Goal: Task Accomplishment & Management: Manage account settings

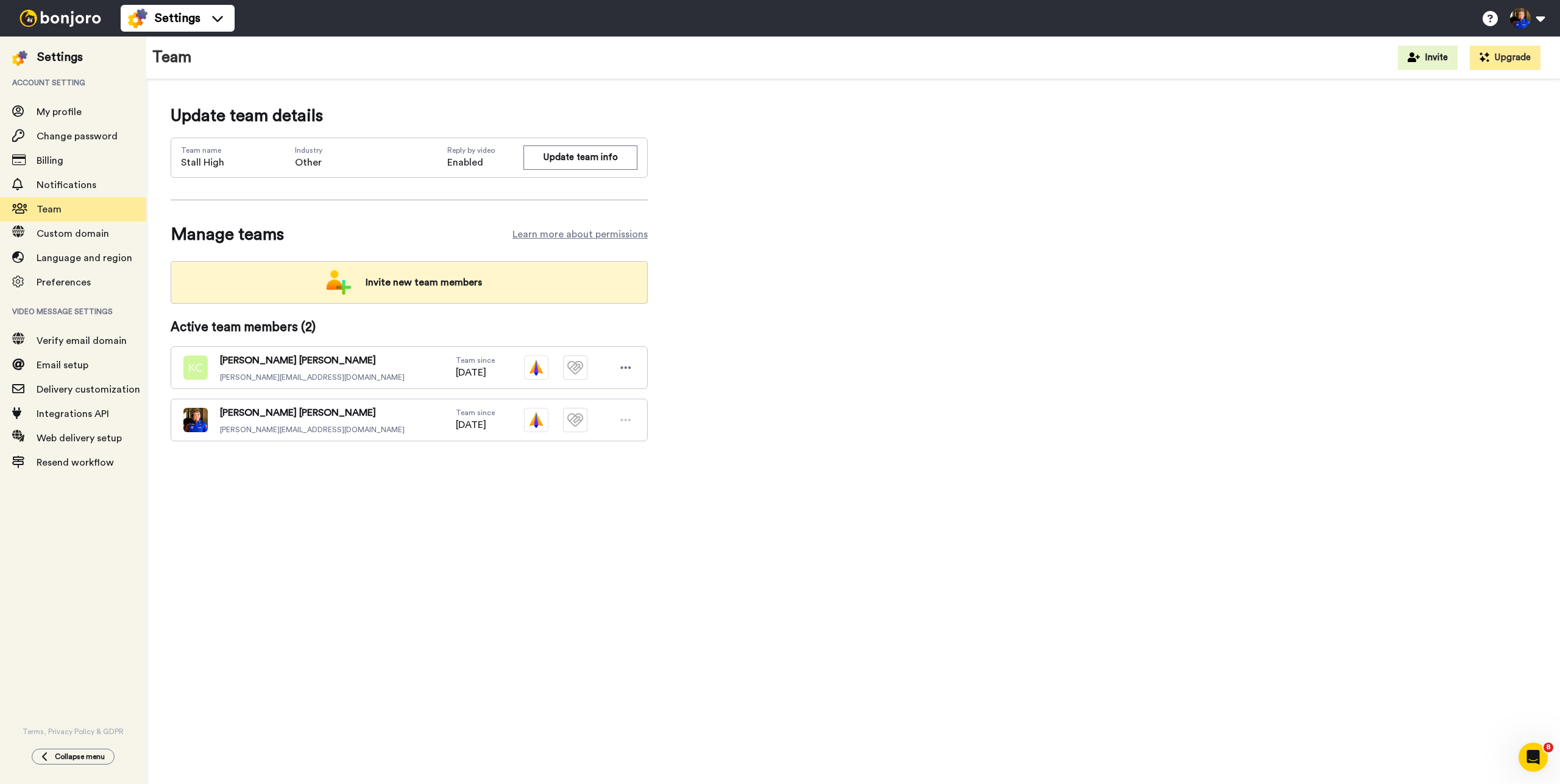
click at [424, 285] on span "Invite new team members" at bounding box center [424, 282] width 136 height 24
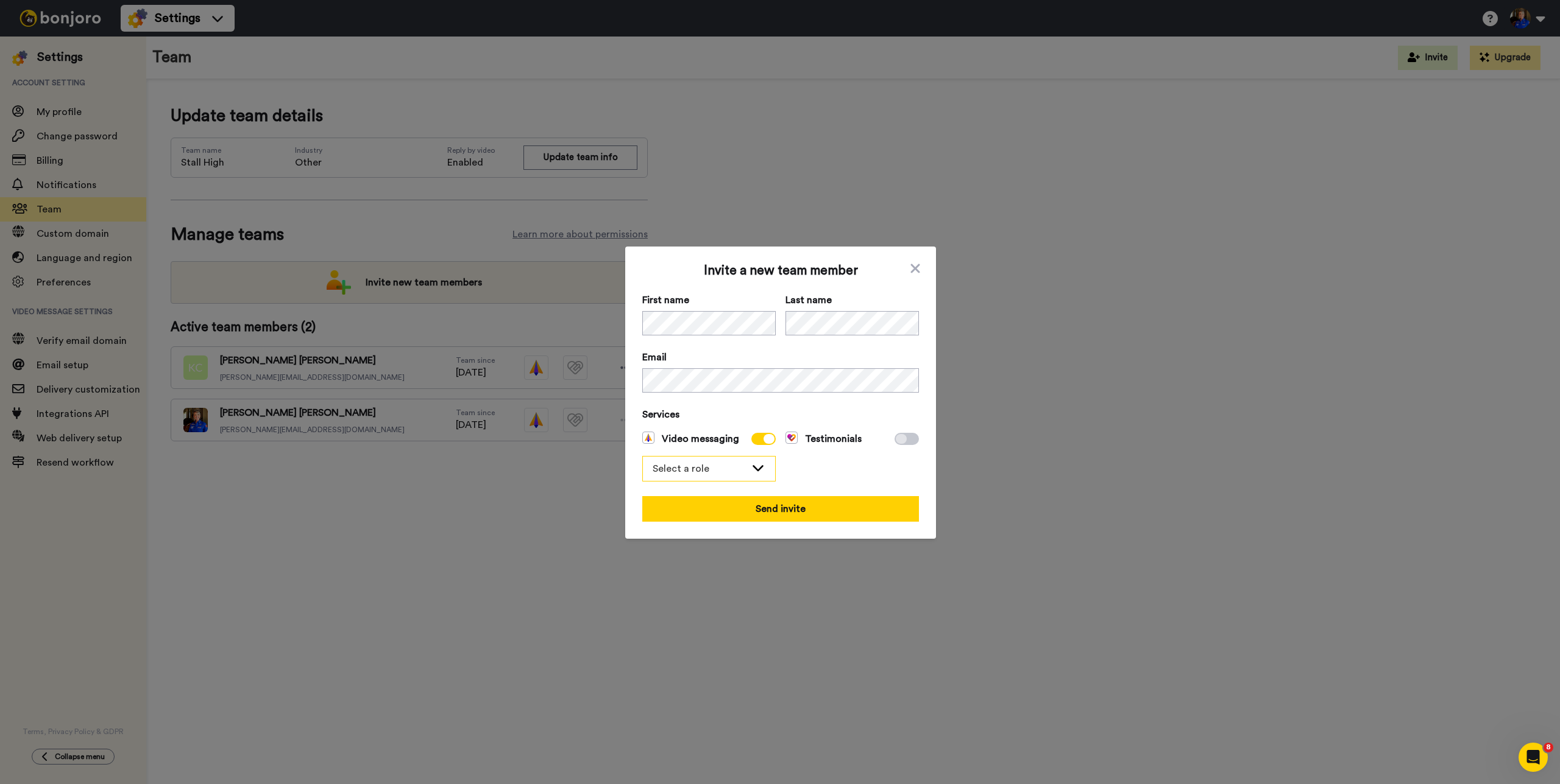
click at [751, 466] on icon at bounding box center [758, 467] width 14 height 12
click at [693, 491] on span "Admin" at bounding box center [673, 495] width 63 height 14
click at [747, 475] on div "Admin" at bounding box center [708, 469] width 132 height 24
click at [692, 507] on span "Filmer" at bounding box center [672, 514] width 62 height 14
click at [791, 519] on button "Send invite" at bounding box center [780, 509] width 277 height 26
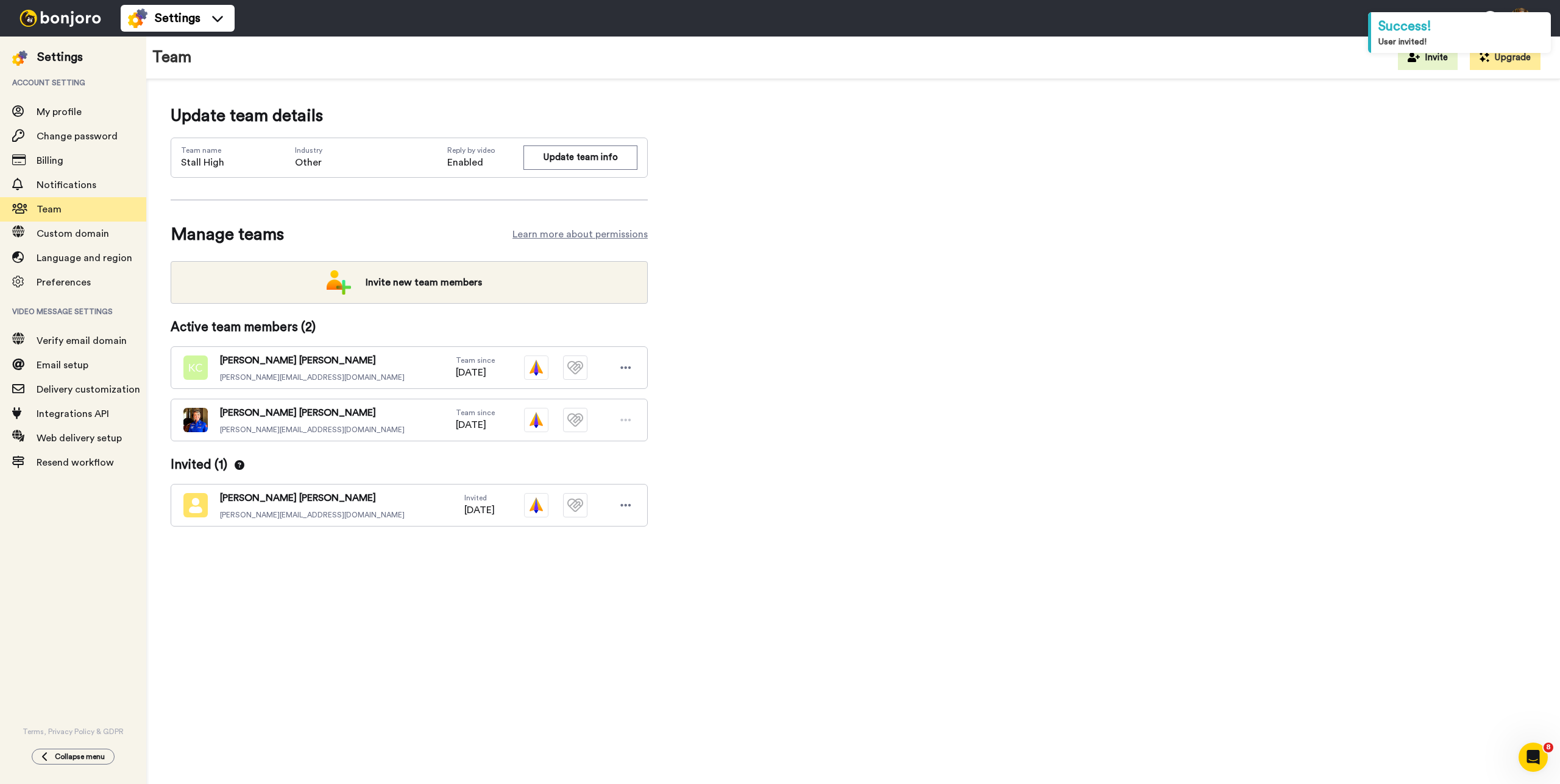
click at [415, 584] on div "Update team details Team name Stall High Industry Other Reply by video Enabled …" at bounding box center [853, 334] width 1414 height 511
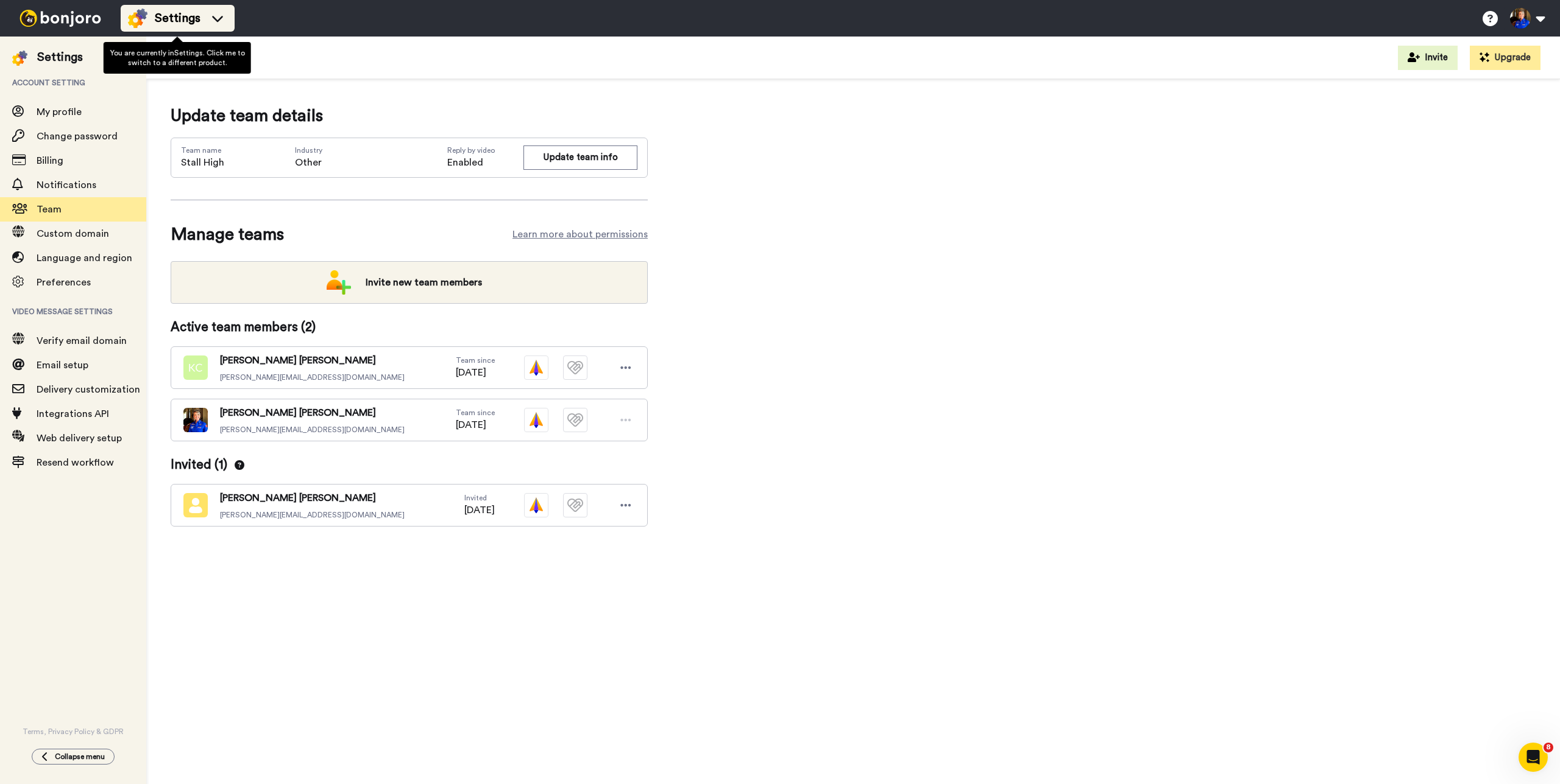
click at [200, 25] on div "Settings" at bounding box center [178, 18] width 99 height 19
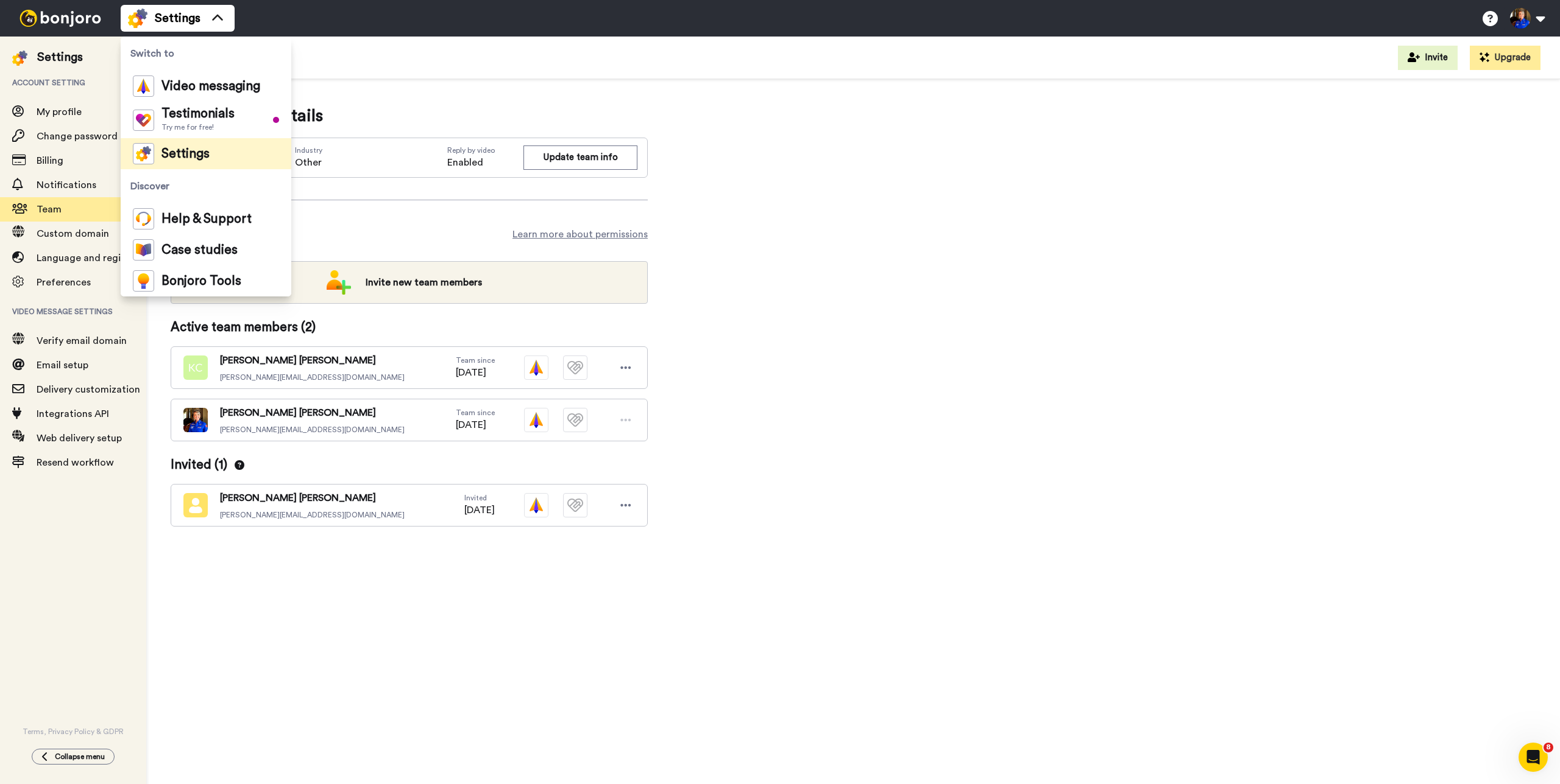
click at [55, 61] on div "Settings" at bounding box center [59, 57] width 46 height 17
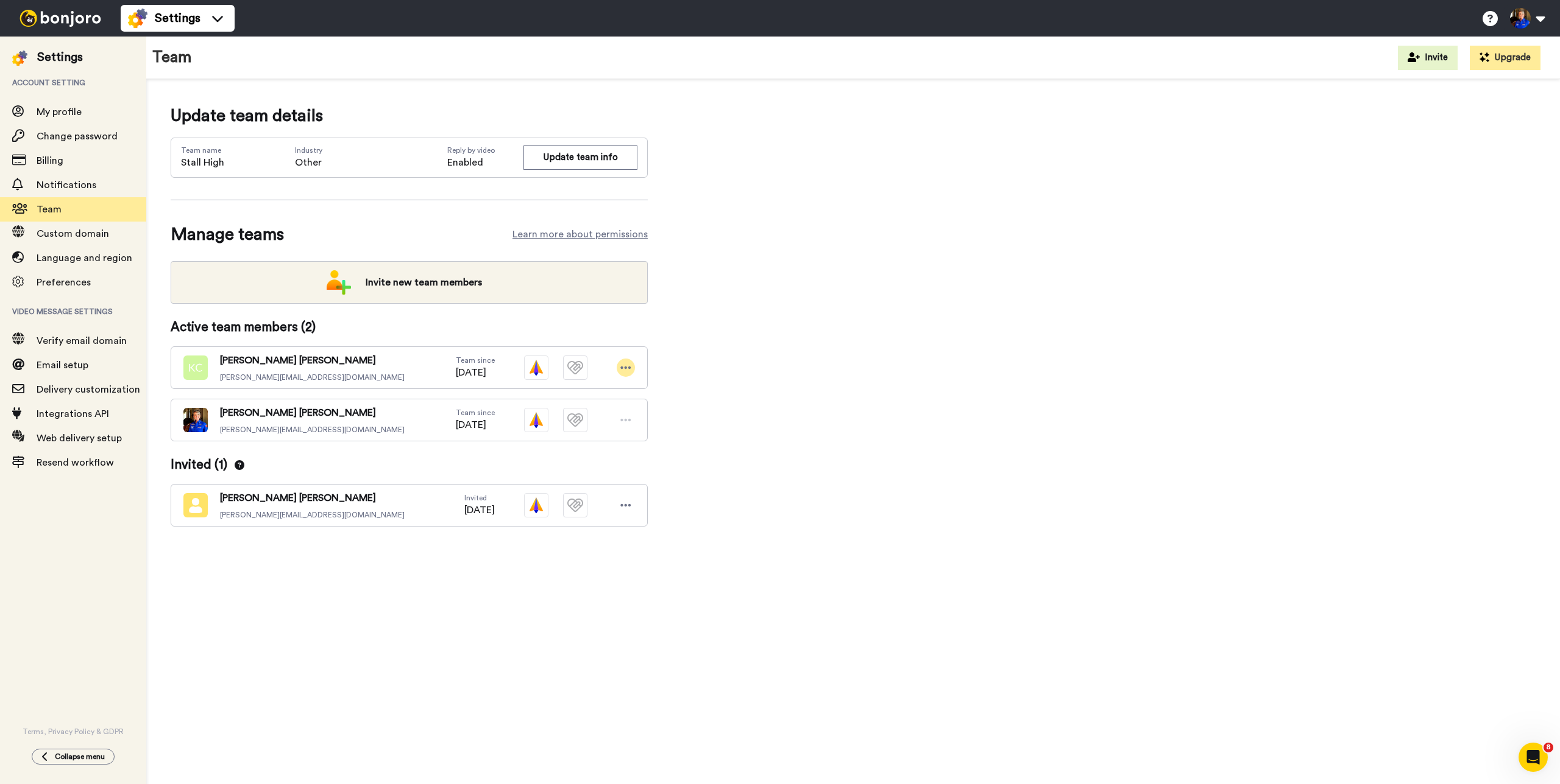
click at [630, 372] on icon at bounding box center [626, 367] width 11 height 12
click at [558, 386] on li "Edit user" at bounding box center [573, 390] width 123 height 19
click at [737, 470] on span "Admin" at bounding box center [699, 469] width 93 height 14
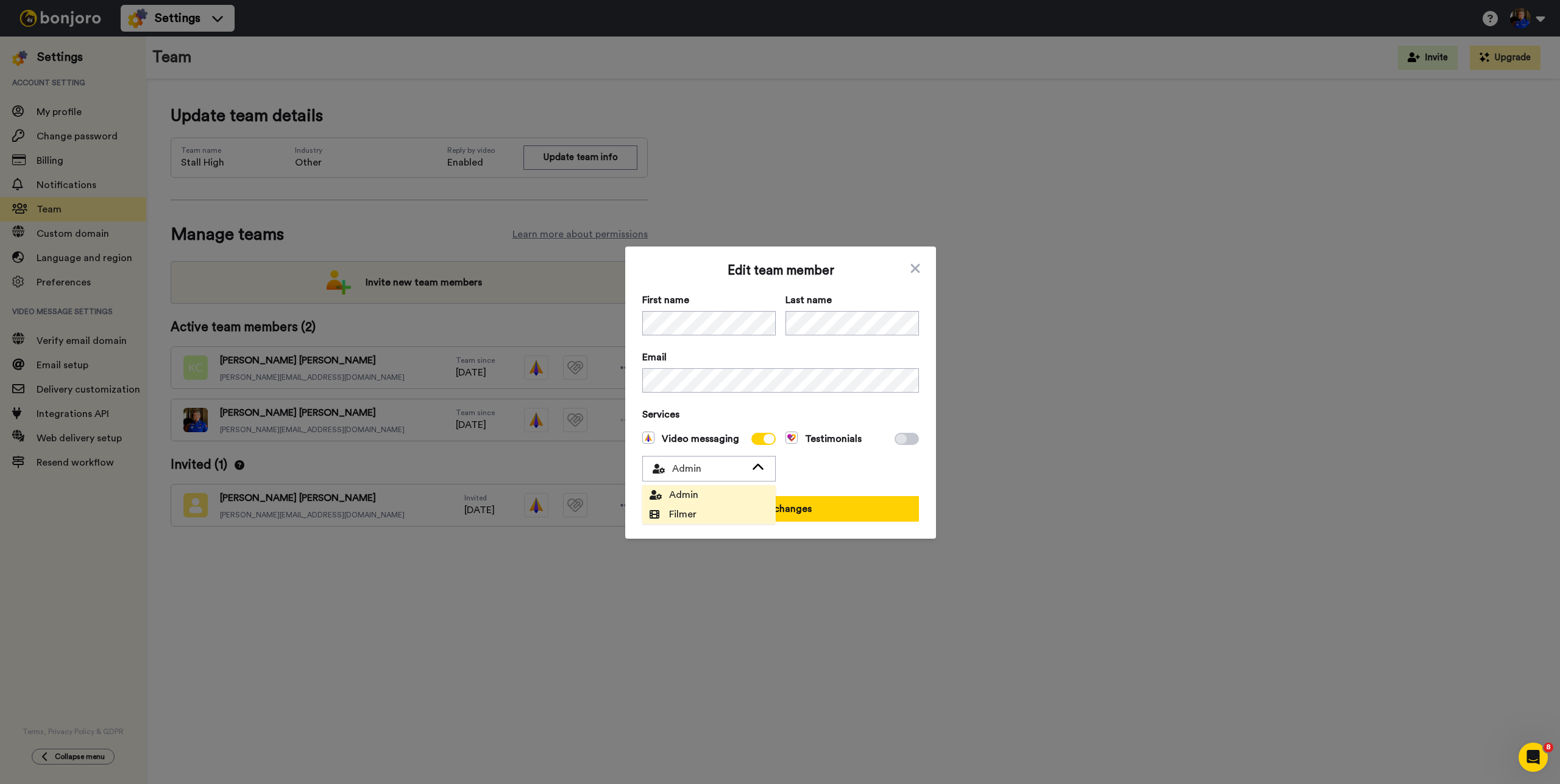
click at [703, 518] on li "Filmer" at bounding box center [708, 514] width 134 height 19
click at [807, 515] on button "Save changes" at bounding box center [780, 509] width 277 height 26
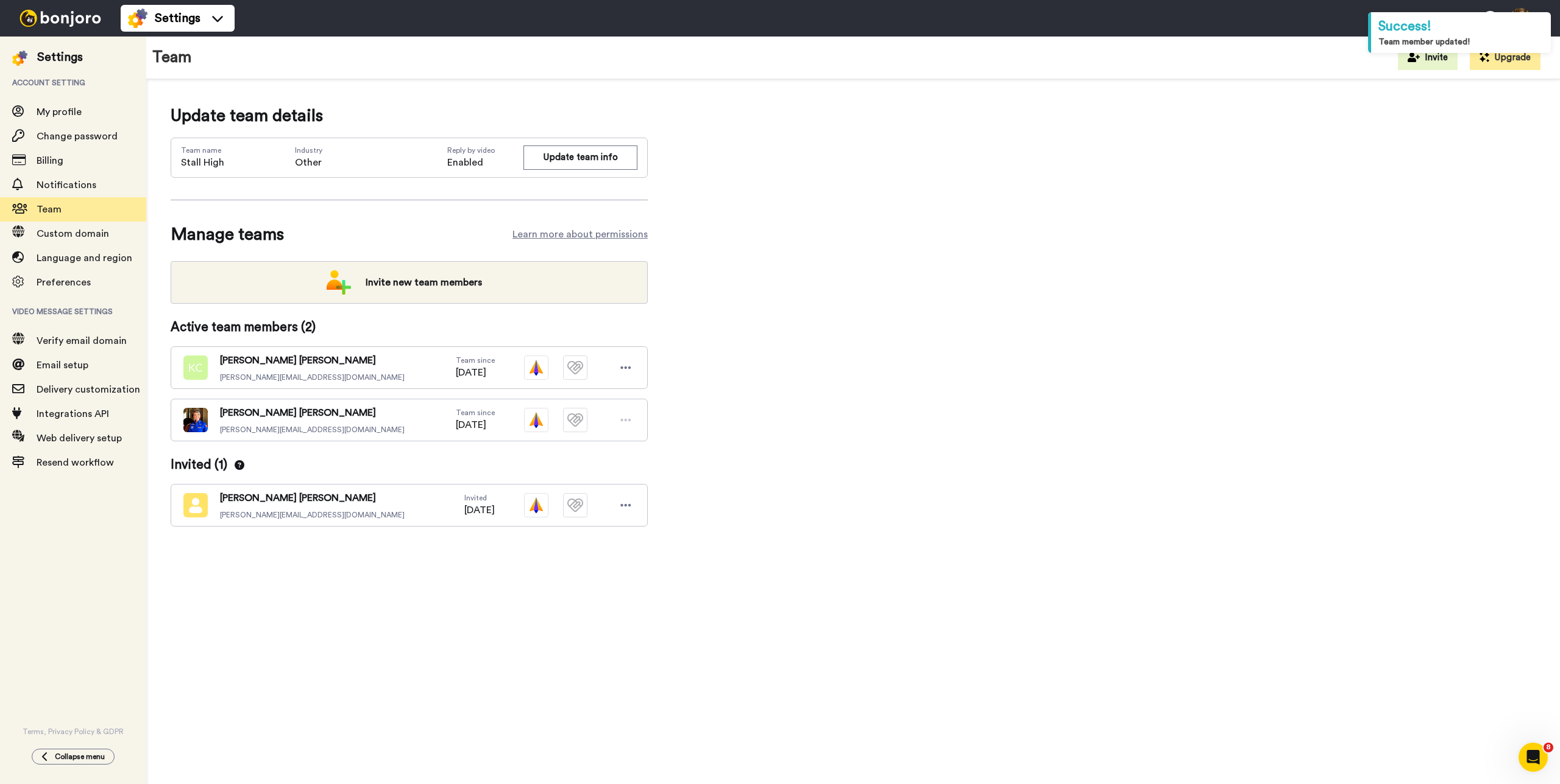
click at [749, 300] on div "Update team details Team name Stall High Industry Other Reply by video Enabled …" at bounding box center [852, 334] width 1365 height 462
click at [67, 10] on img at bounding box center [60, 18] width 91 height 17
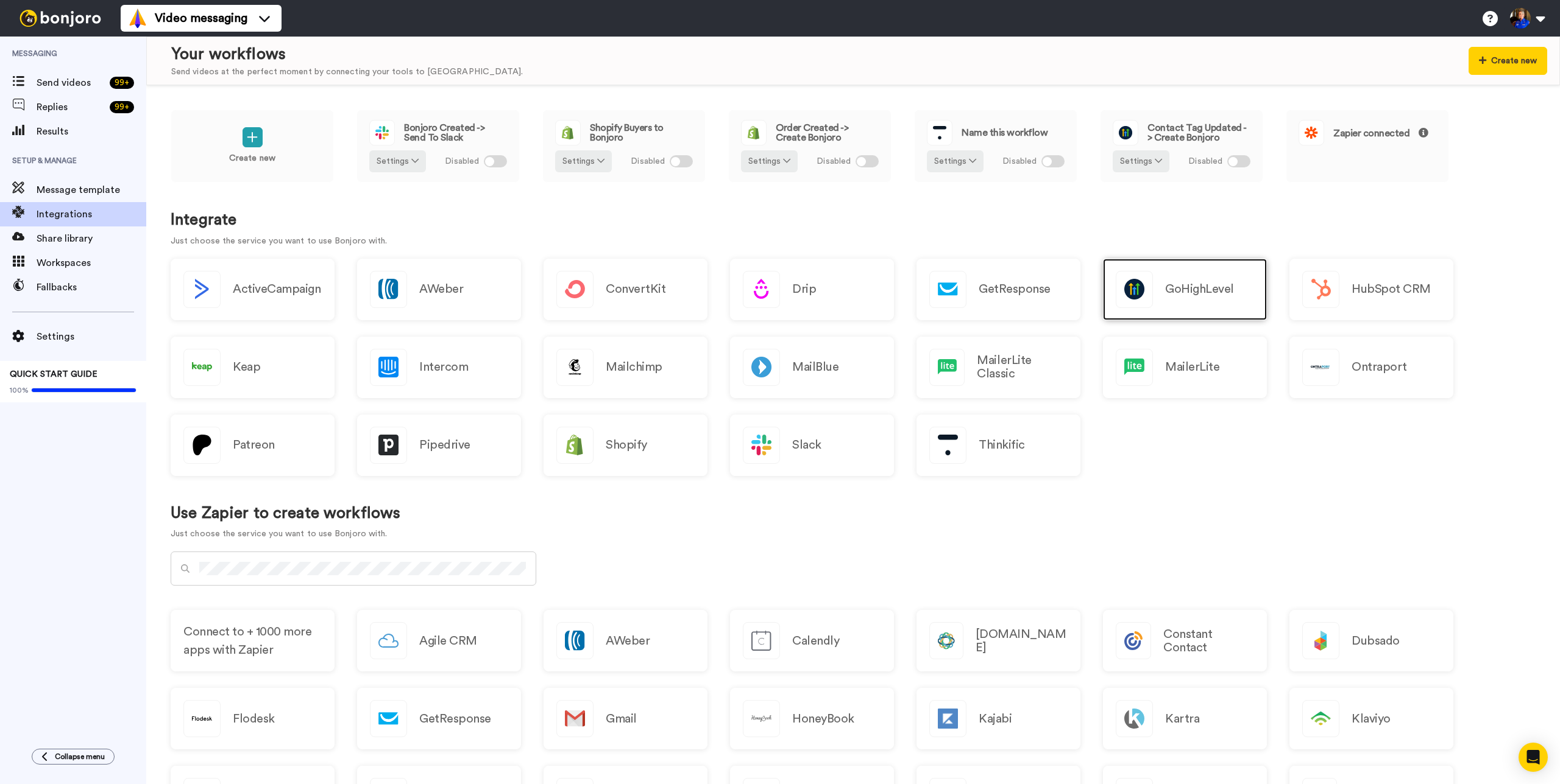
click at [1201, 272] on div "GoHighLevel" at bounding box center [1185, 290] width 164 height 62
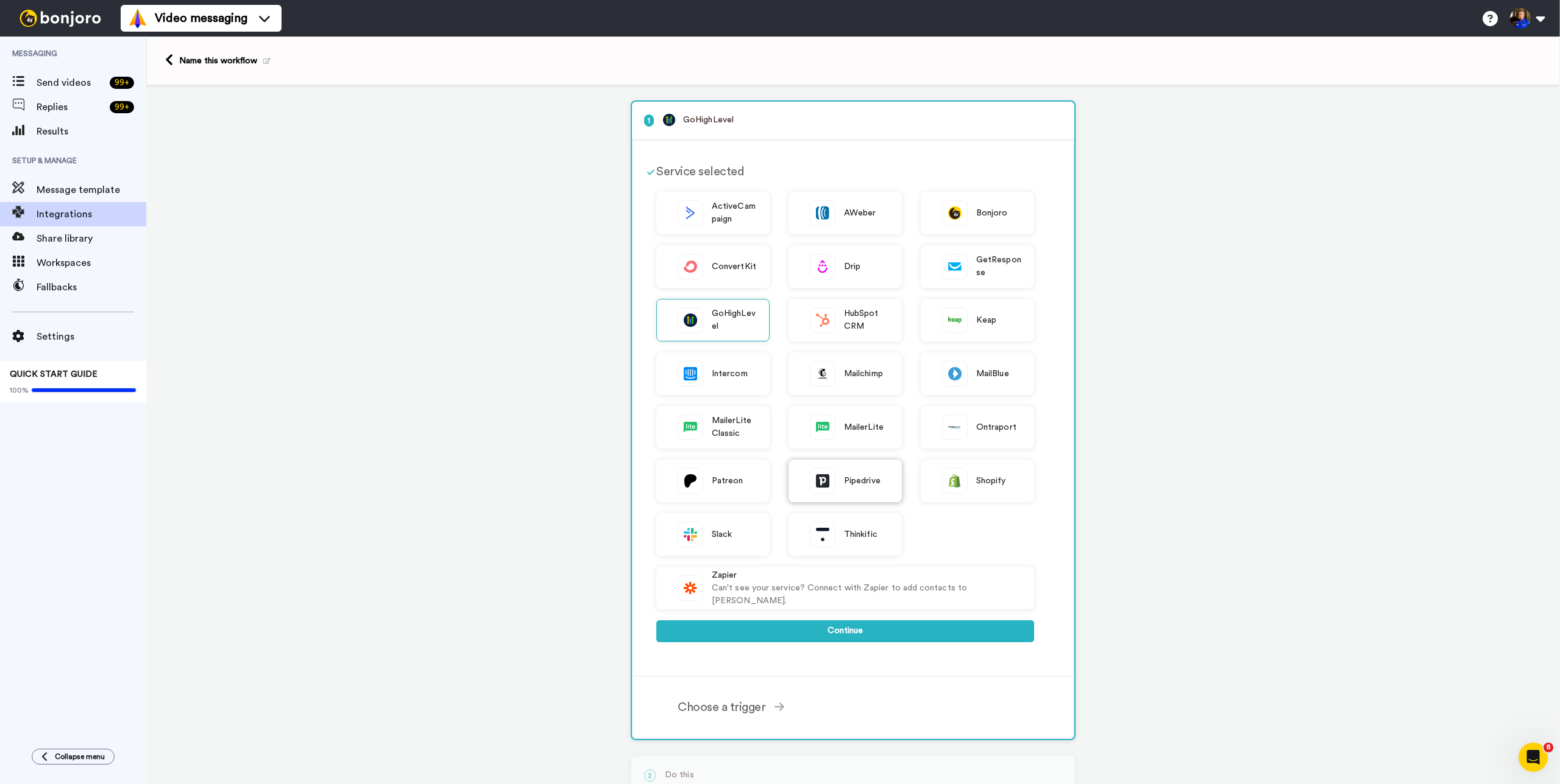
scroll to position [154, 0]
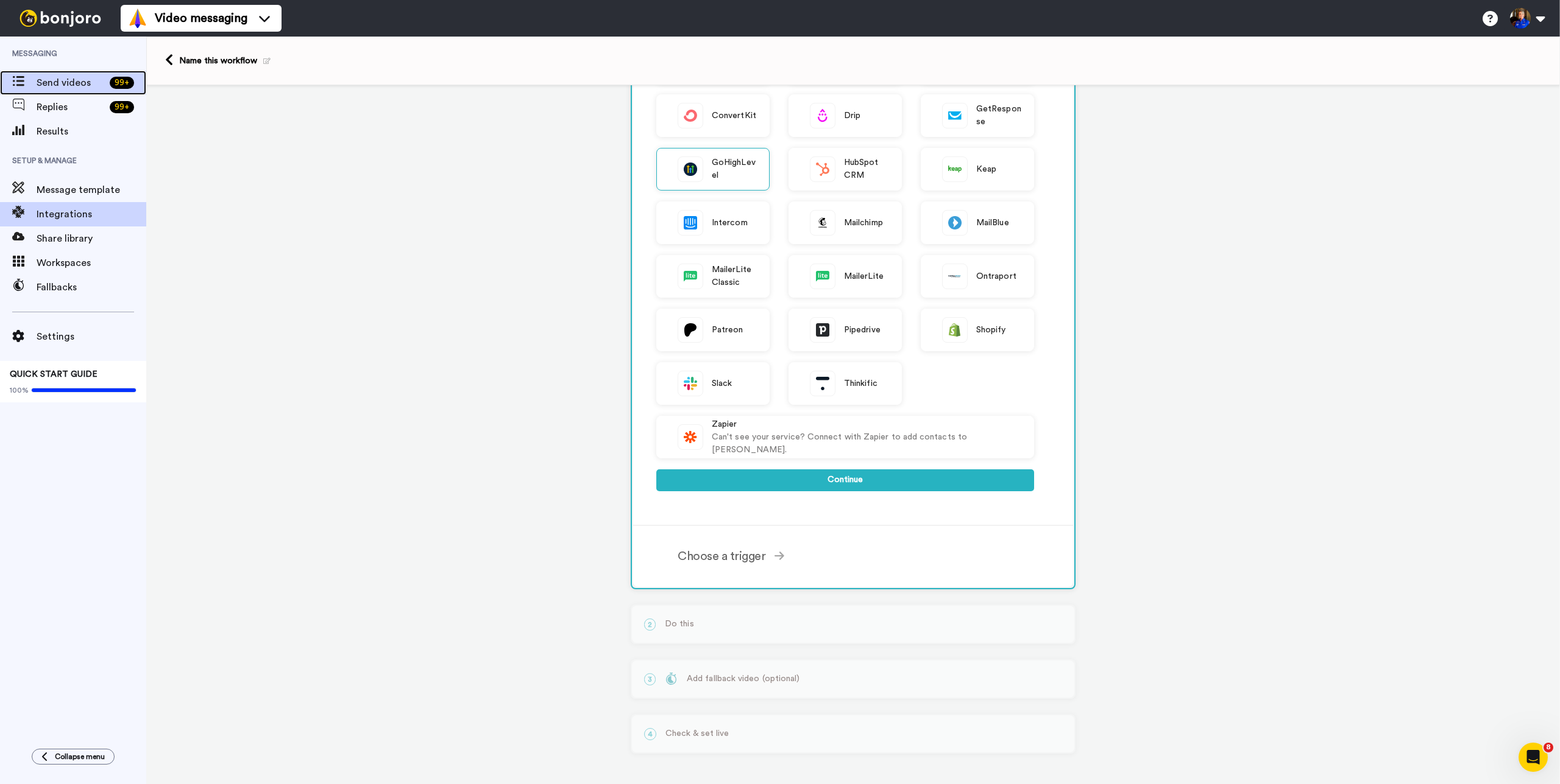
click at [65, 83] on span "Send videos" at bounding box center [70, 82] width 68 height 14
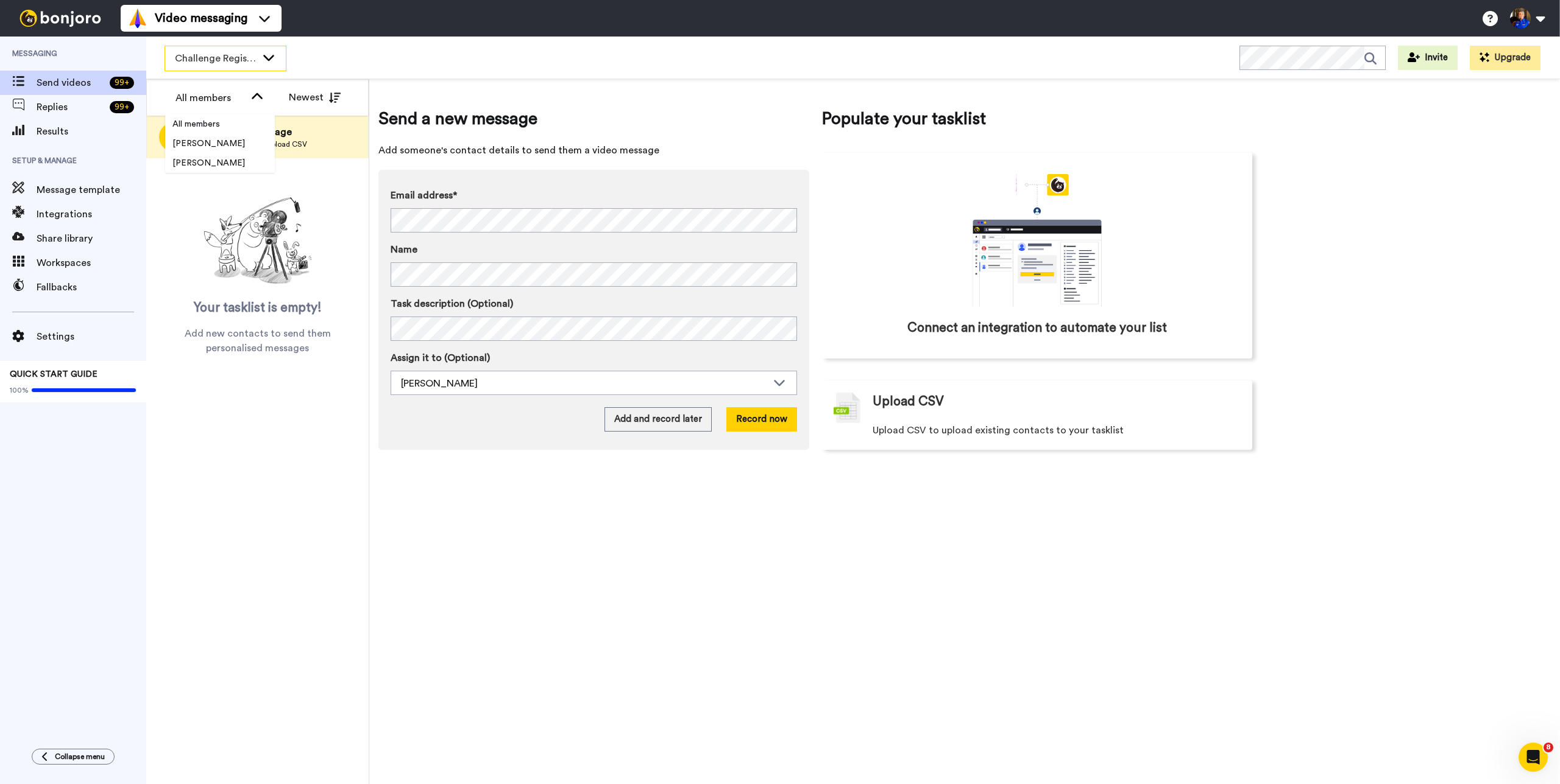
click at [269, 64] on div "Challenge Registrants" at bounding box center [225, 58] width 121 height 24
click at [431, 100] on div "Send a new message Add someone's contact details to send them a video message E…" at bounding box center [816, 278] width 874 height 380
click at [240, 63] on span "Challenge Registrants" at bounding box center [215, 58] width 82 height 14
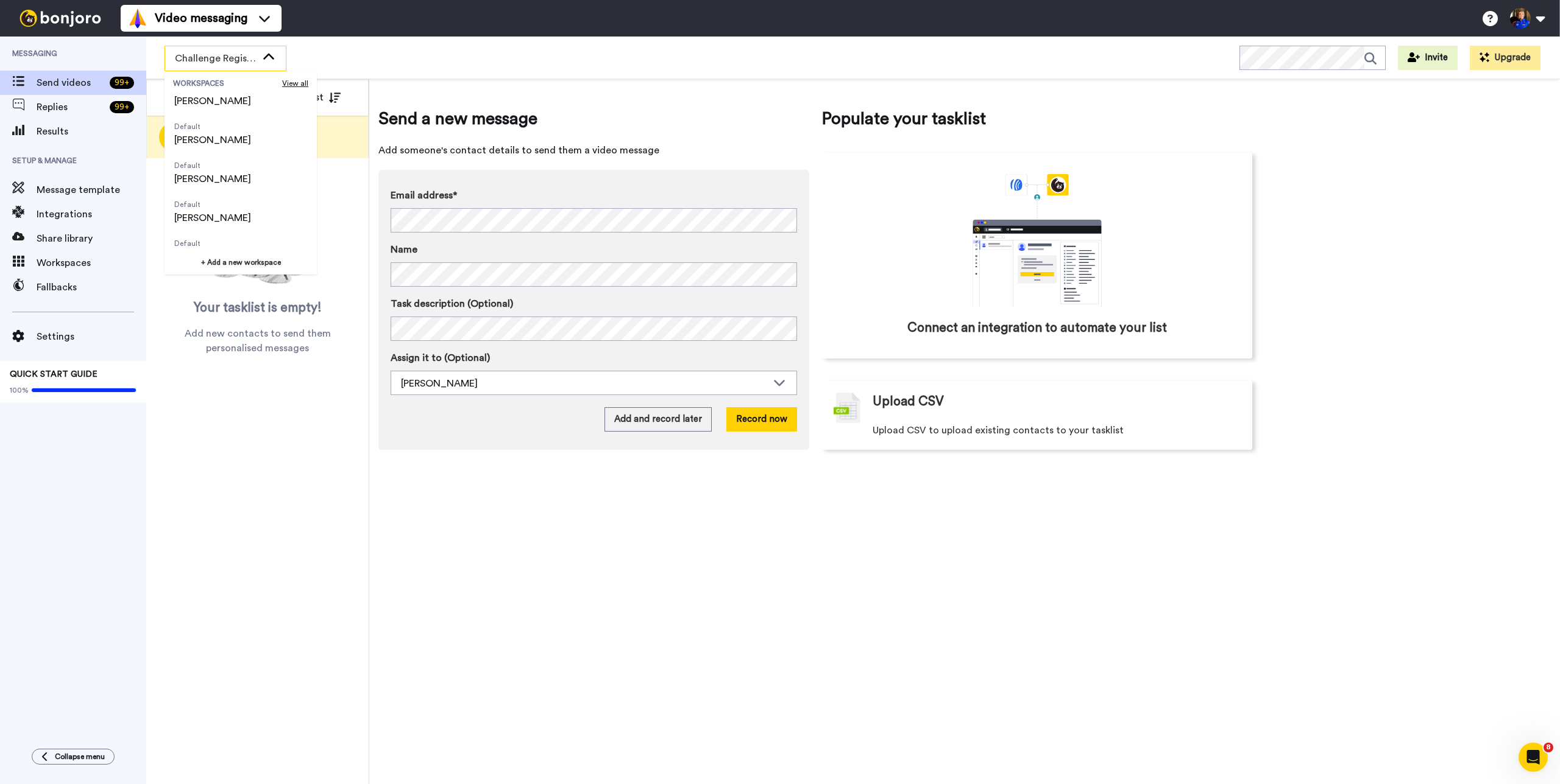
scroll to position [506, 0]
click at [288, 84] on span "View all" at bounding box center [295, 83] width 26 height 10
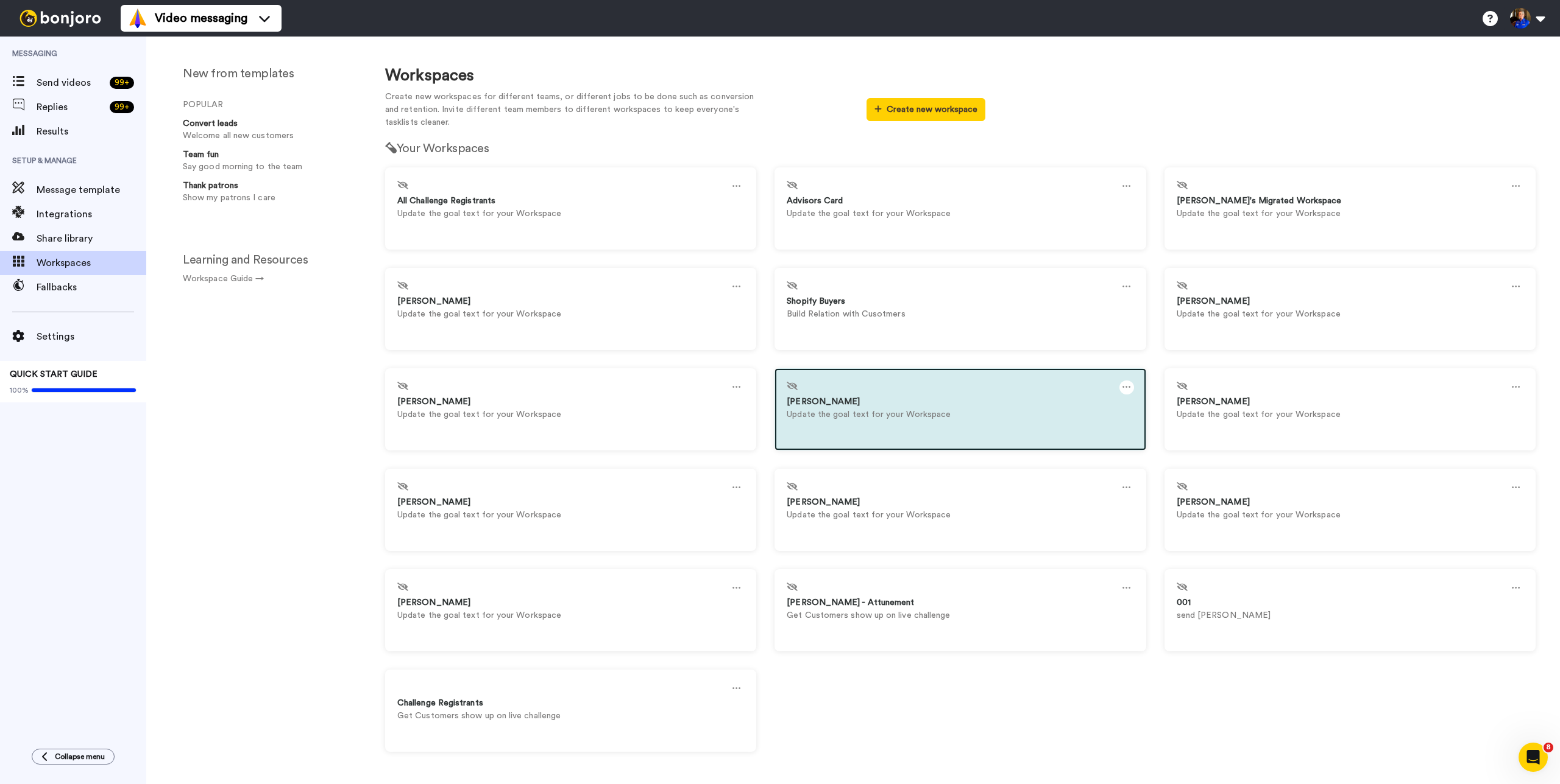
click at [1122, 389] on icon at bounding box center [1126, 387] width 9 height 14
click at [823, 399] on div "Settings" at bounding box center [859, 394] width 108 height 24
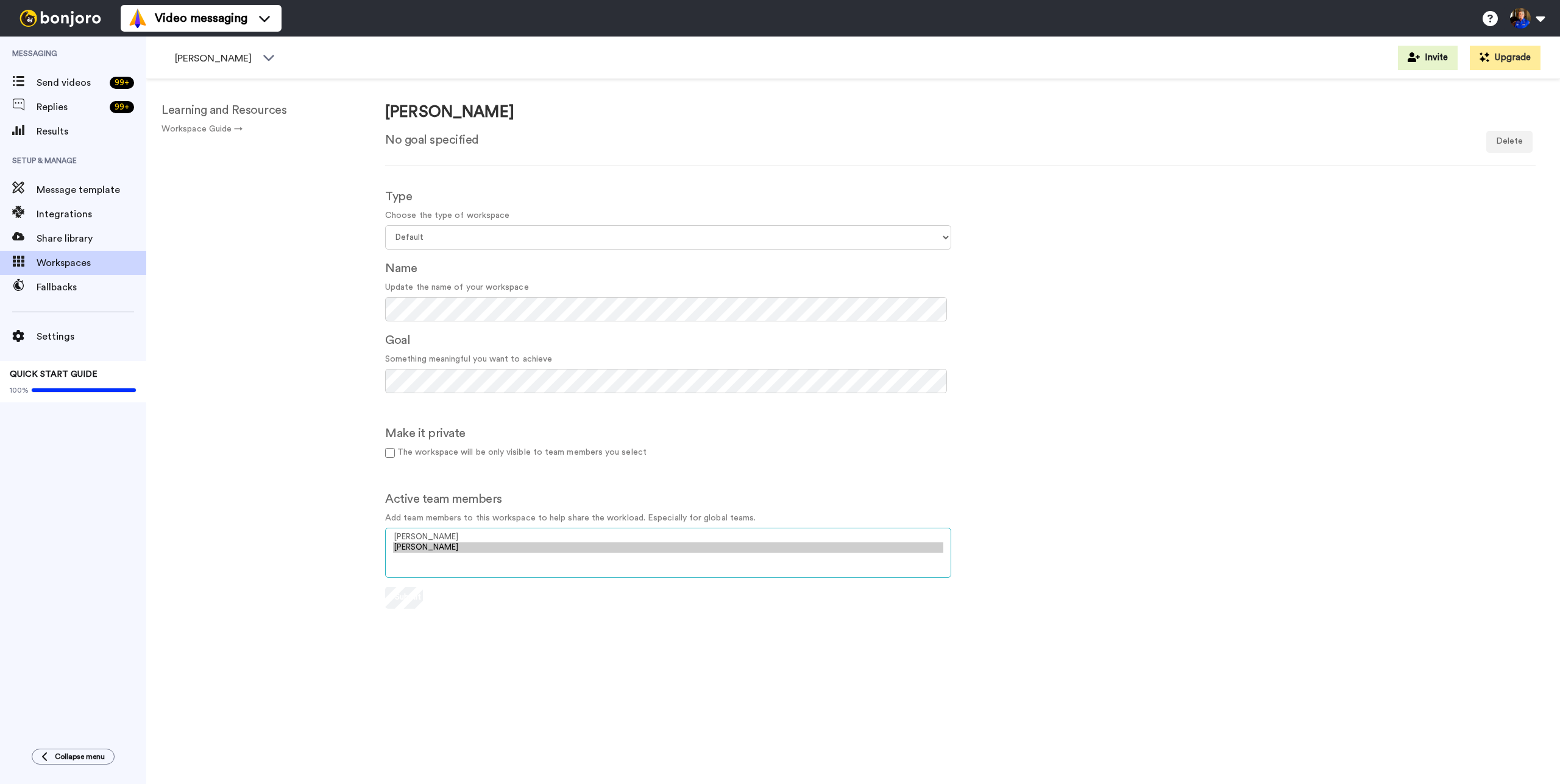
click at [473, 560] on select "Kelli Crowley Kendra Dickson" at bounding box center [668, 553] width 566 height 50
click at [83, 259] on span "Workspaces" at bounding box center [91, 263] width 110 height 14
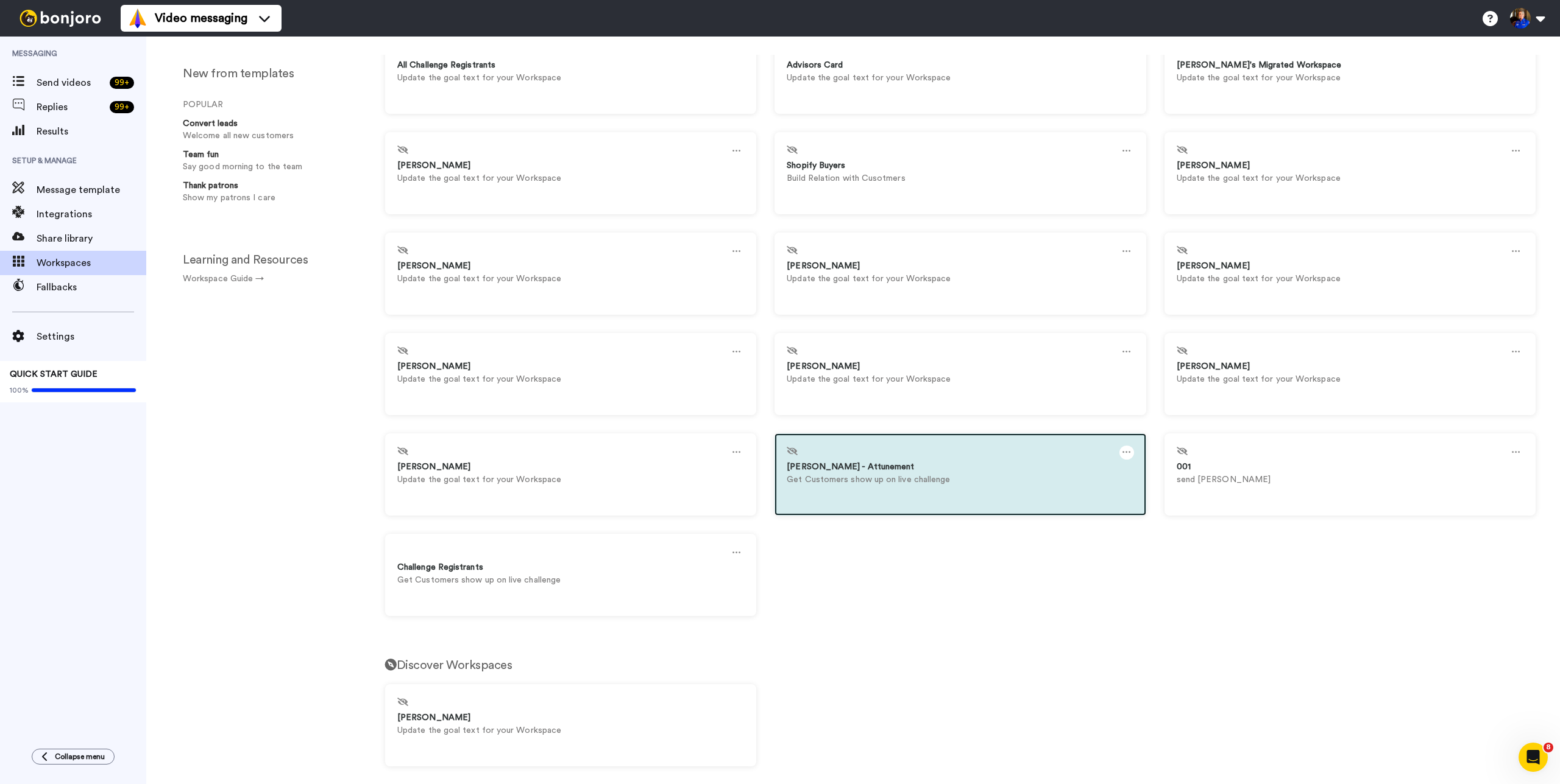
click at [1125, 452] on div at bounding box center [1126, 453] width 14 height 14
click at [1122, 450] on icon at bounding box center [1126, 452] width 9 height 14
click at [814, 478] on div "Delete" at bounding box center [859, 482] width 108 height 24
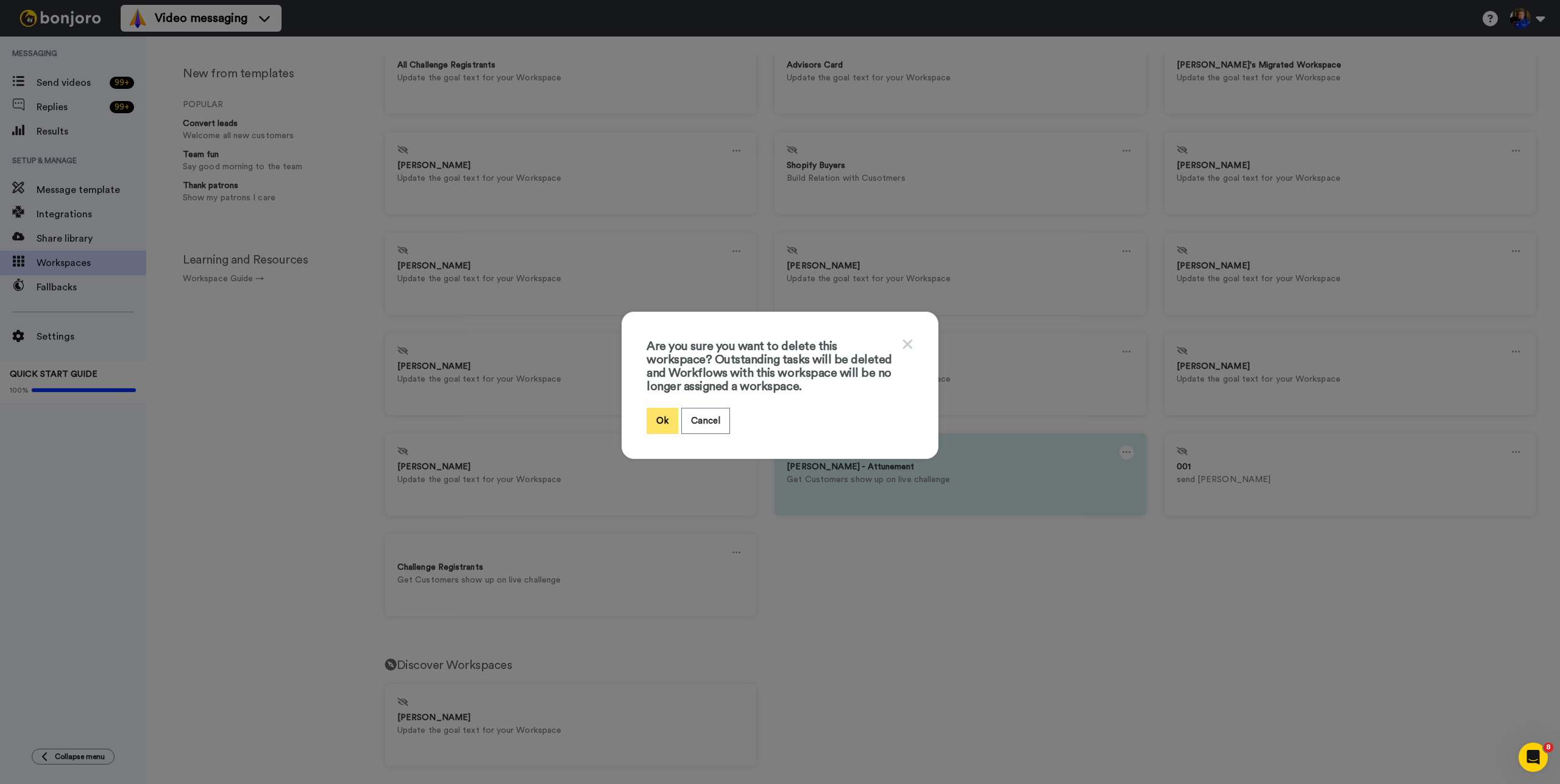
click at [662, 412] on button "Ok" at bounding box center [663, 421] width 32 height 26
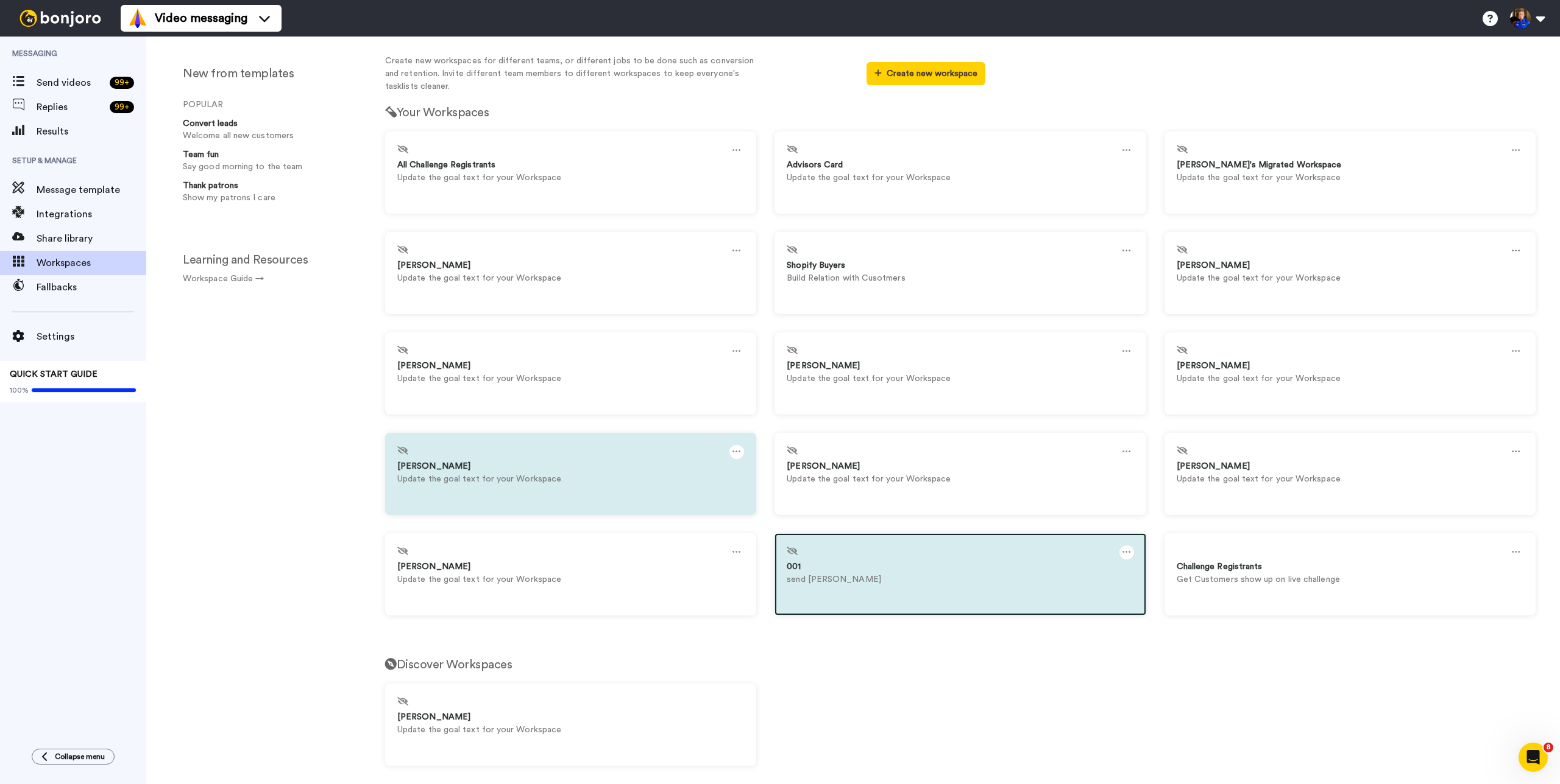
scroll to position [35, 0]
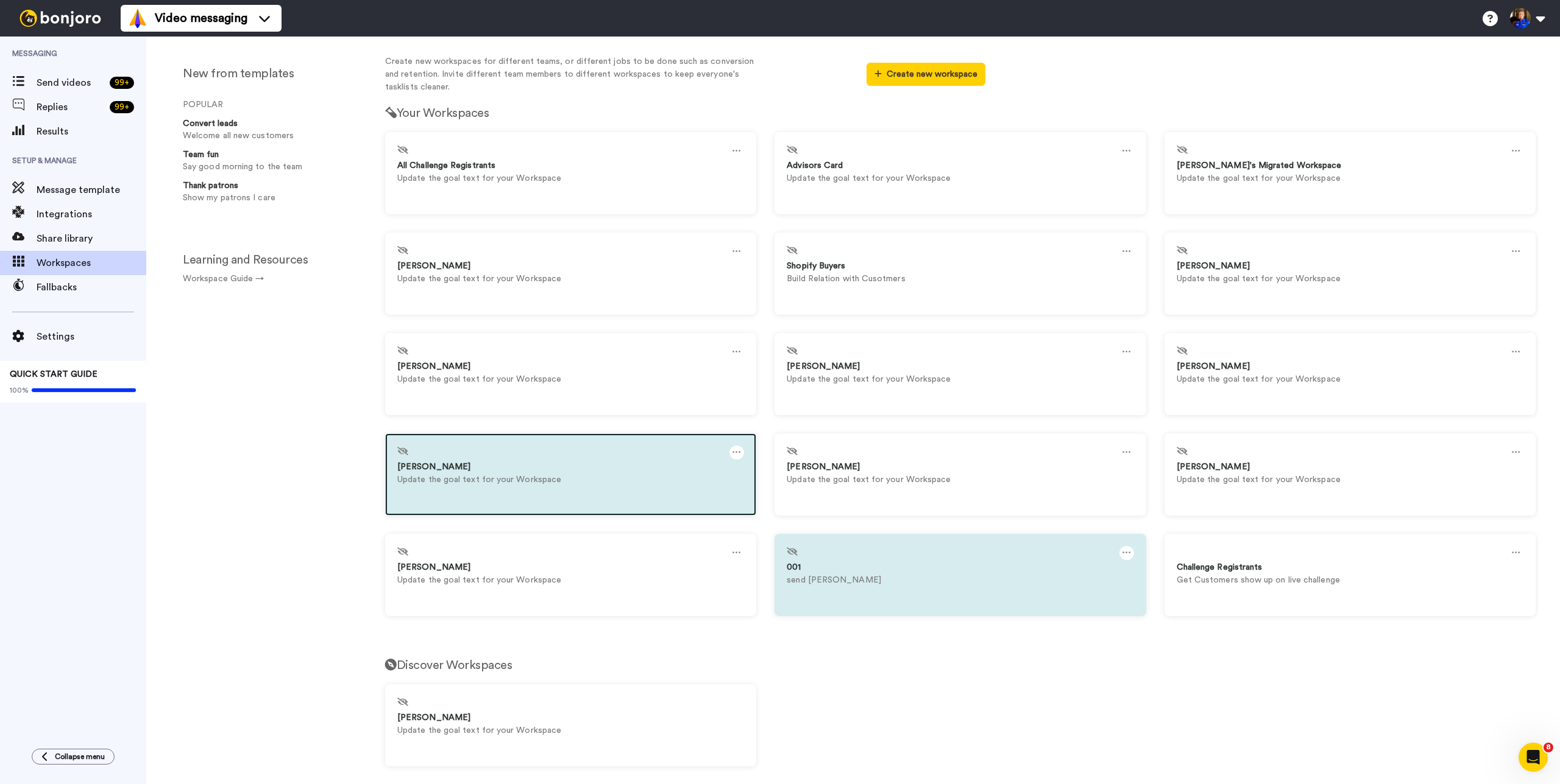
click at [734, 454] on icon at bounding box center [736, 452] width 9 height 14
click at [483, 478] on div "Delete" at bounding box center [470, 482] width 108 height 24
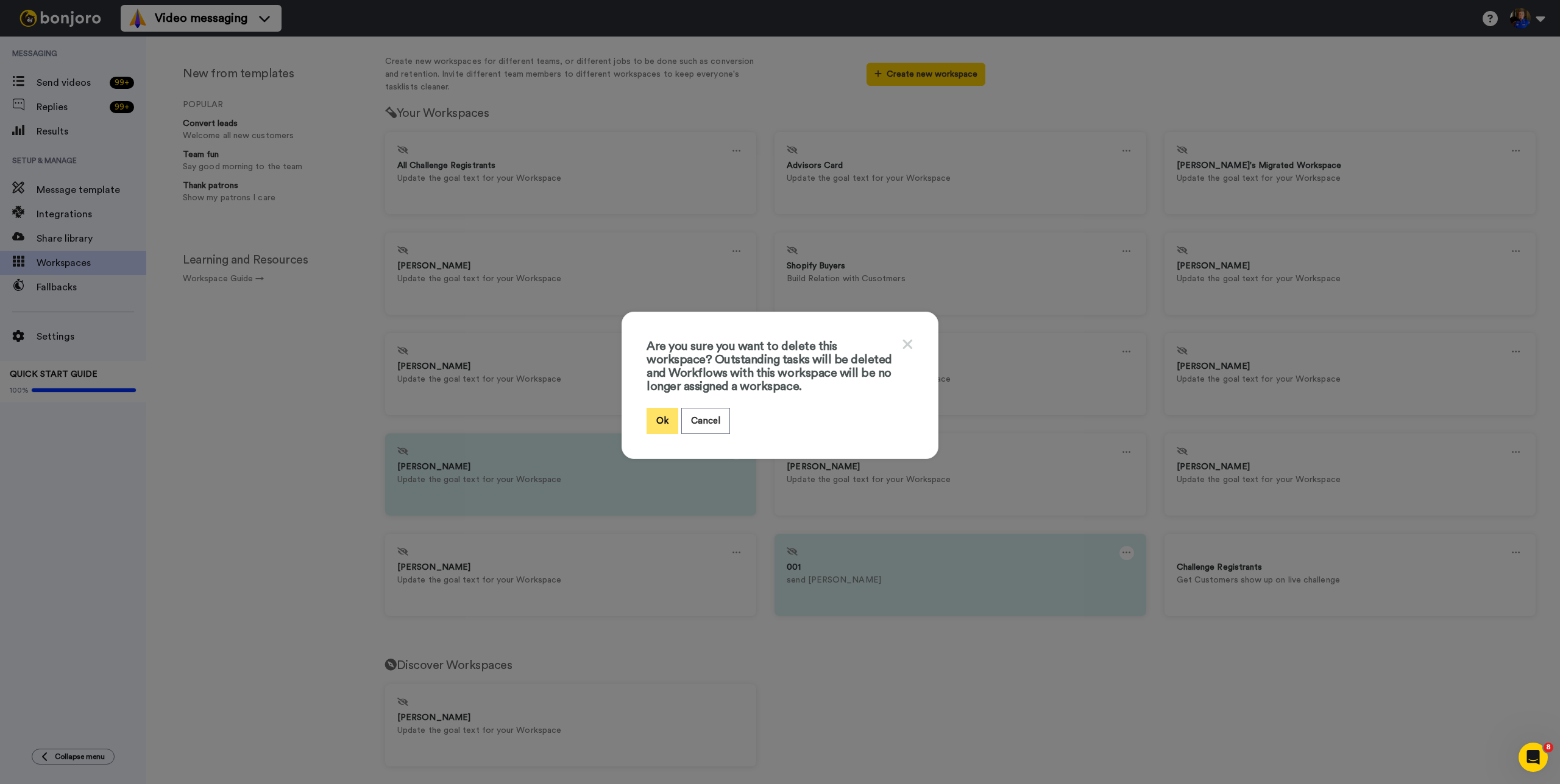
click at [661, 426] on button "Ok" at bounding box center [663, 421] width 32 height 26
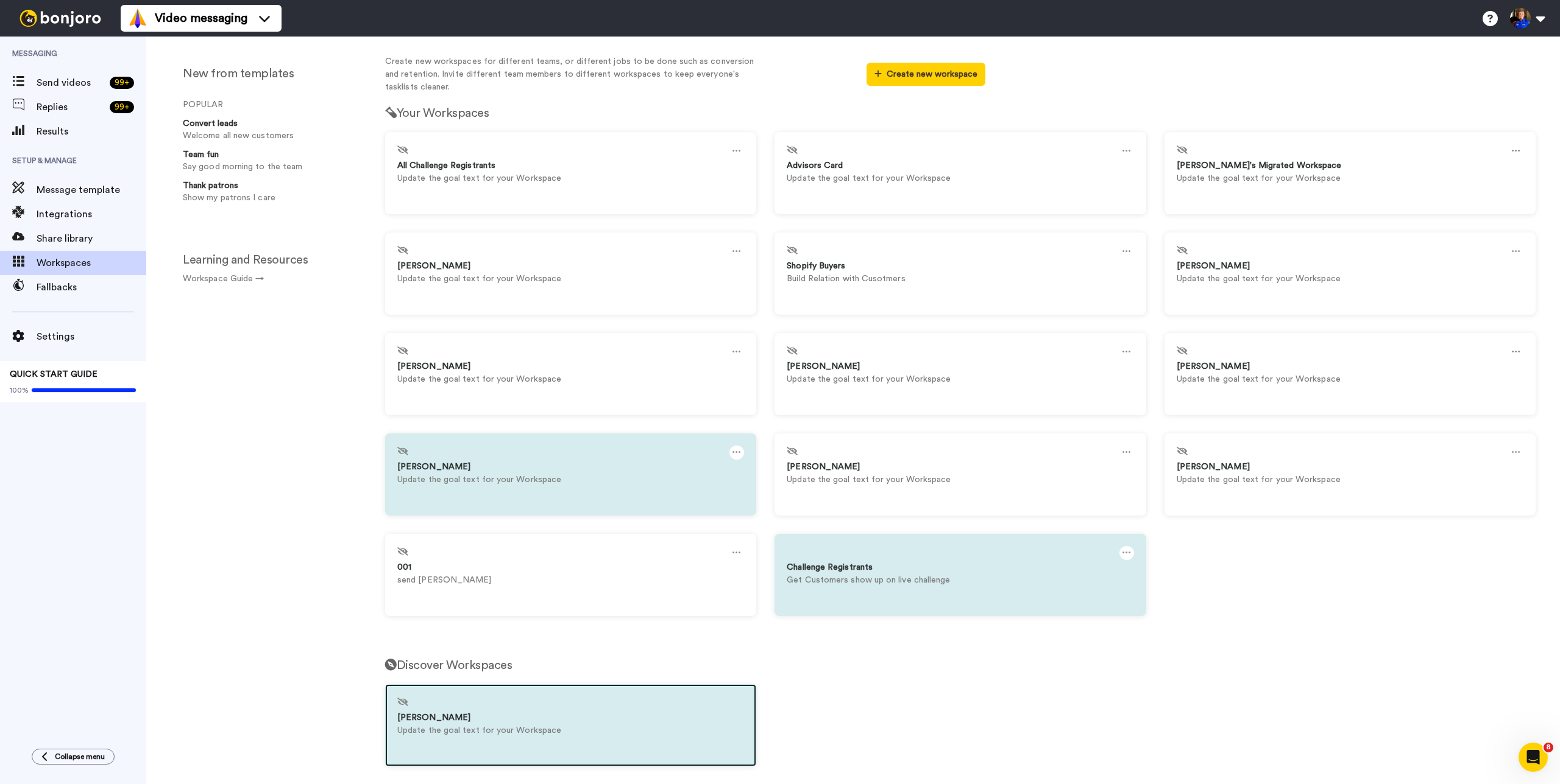
click at [527, 706] on div at bounding box center [570, 704] width 347 height 15
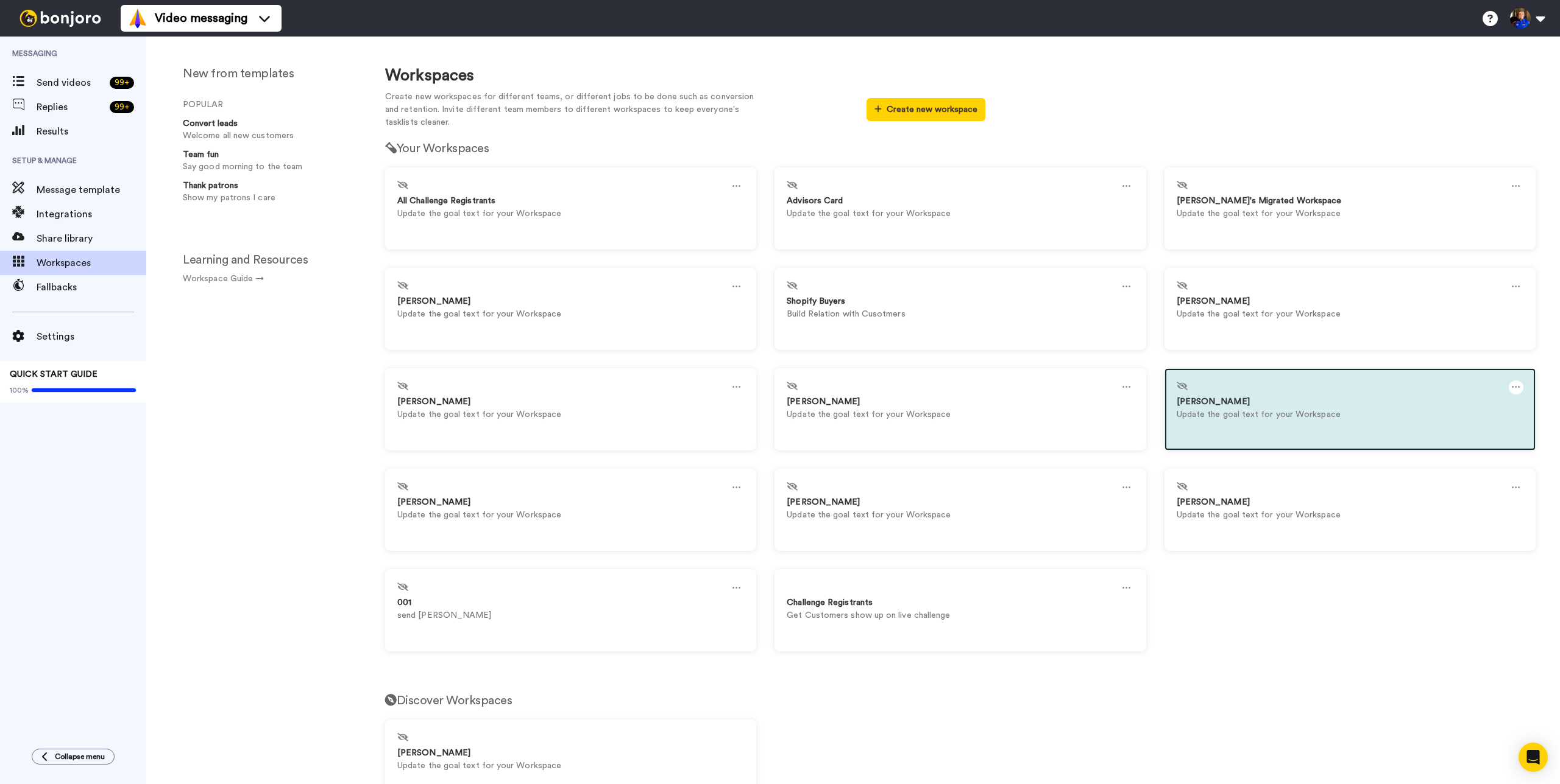
click at [1512, 386] on icon at bounding box center [1516, 387] width 9 height 14
click at [1239, 412] on div "Delete" at bounding box center [1249, 417] width 108 height 24
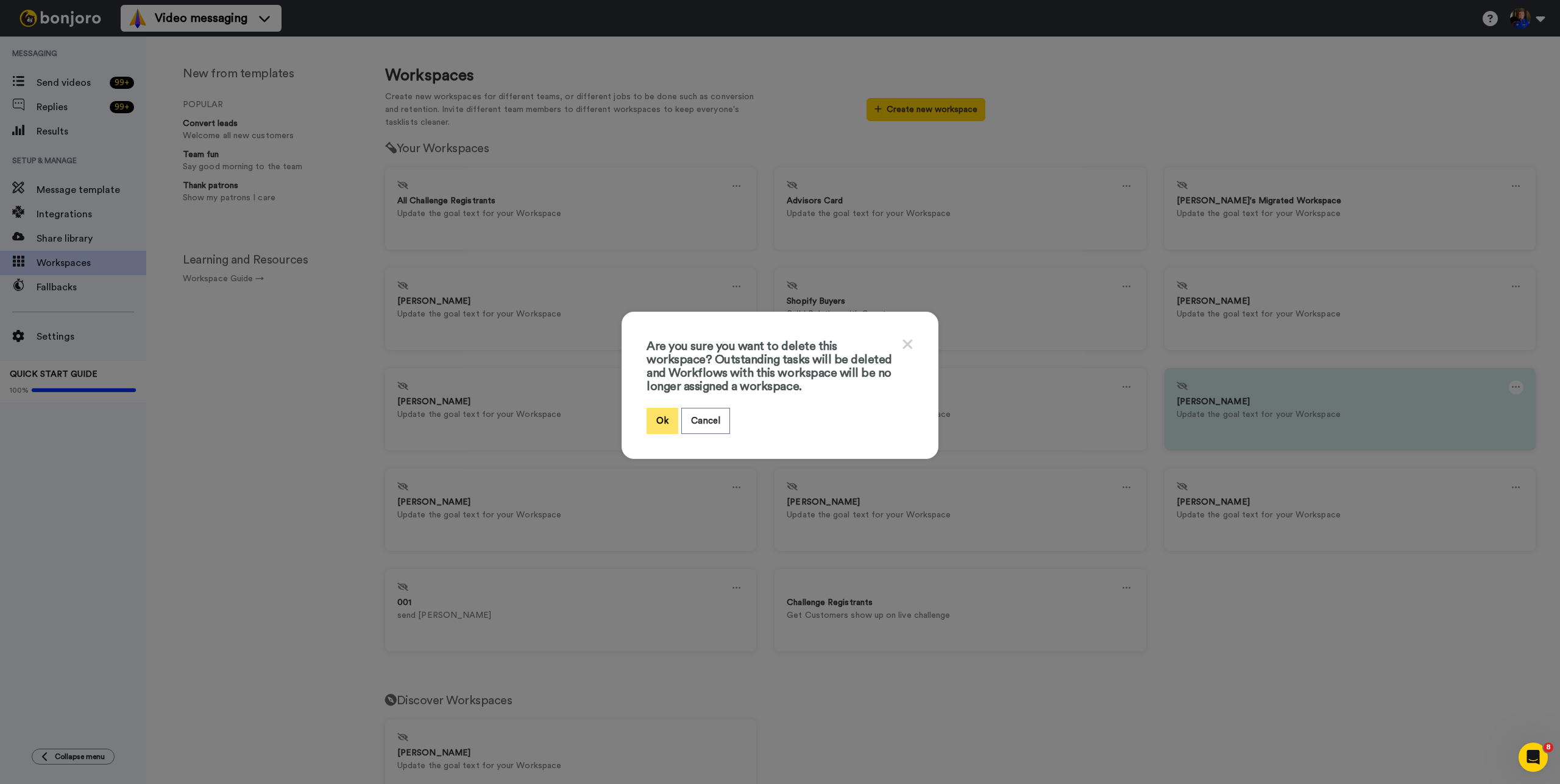
click at [647, 422] on button "Ok" at bounding box center [663, 421] width 32 height 26
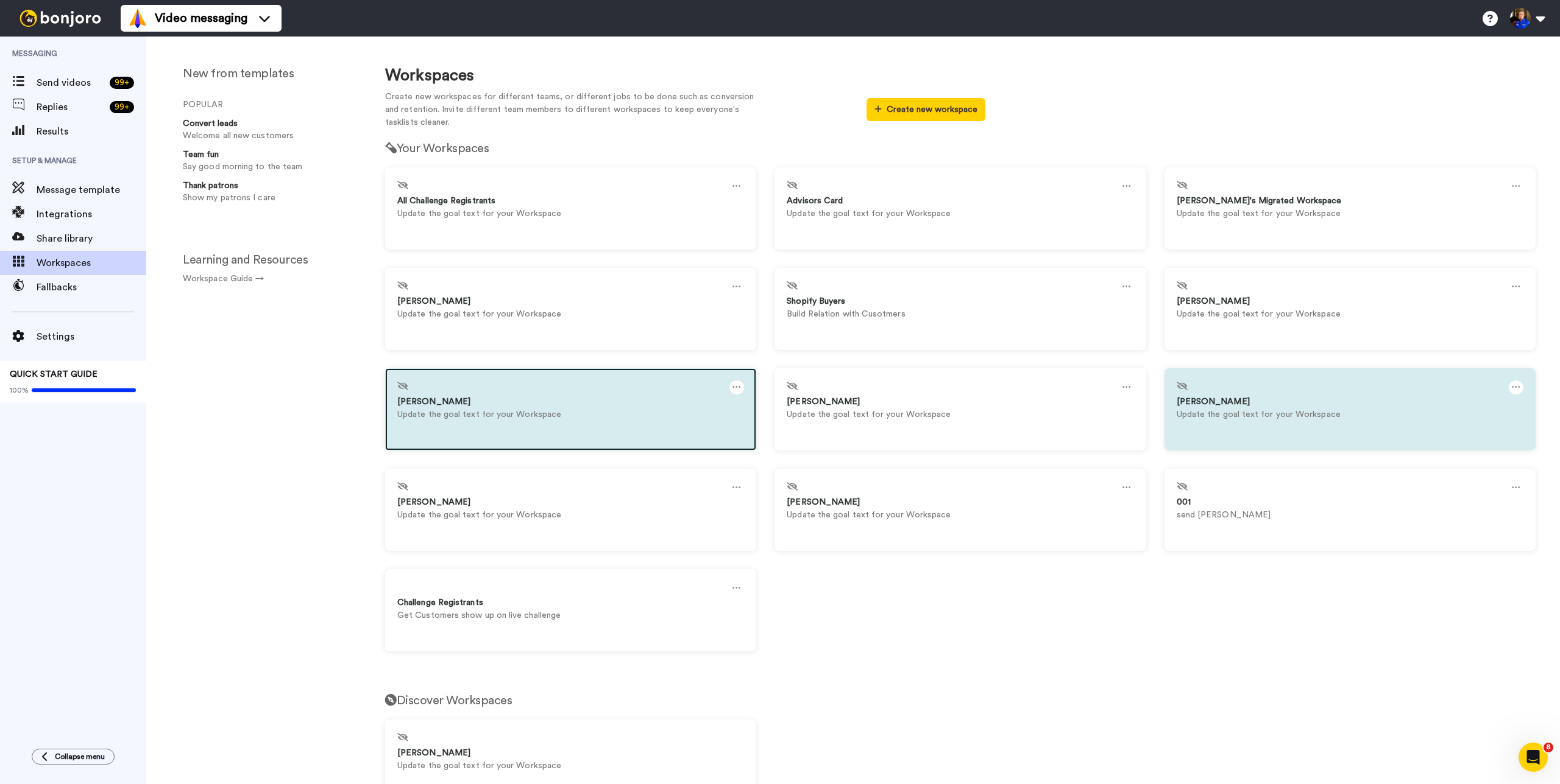
click at [734, 386] on icon at bounding box center [736, 387] width 9 height 14
click at [475, 412] on div "Delete" at bounding box center [470, 417] width 108 height 24
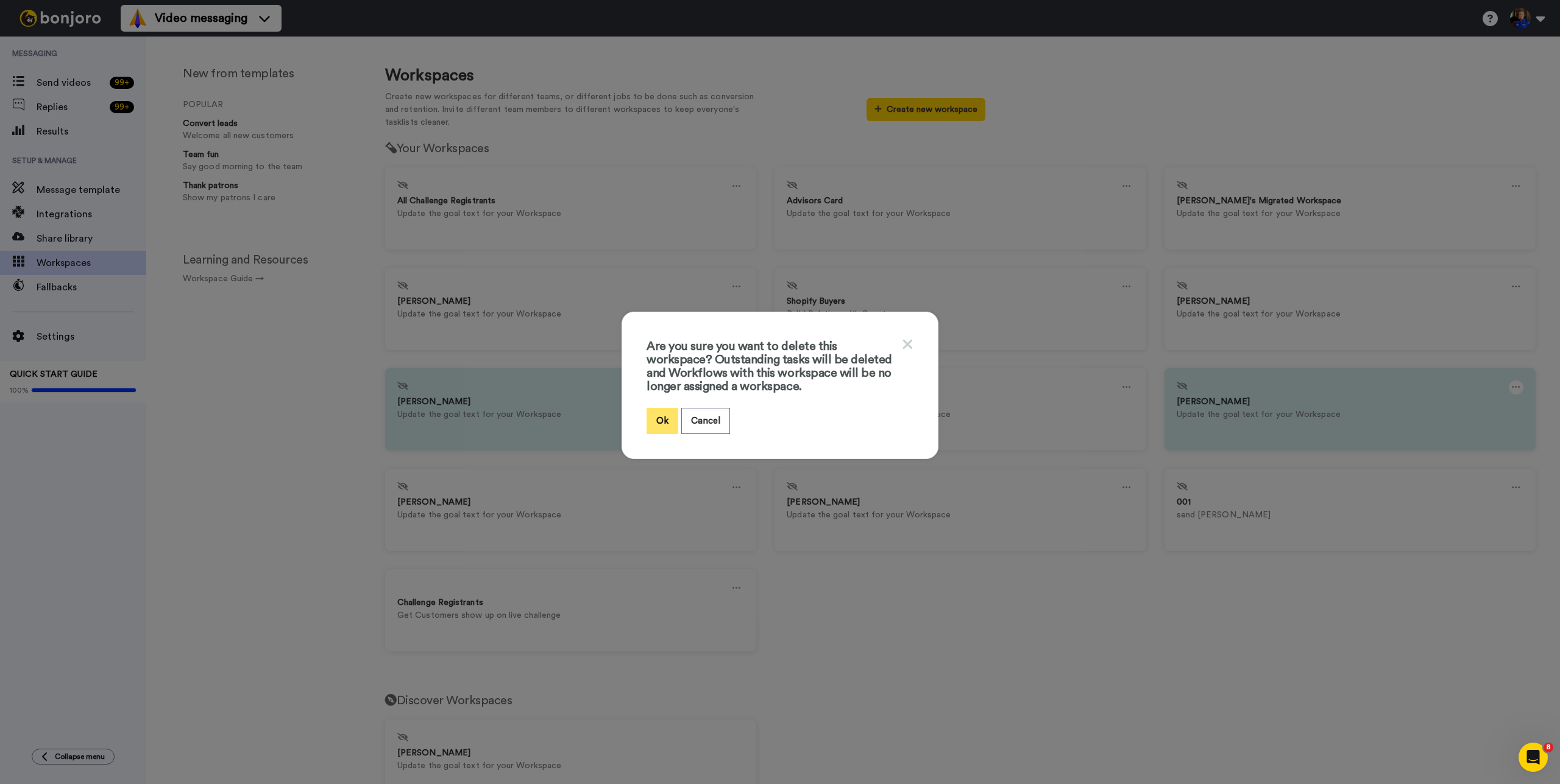
click at [649, 425] on button "Ok" at bounding box center [663, 421] width 32 height 26
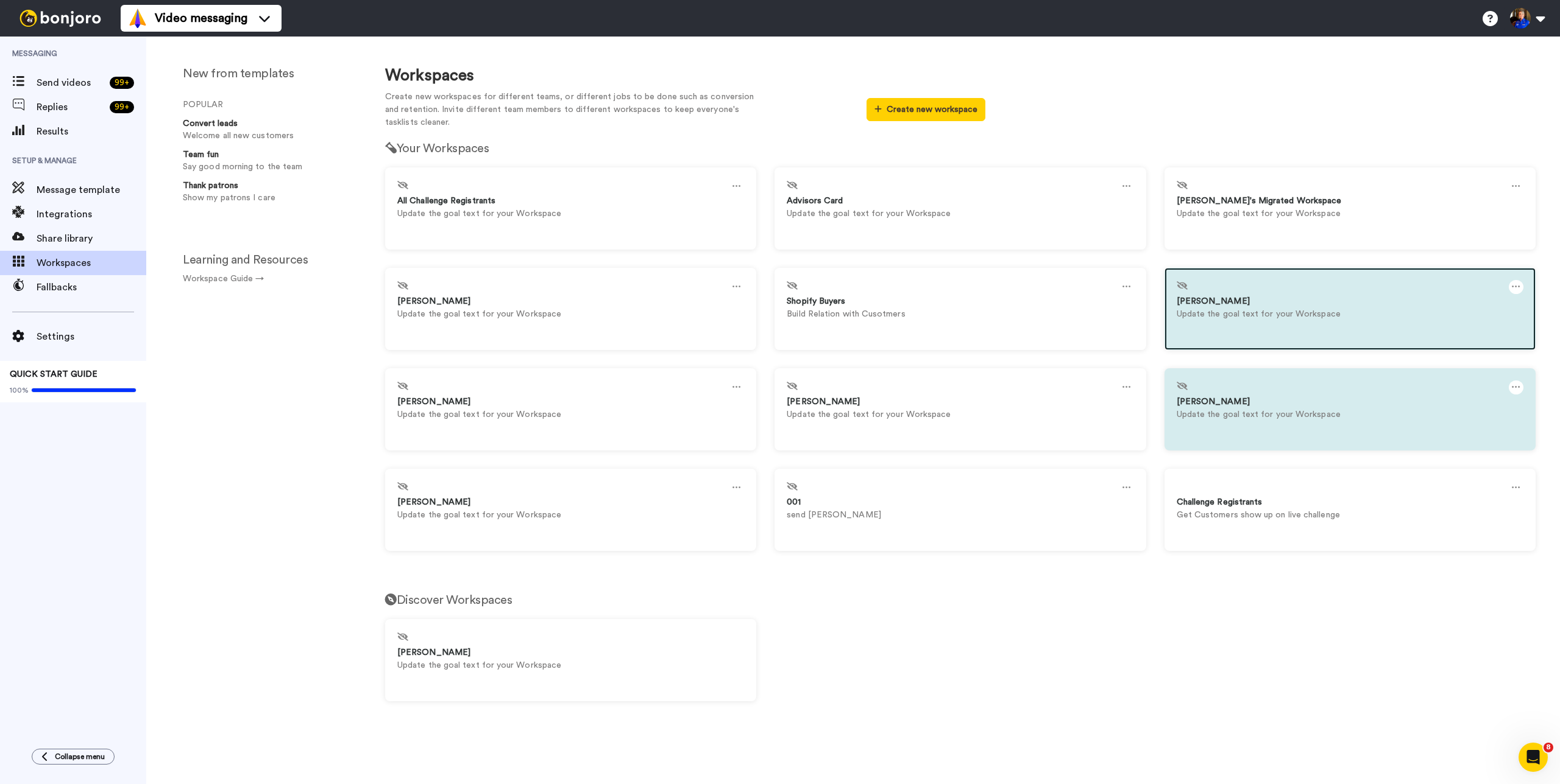
click at [1518, 290] on icon at bounding box center [1516, 286] width 9 height 14
click at [1261, 310] on div "Delete" at bounding box center [1249, 317] width 108 height 24
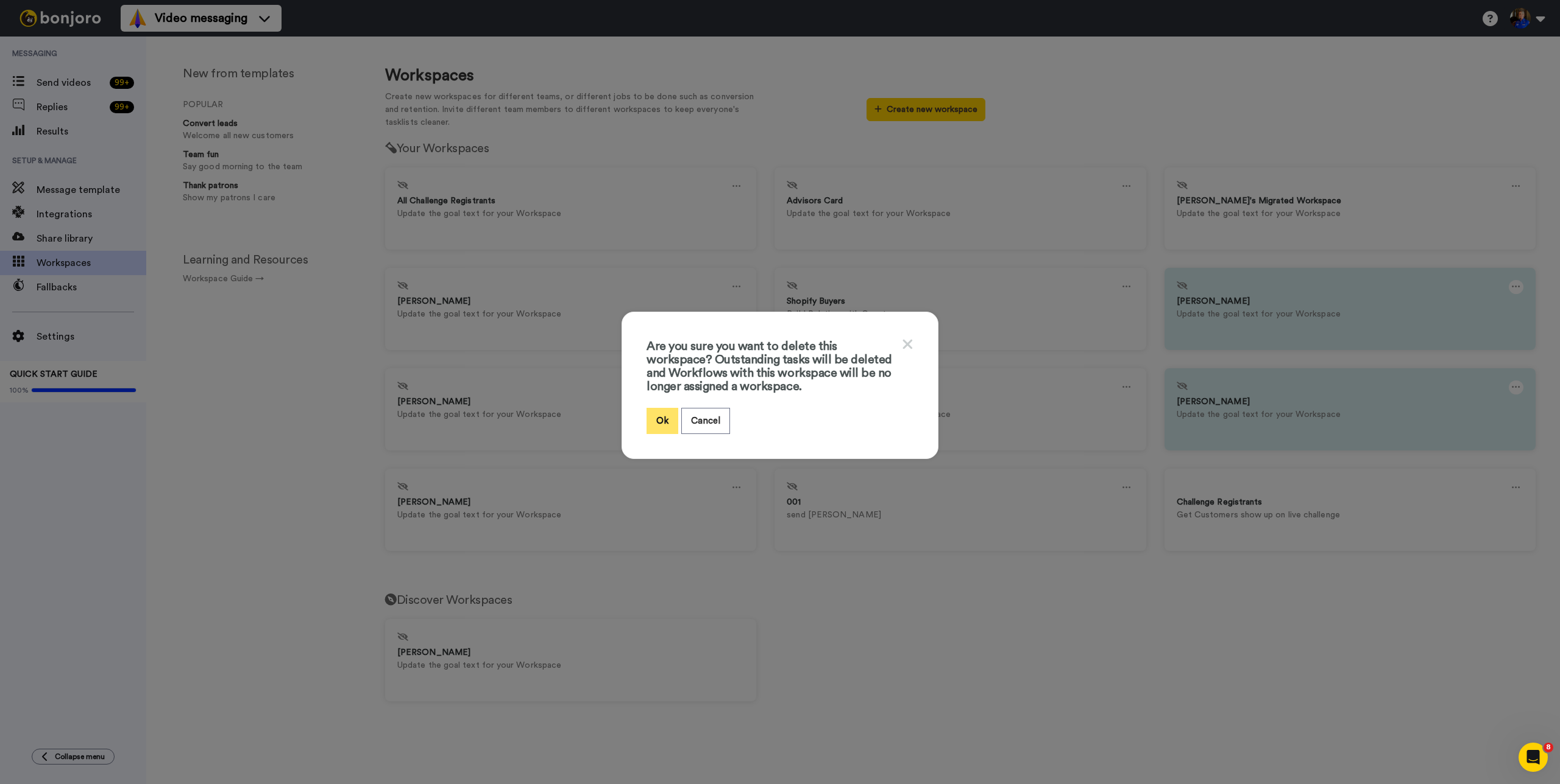
click at [649, 417] on button "Ok" at bounding box center [663, 421] width 32 height 26
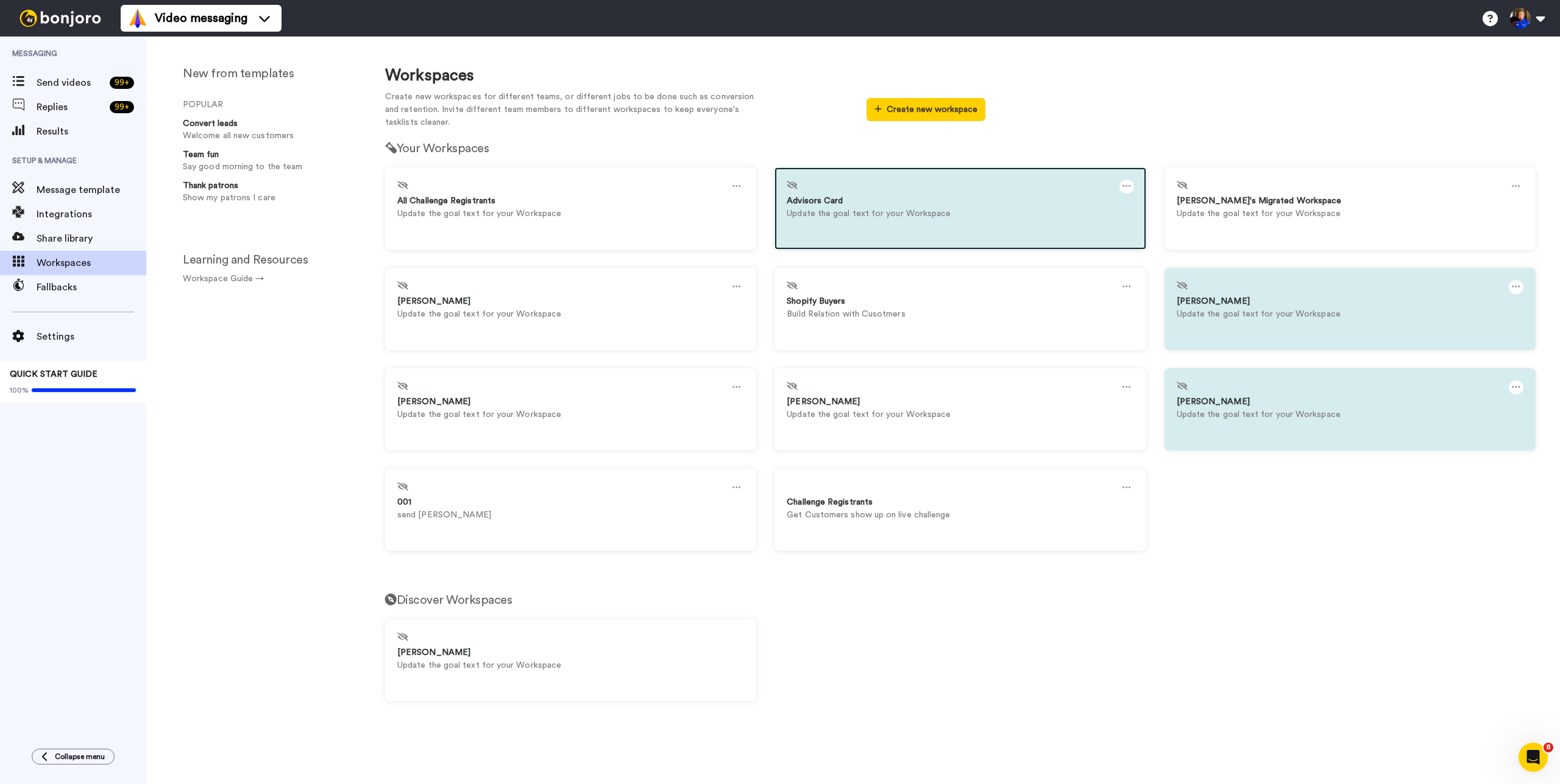
click at [886, 202] on div "Advisors Card" at bounding box center [960, 202] width 347 height 13
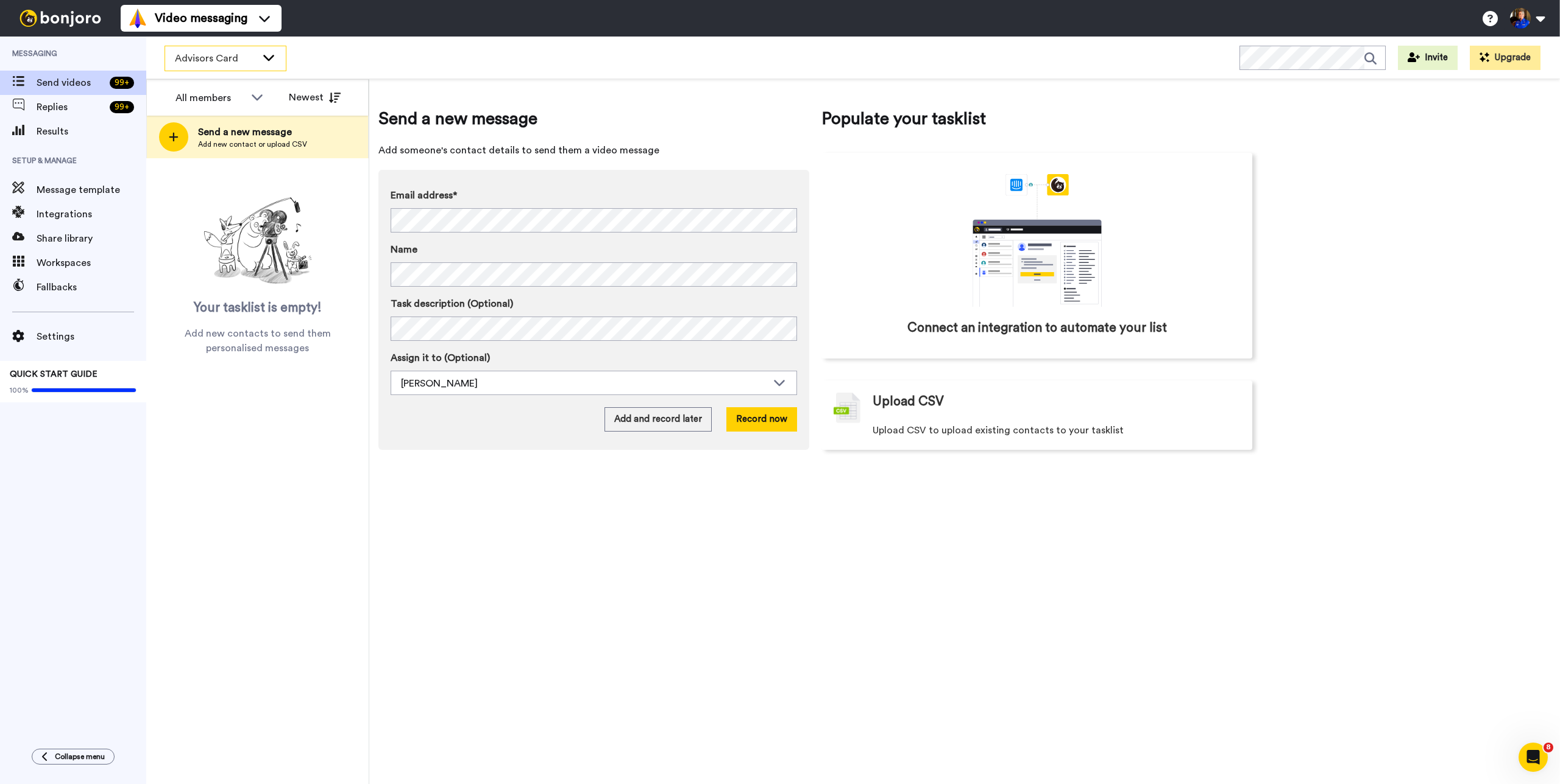
click at [243, 59] on span "Advisors Card" at bounding box center [215, 58] width 82 height 14
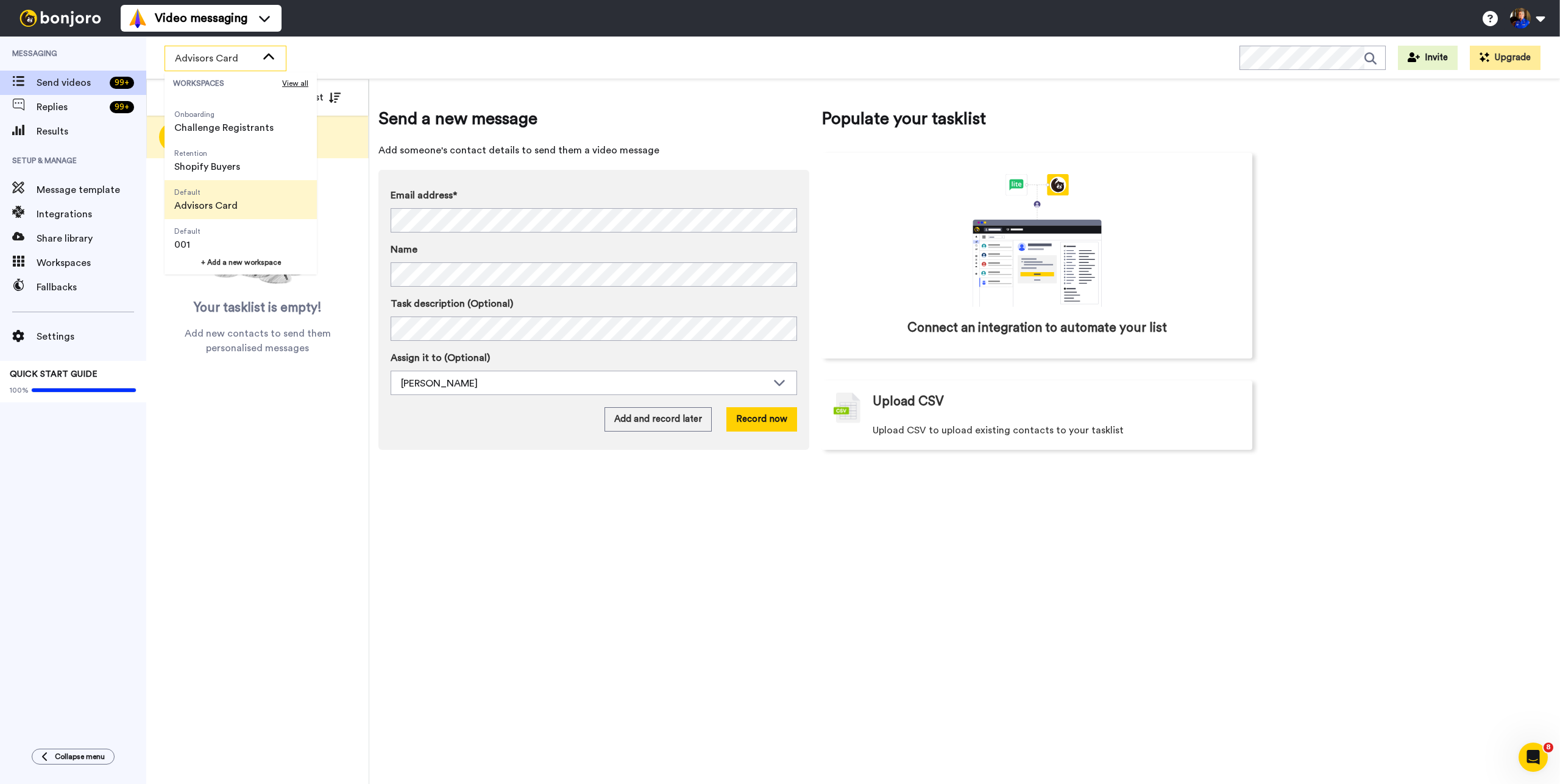
scroll to position [312, 0]
click at [236, 194] on span "Default [PERSON_NAME]" at bounding box center [213, 191] width 96 height 39
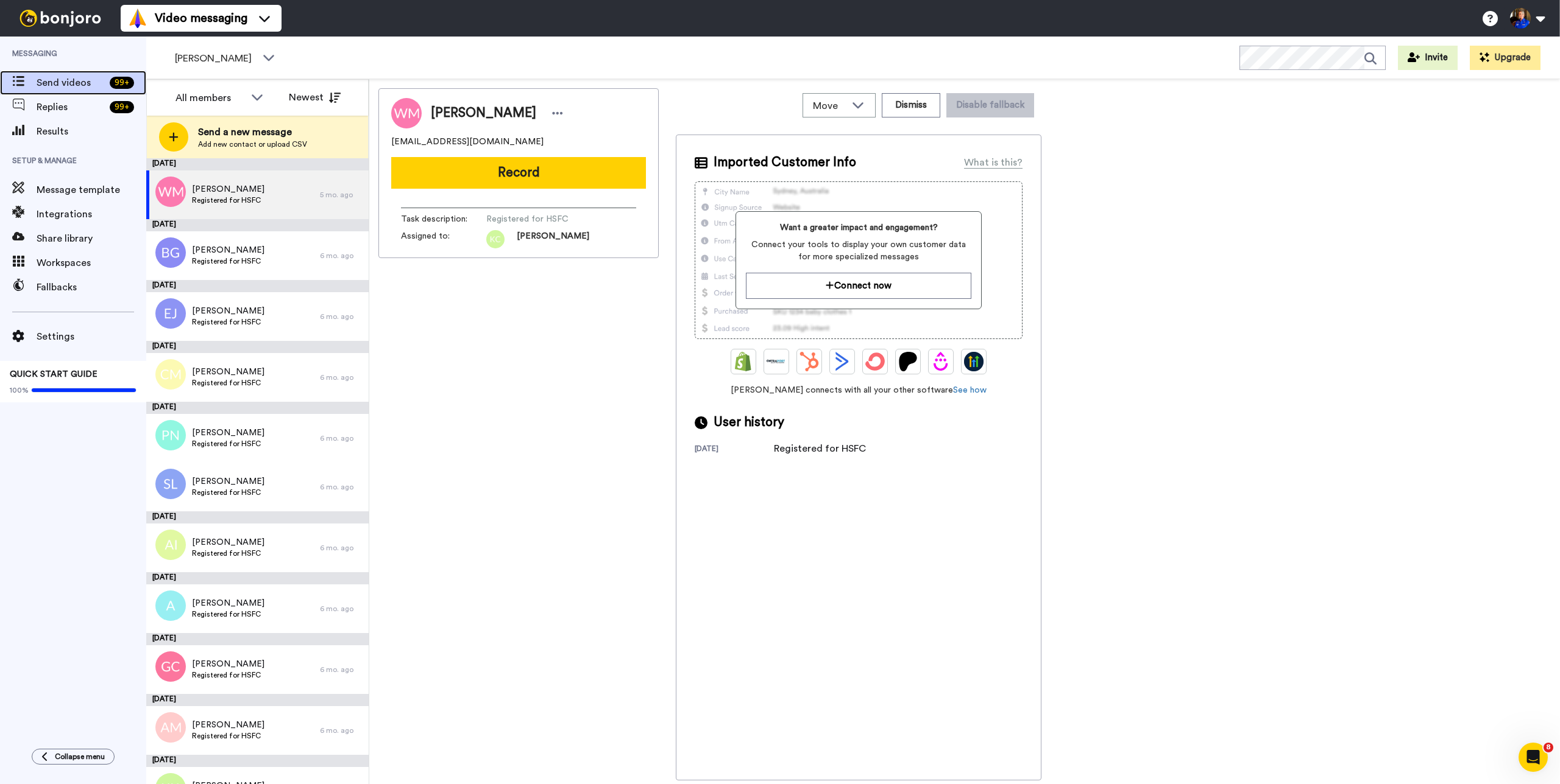
click at [83, 88] on span "Send videos" at bounding box center [70, 82] width 68 height 14
click at [98, 192] on span "Message template" at bounding box center [91, 190] width 110 height 14
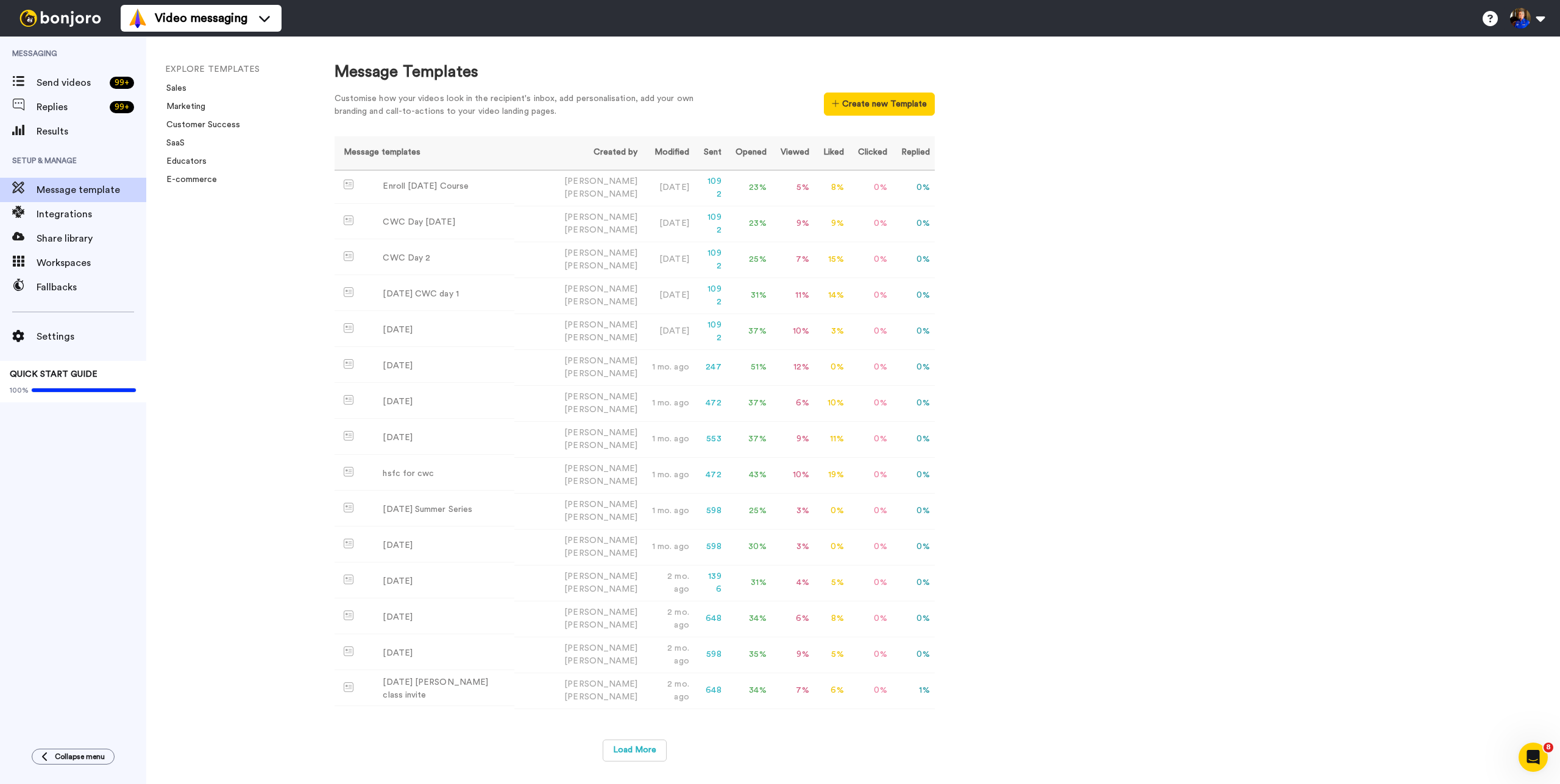
click at [636, 740] on div "Load More" at bounding box center [635, 757] width 600 height 34
click at [642, 740] on button "Load More" at bounding box center [635, 750] width 64 height 22
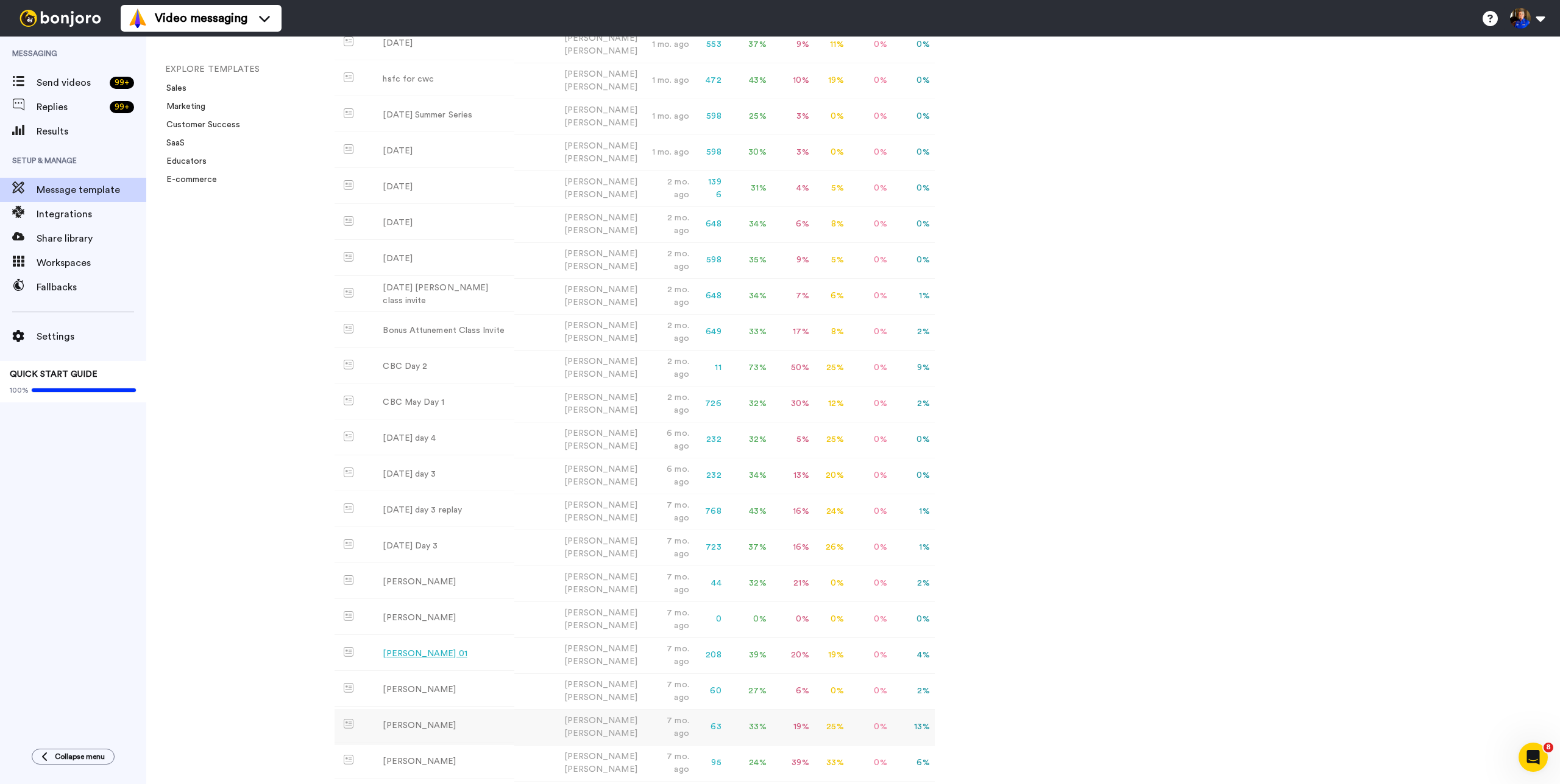
scroll to position [462, 0]
click at [397, 581] on div "[PERSON_NAME] 01" at bounding box center [424, 587] width 84 height 13
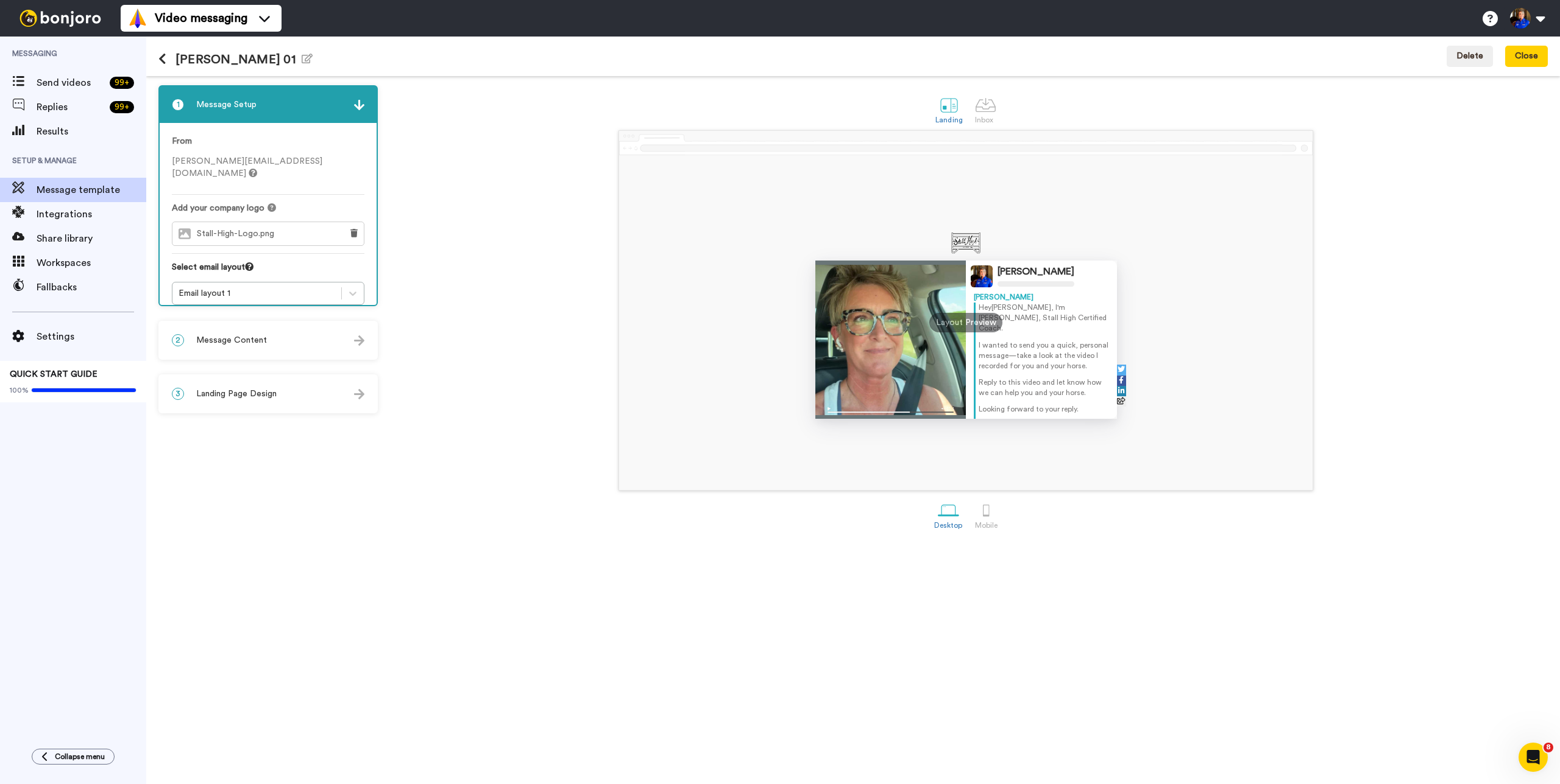
click at [271, 339] on div "2 Message Content" at bounding box center [267, 341] width 217 height 37
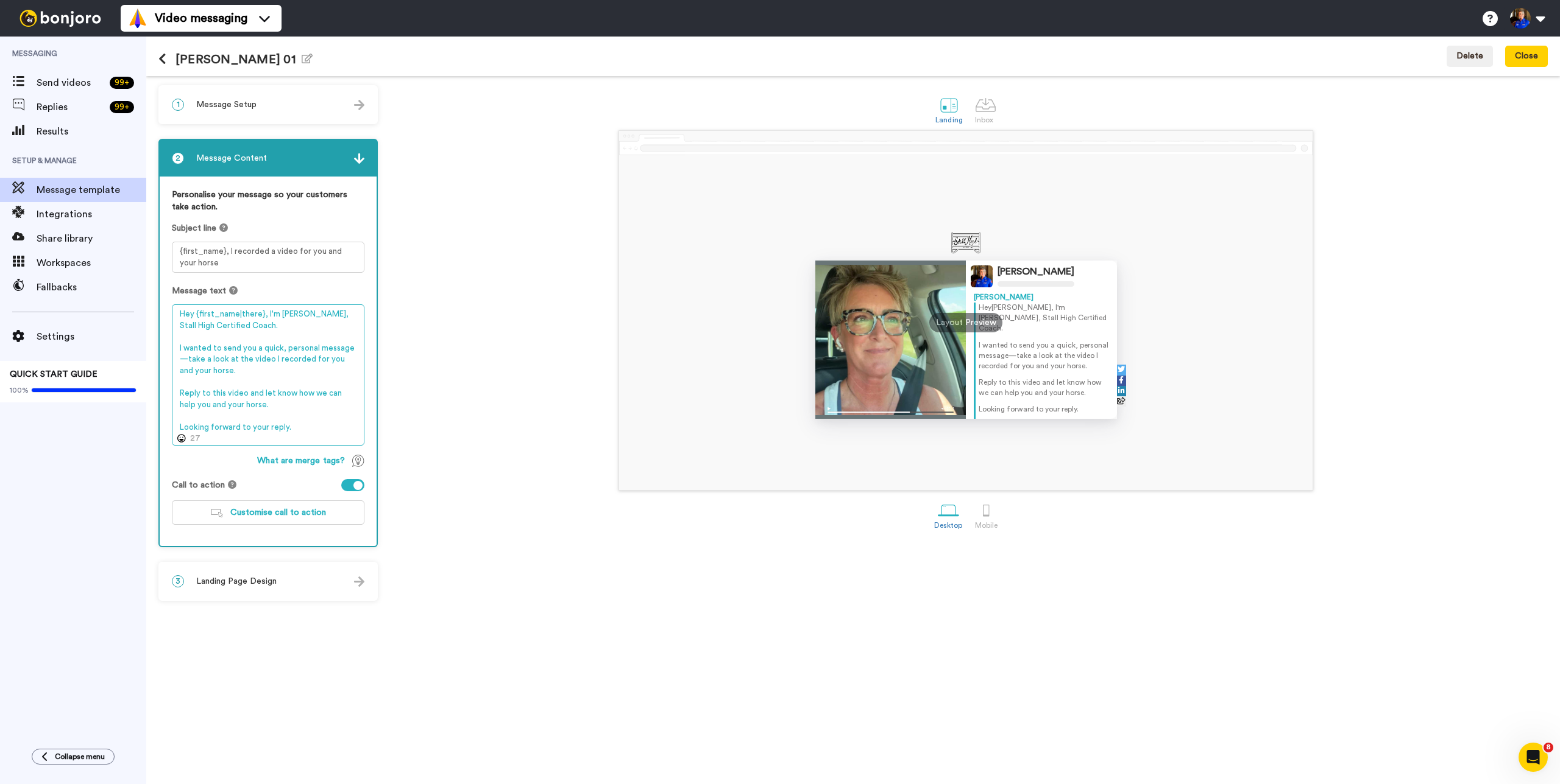
click at [283, 374] on textarea "Hey {first_name|there}, I'm Kelli, Stall High Certified Coach. I wanted to send…" at bounding box center [268, 375] width 193 height 142
click at [166, 65] on button at bounding box center [166, 59] width 17 height 14
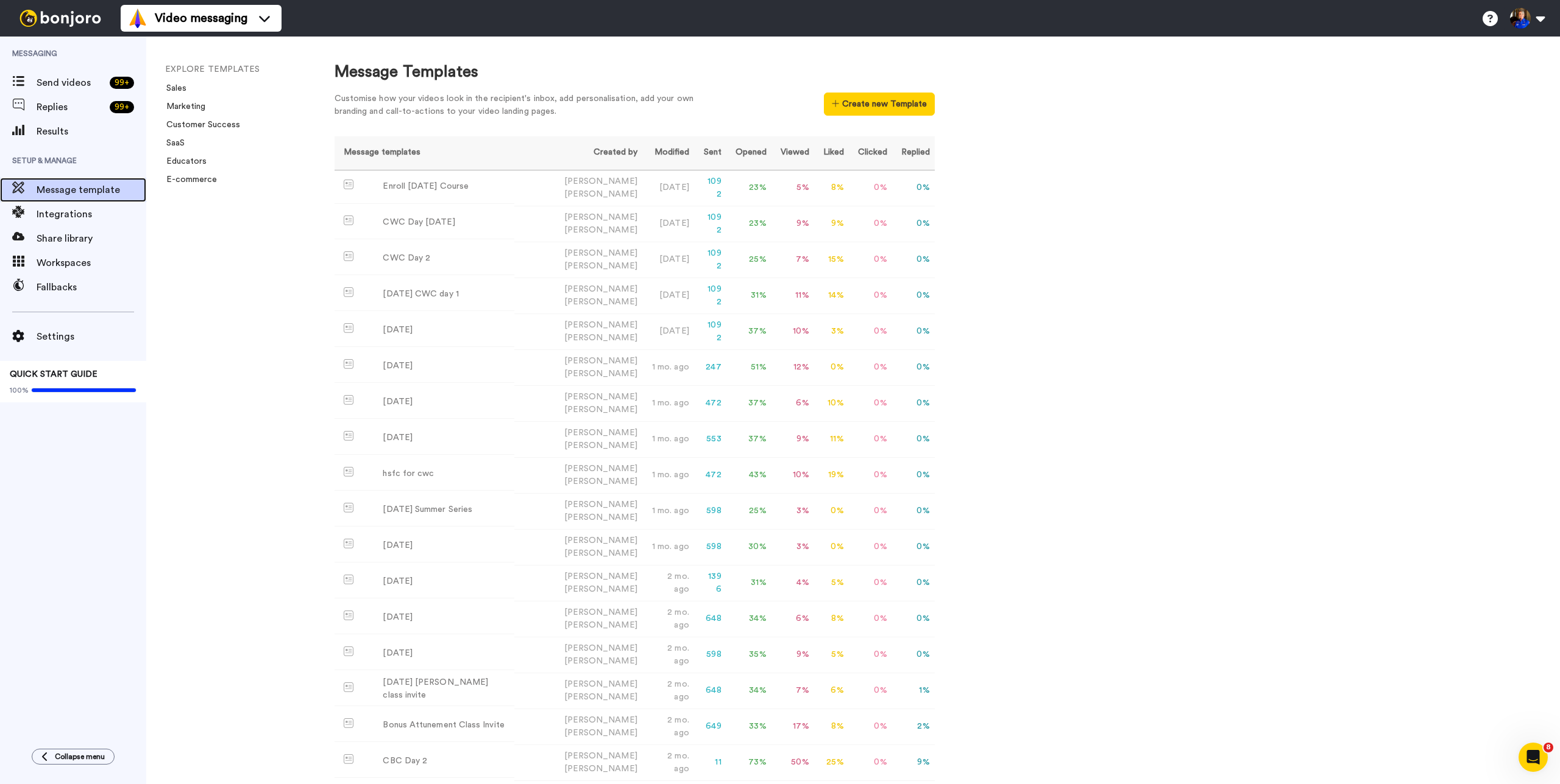
click at [39, 185] on span "Message template" at bounding box center [91, 190] width 110 height 14
click at [66, 86] on span "Send videos" at bounding box center [70, 82] width 68 height 14
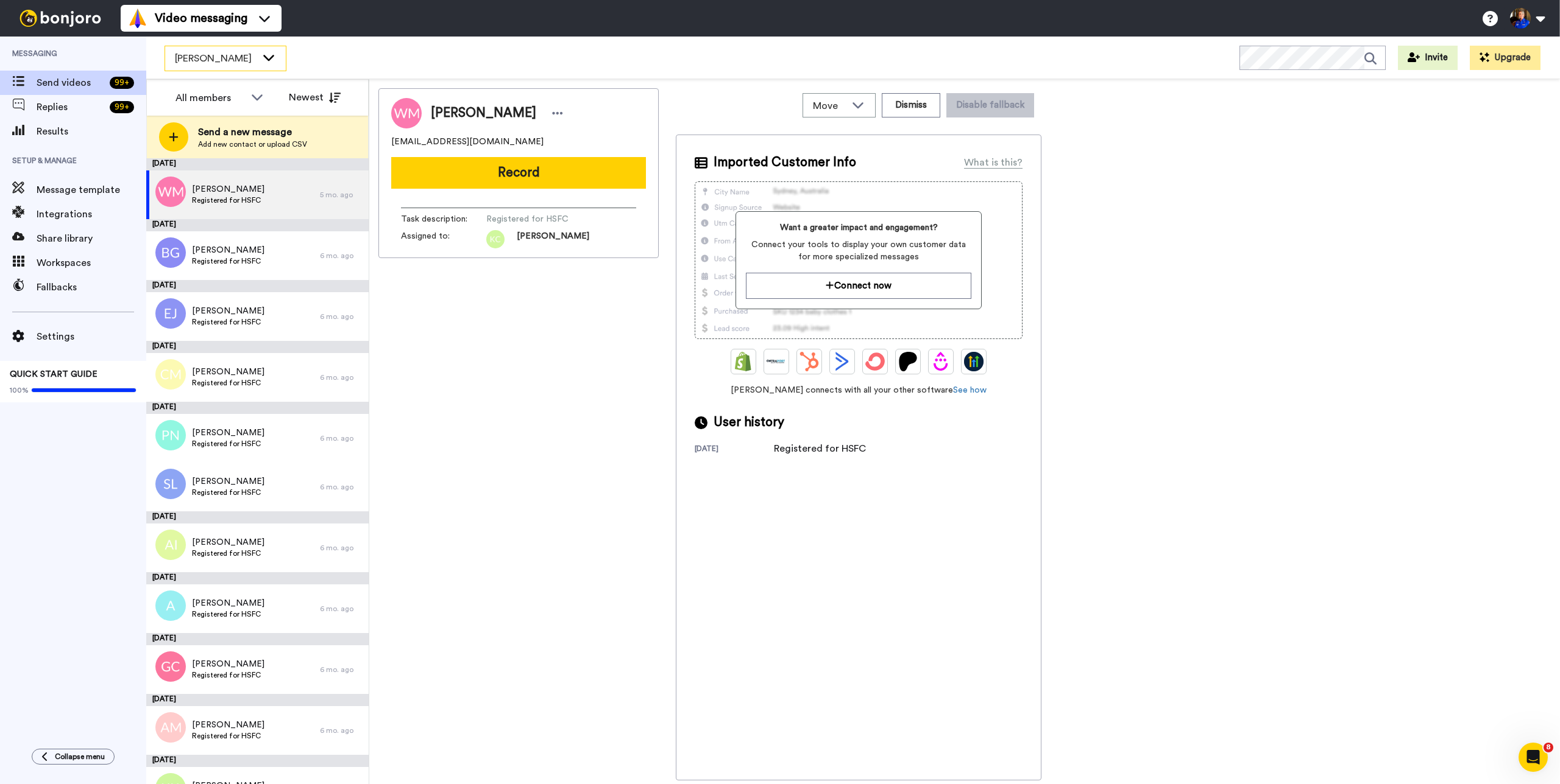
click at [260, 67] on div "[PERSON_NAME]" at bounding box center [225, 58] width 121 height 24
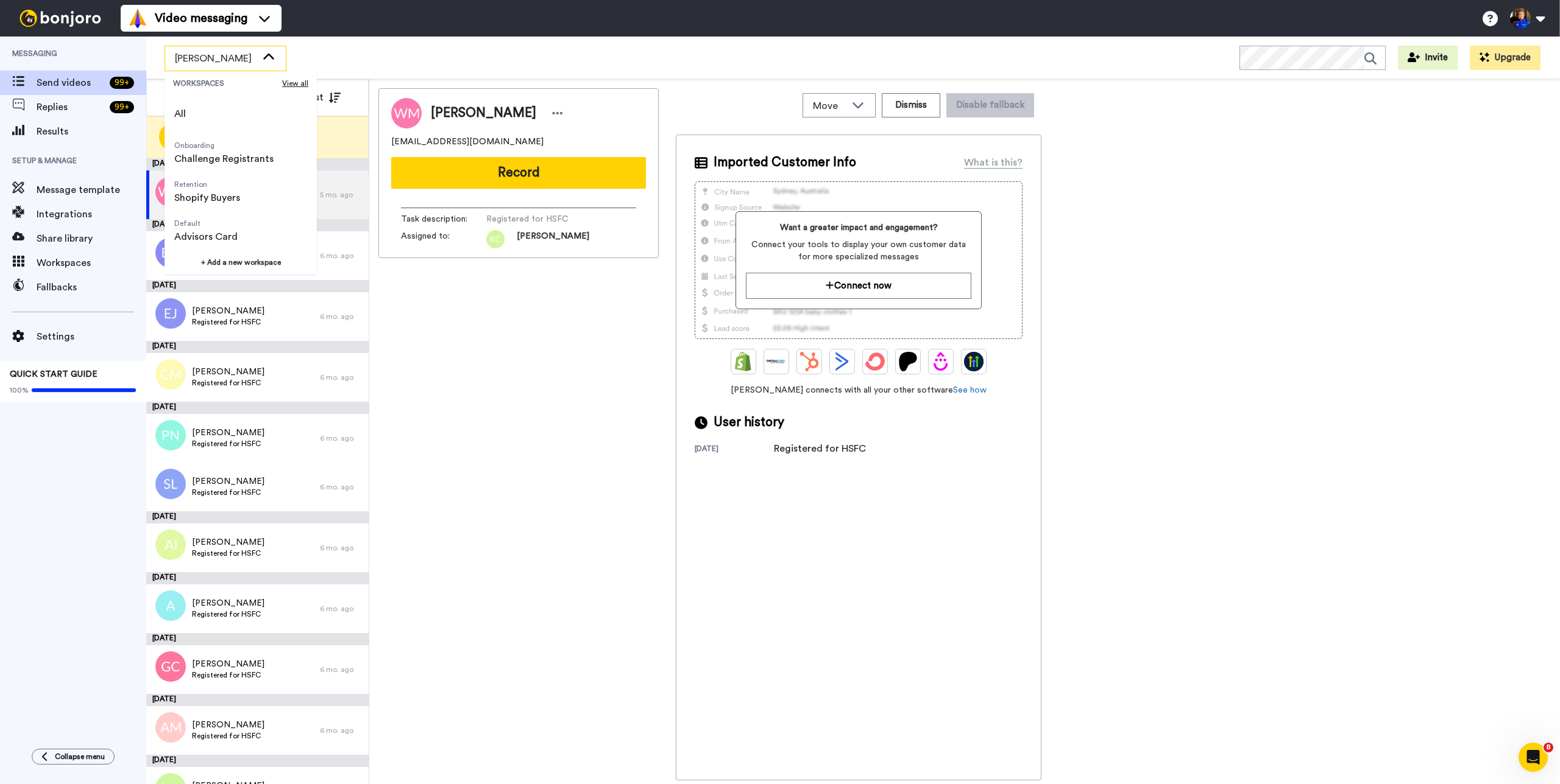
click at [491, 406] on div "Wendi Miller wendijanemiller@gmail.com Record Task description : Registered for…" at bounding box center [519, 434] width 280 height 693
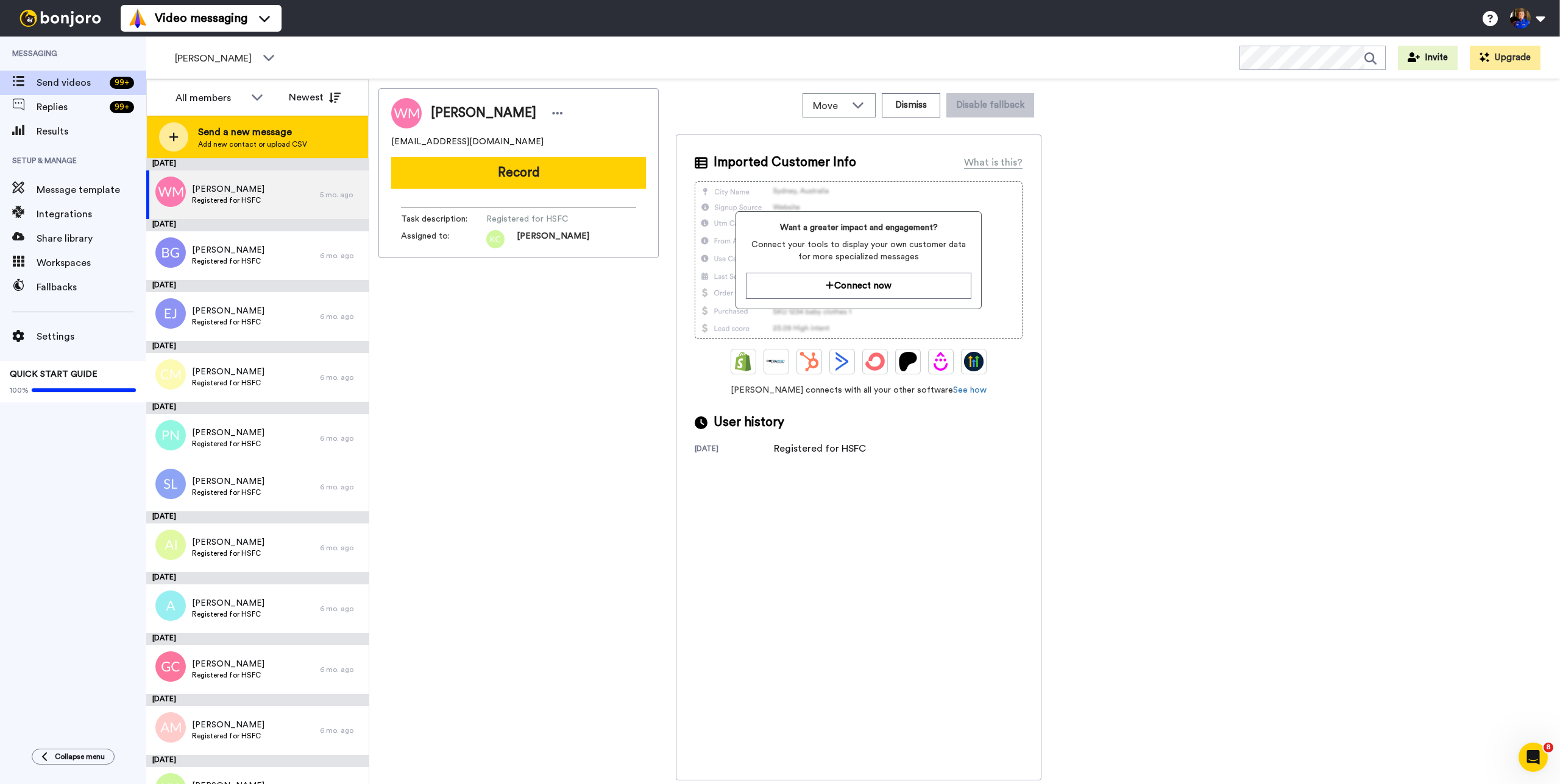
click at [280, 137] on span "Send a new message" at bounding box center [252, 132] width 109 height 14
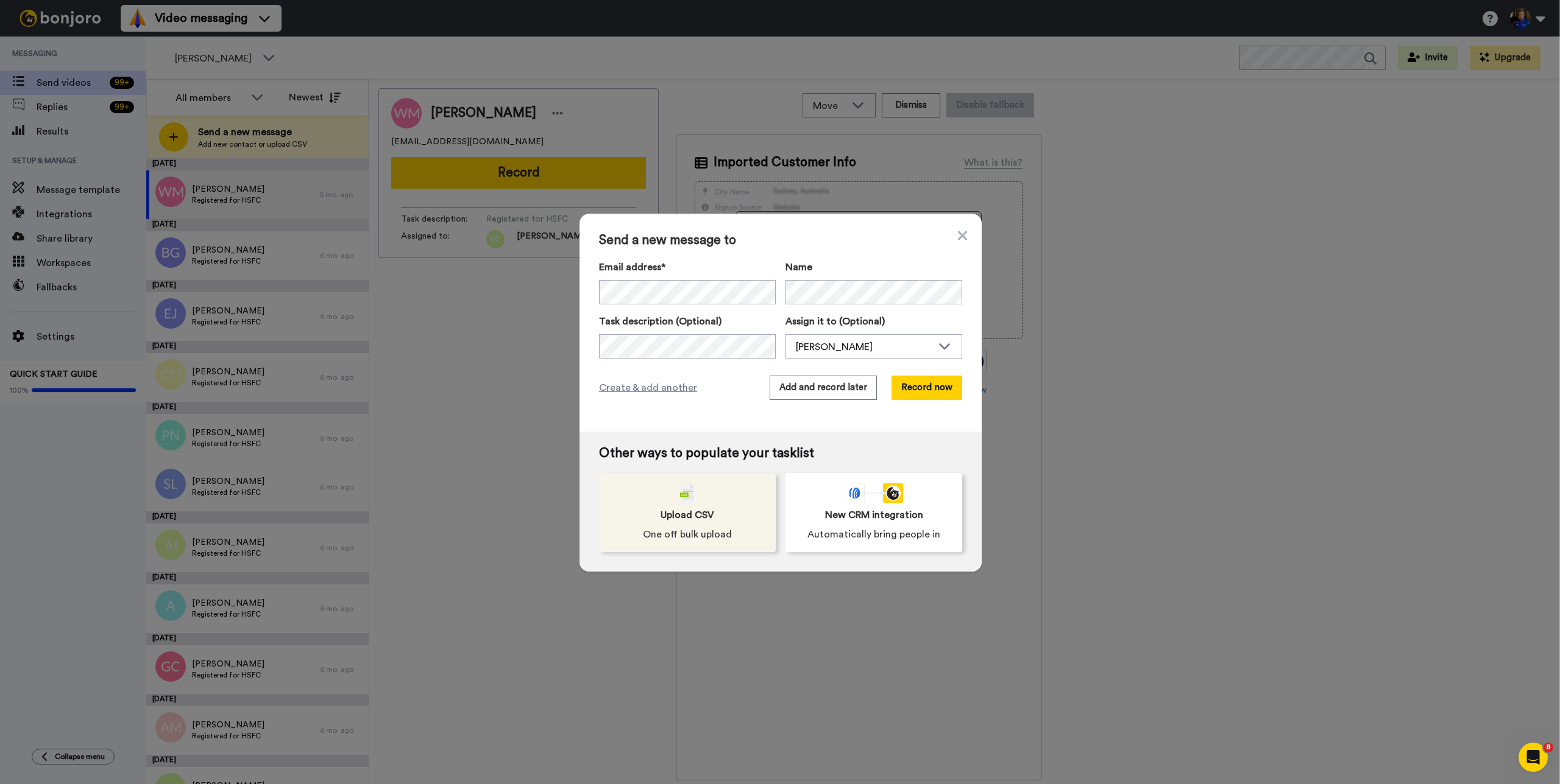
click at [696, 527] on span "One off bulk upload" at bounding box center [687, 534] width 89 height 14
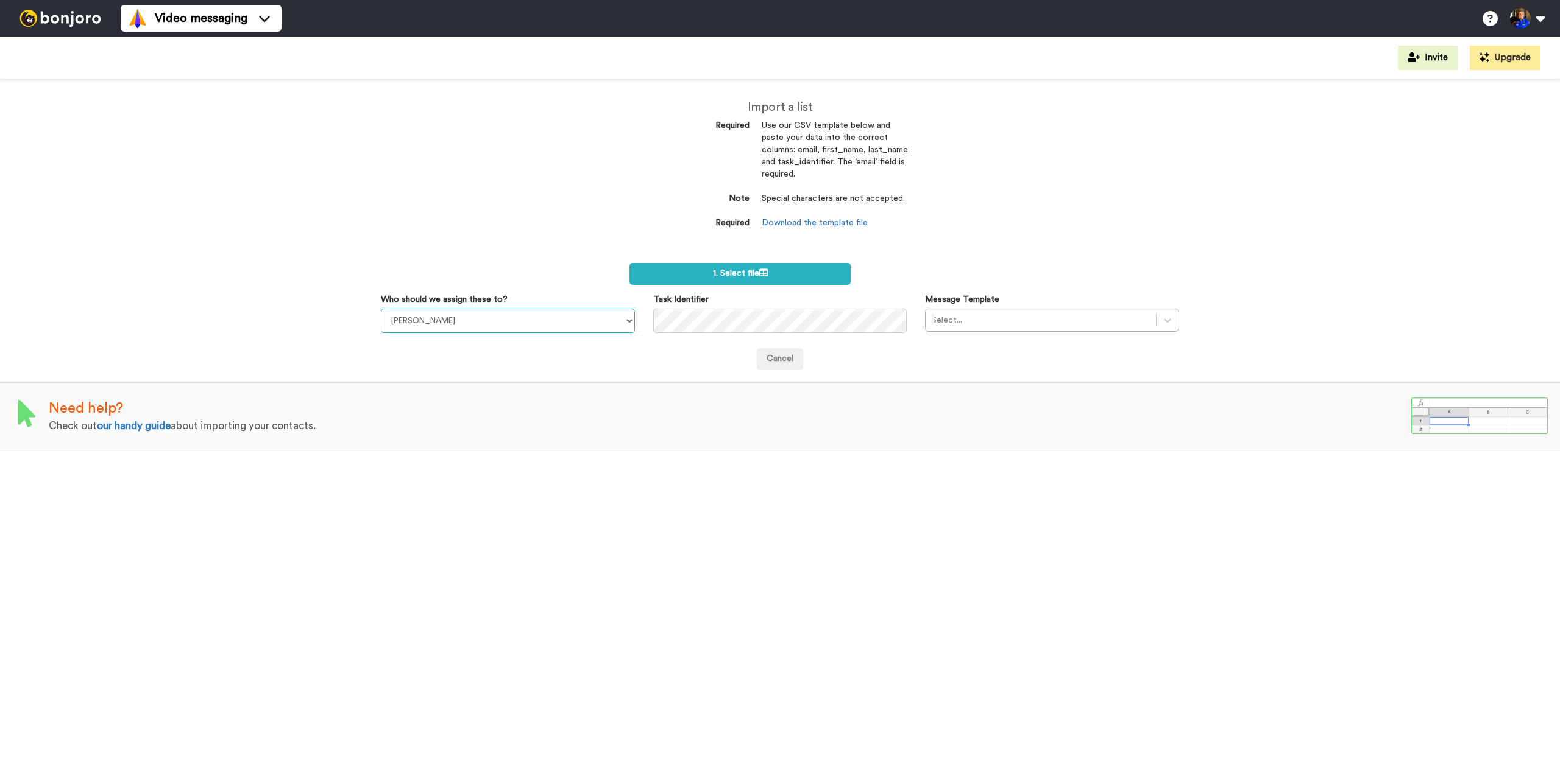
click at [585, 314] on select "[PERSON_NAME] [PERSON_NAME]" at bounding box center [507, 321] width 254 height 24
click at [381, 309] on select "[PERSON_NAME] [PERSON_NAME]" at bounding box center [507, 321] width 254 height 24
click at [993, 320] on div at bounding box center [1041, 320] width 219 height 14
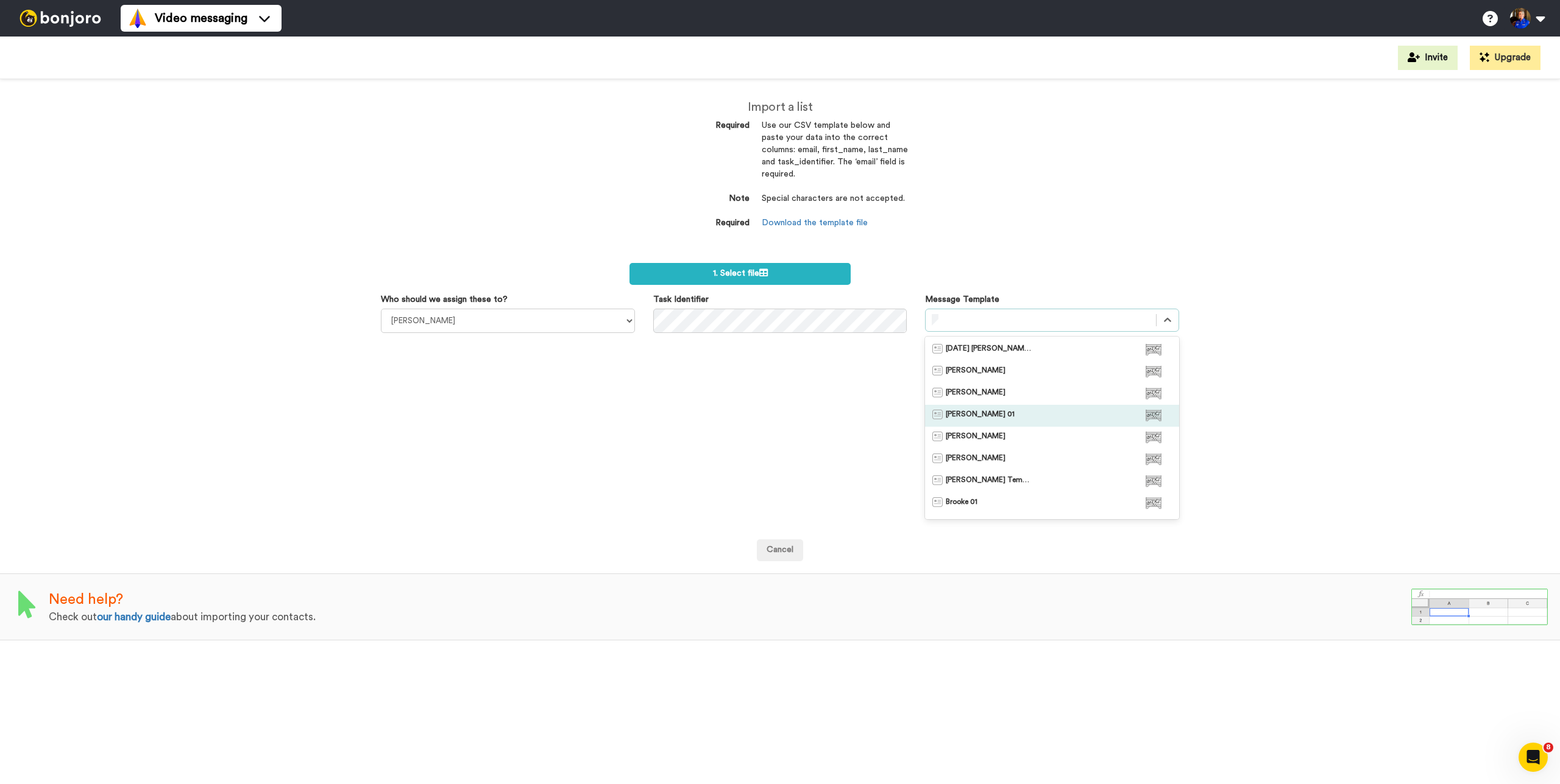
click at [966, 418] on span "[PERSON_NAME] 01" at bounding box center [980, 415] width 69 height 12
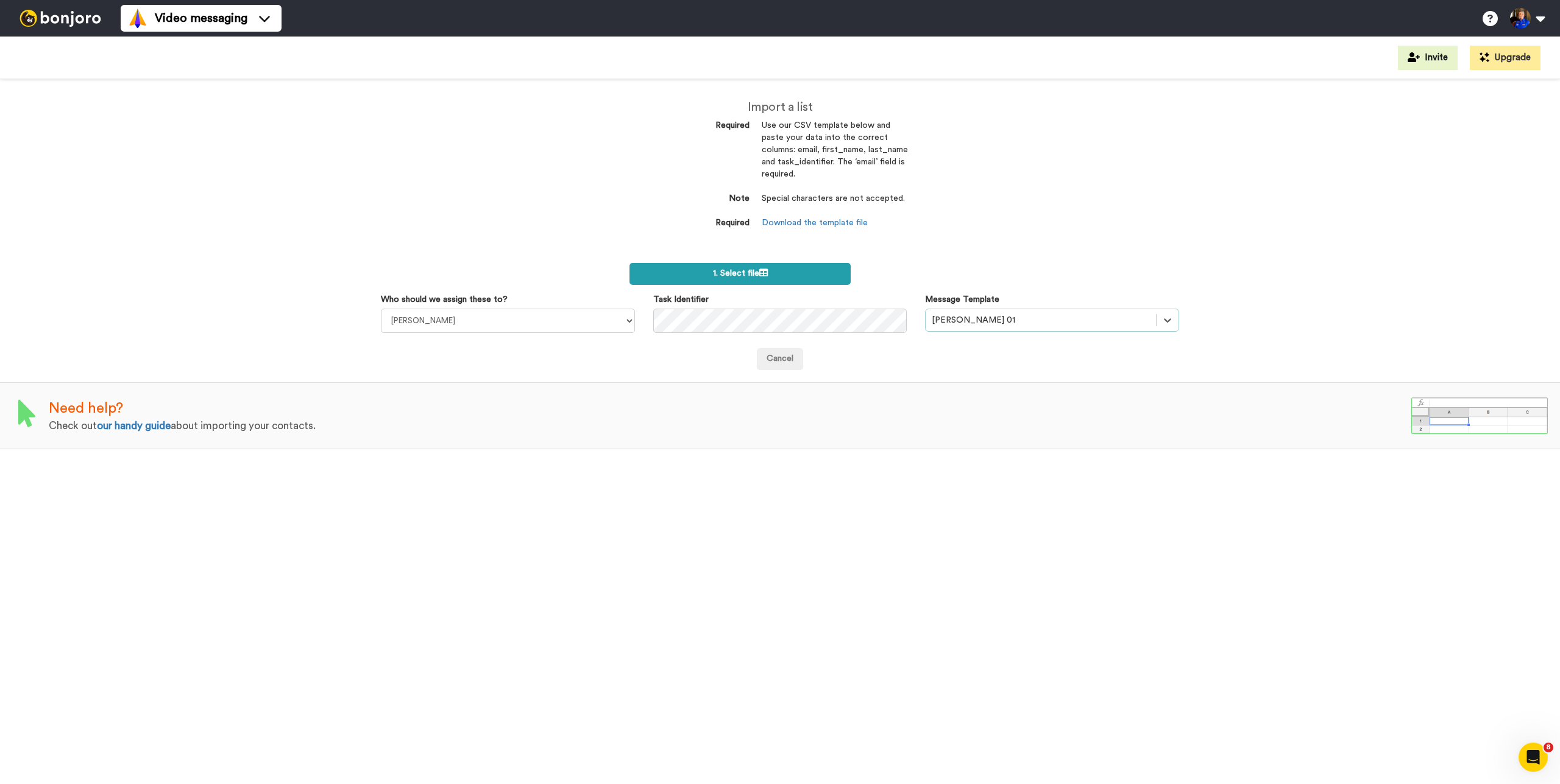
click at [756, 267] on label "1. Select file" at bounding box center [740, 274] width 221 height 22
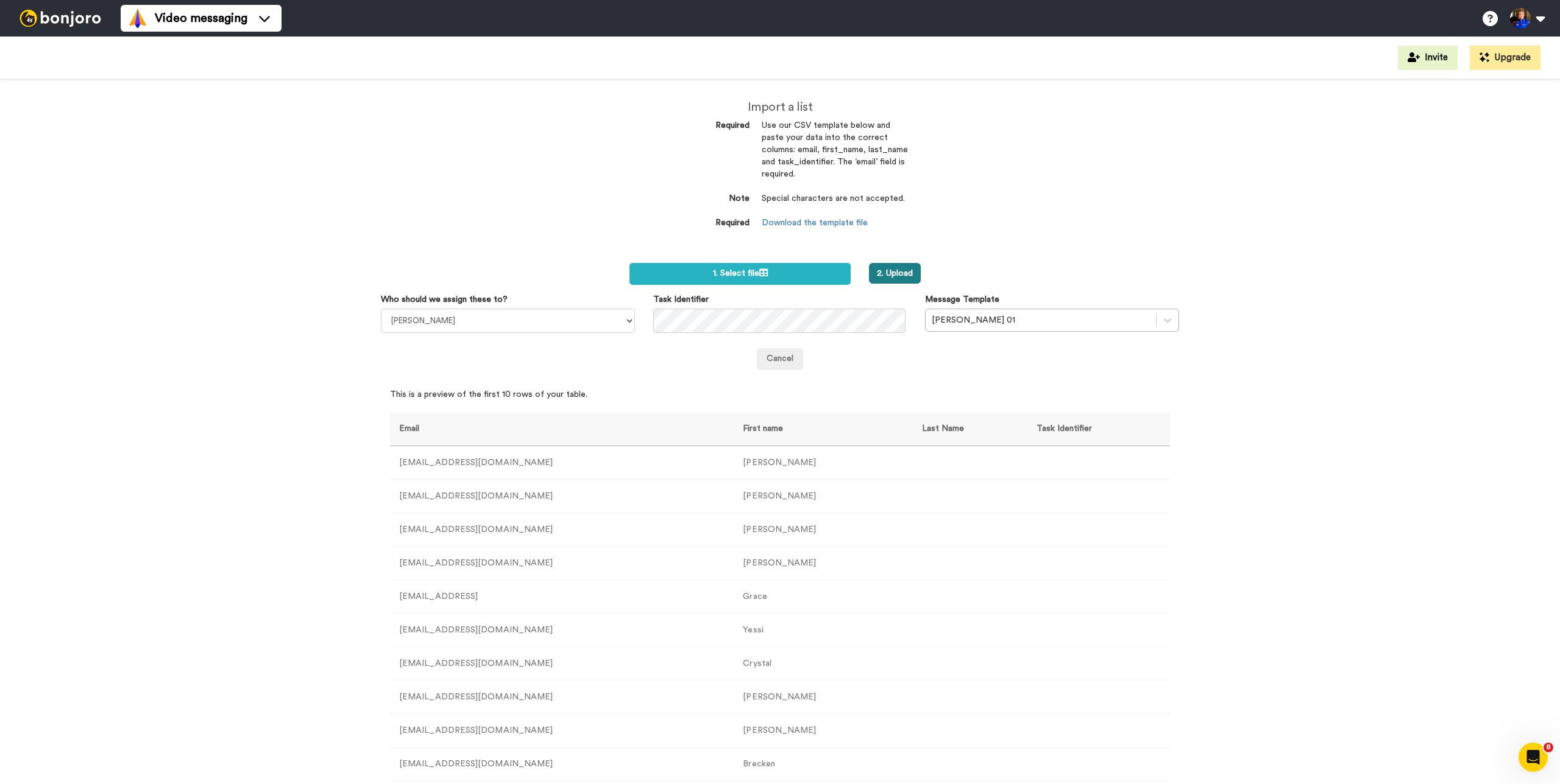
click at [892, 274] on button "2. Upload" at bounding box center [894, 274] width 52 height 21
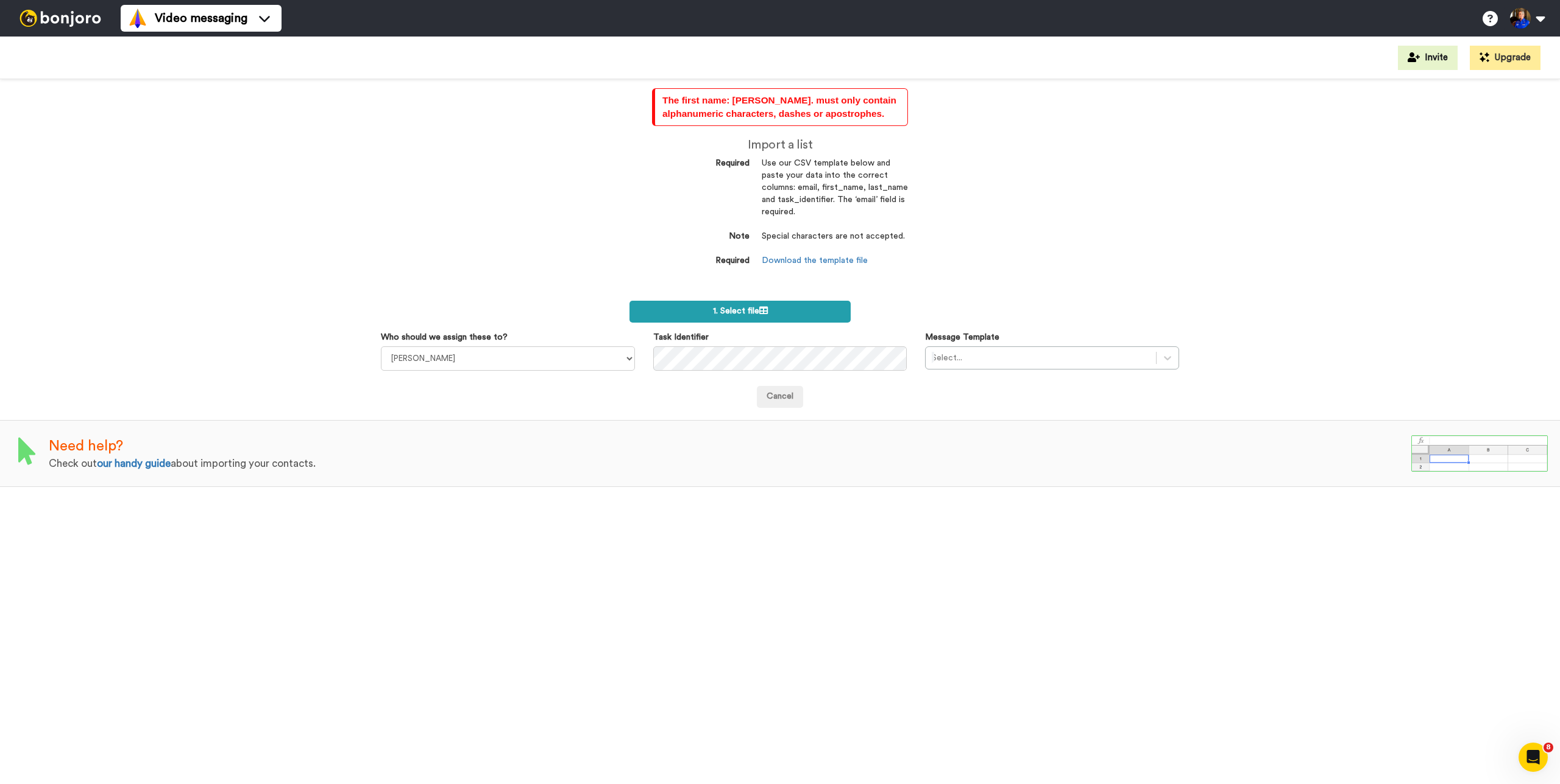
click at [741, 310] on span "1. Select file" at bounding box center [740, 311] width 55 height 9
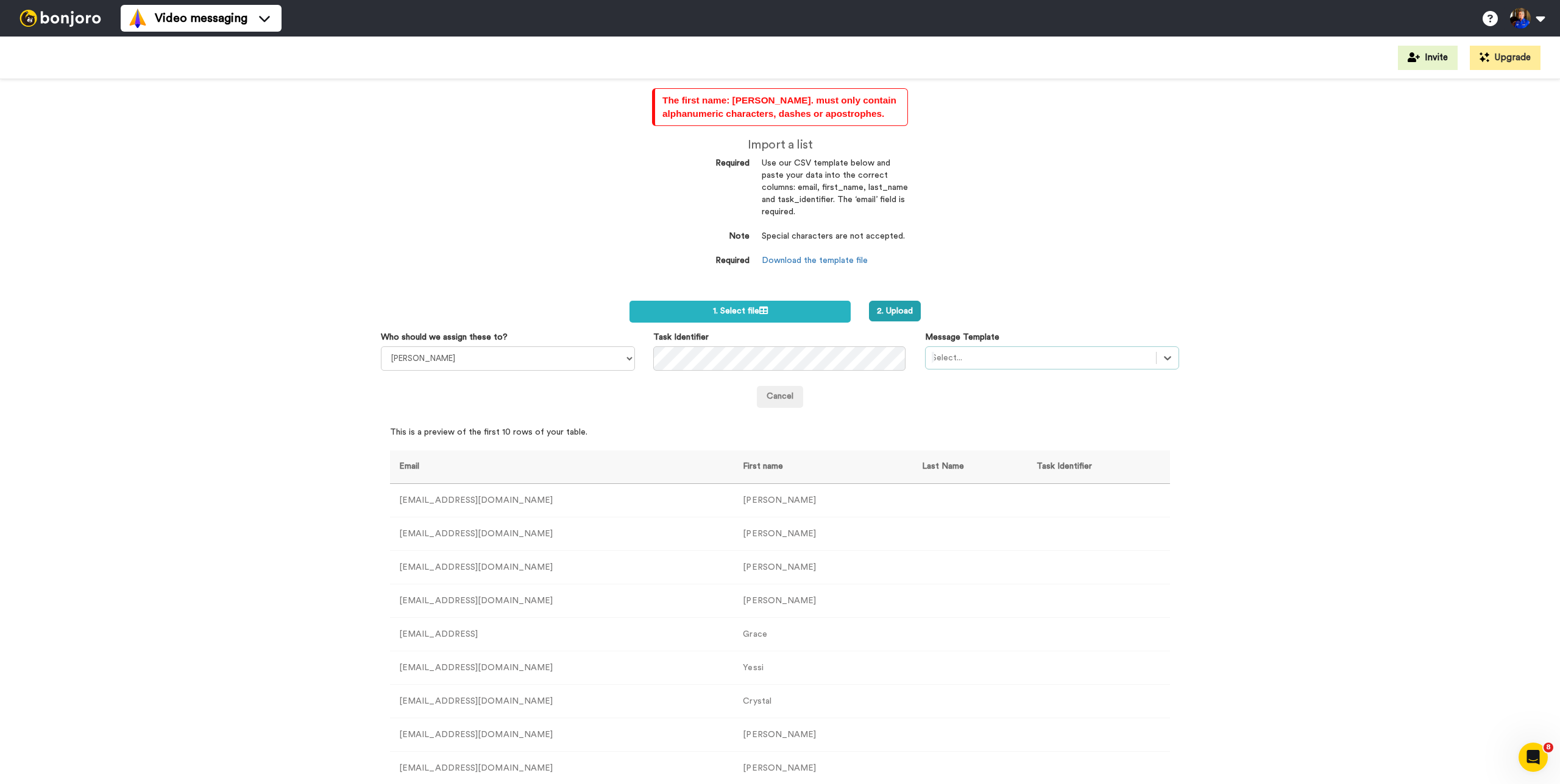
click at [1049, 350] on div at bounding box center [1041, 358] width 219 height 14
click at [984, 358] on div at bounding box center [1041, 358] width 219 height 14
click at [960, 354] on div at bounding box center [1041, 358] width 219 height 14
click at [960, 356] on div at bounding box center [1041, 358] width 219 height 14
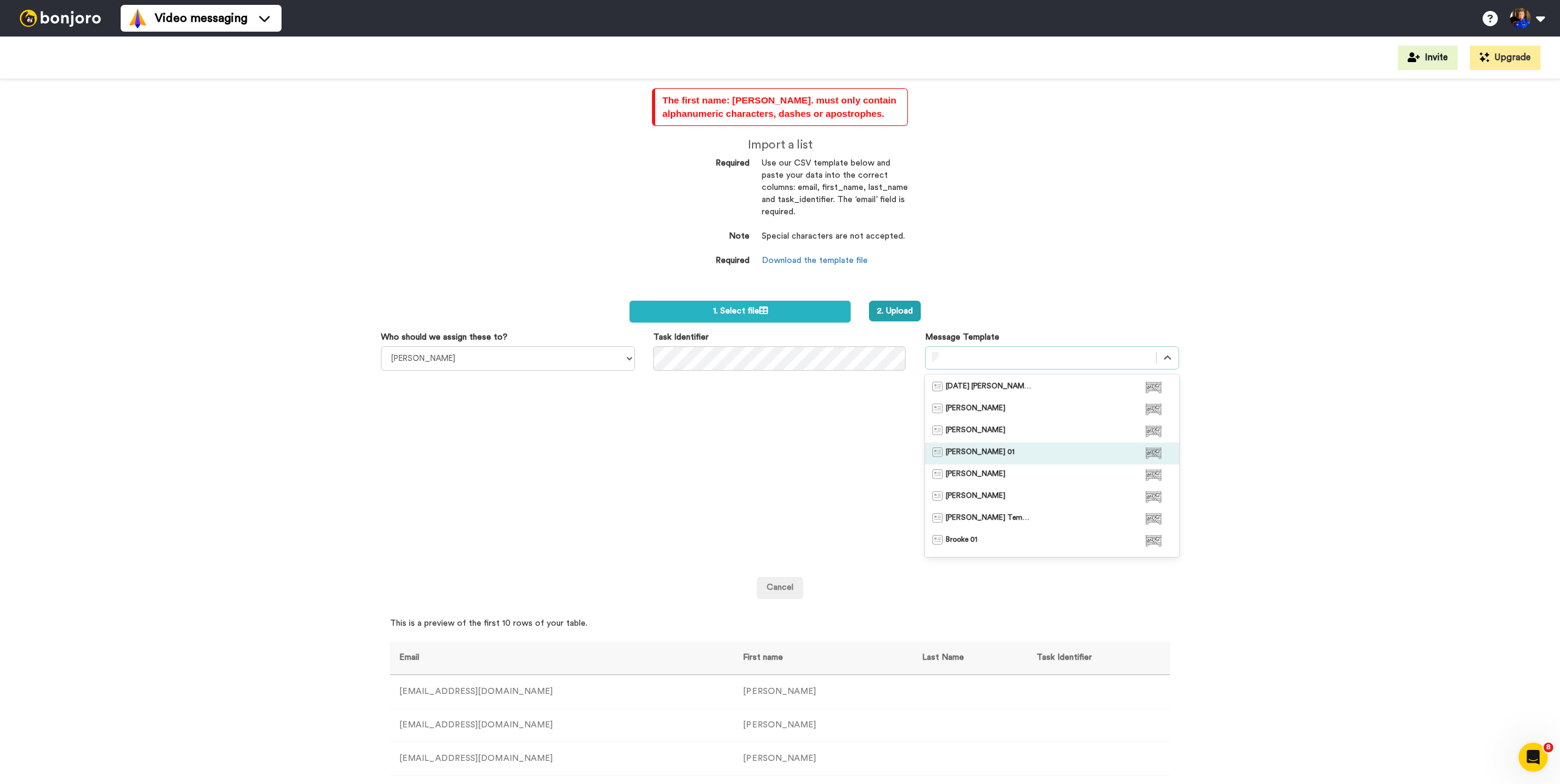
click at [965, 444] on div "Kelli 01" at bounding box center [1052, 453] width 254 height 22
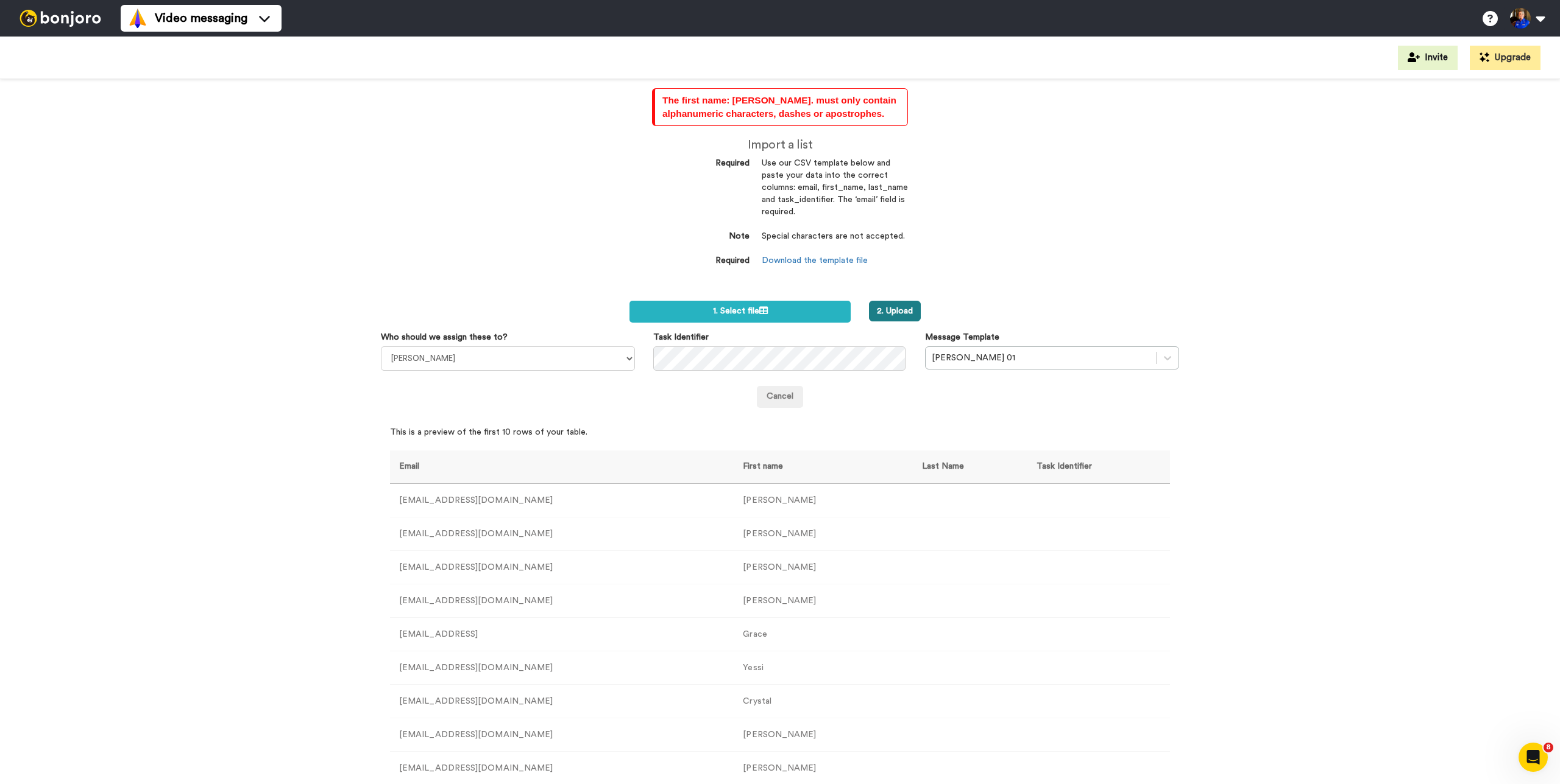
click at [909, 306] on button "2. Upload" at bounding box center [894, 311] width 52 height 21
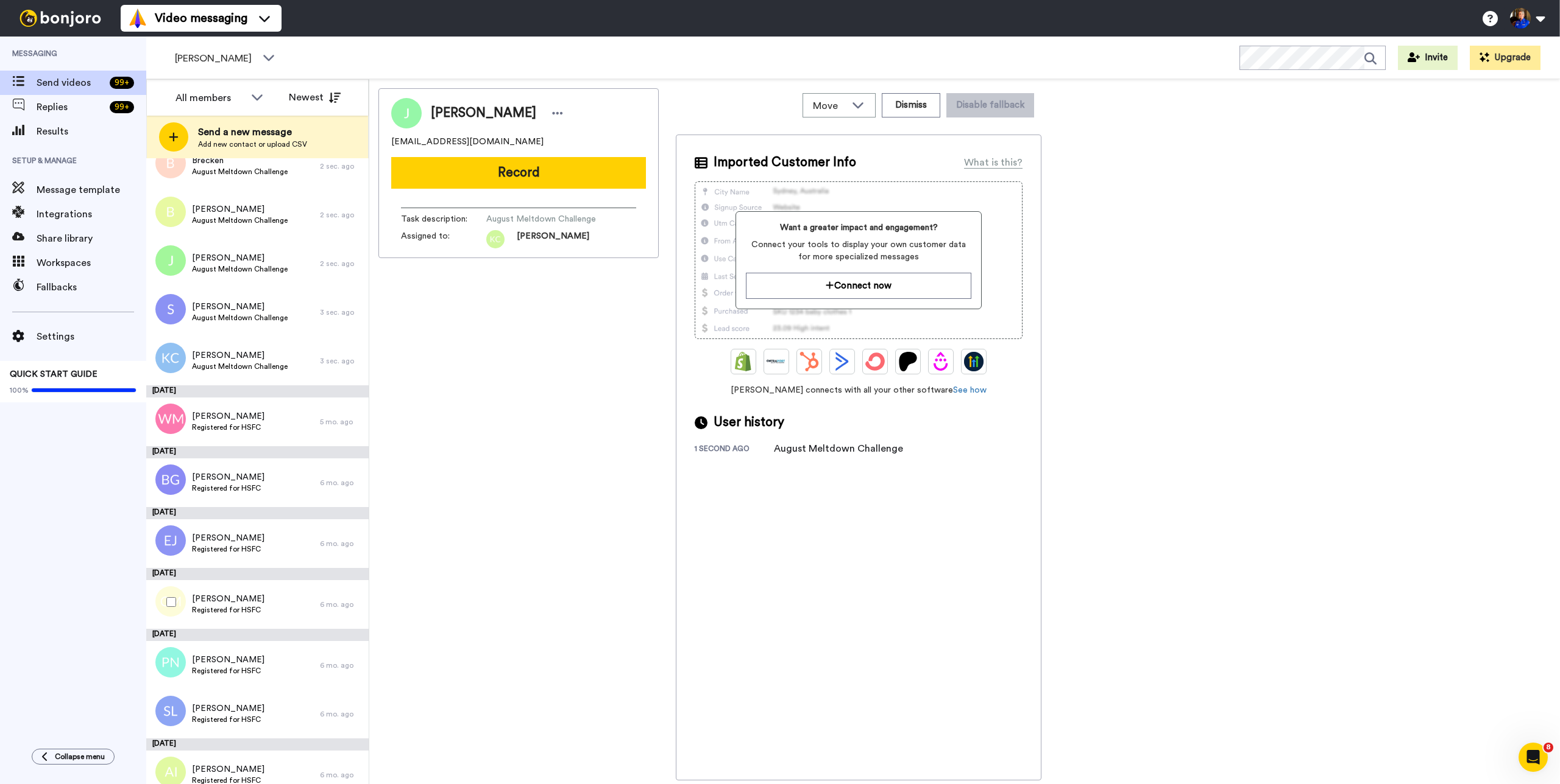
scroll to position [714, 0]
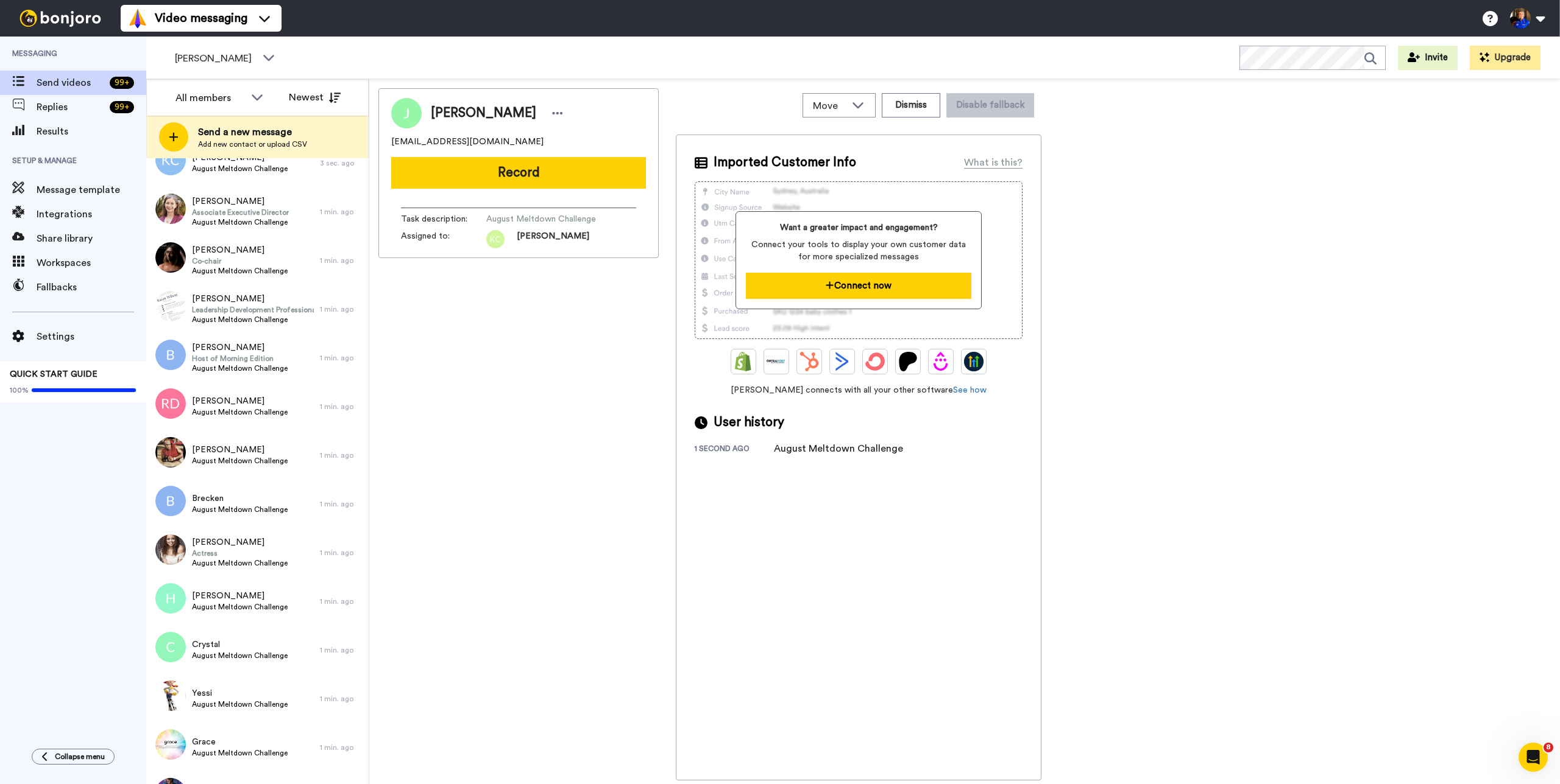
click at [861, 288] on button "Connect now" at bounding box center [858, 286] width 225 height 26
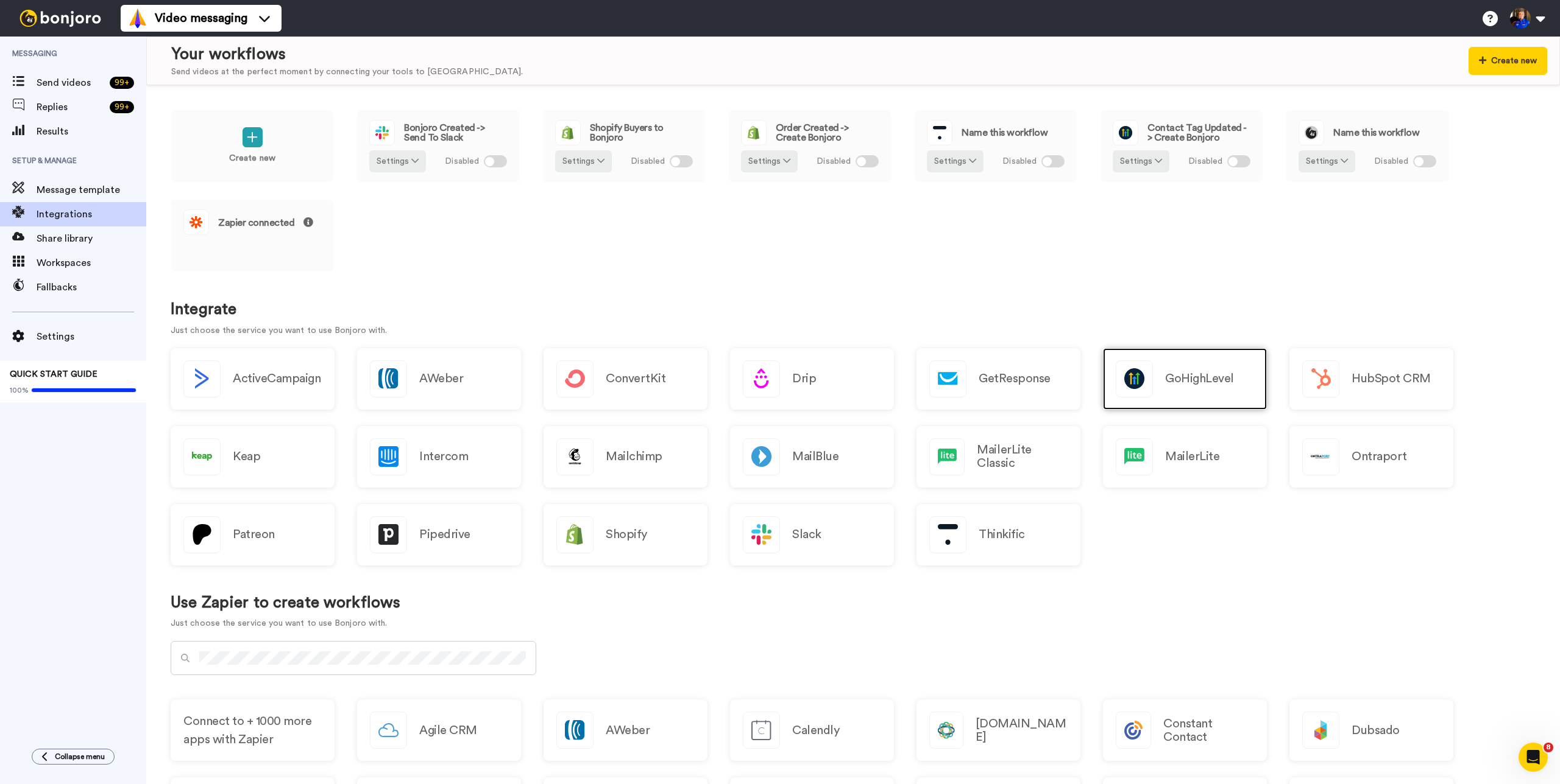
click at [1156, 386] on div "GoHighLevel" at bounding box center [1185, 378] width 164 height 62
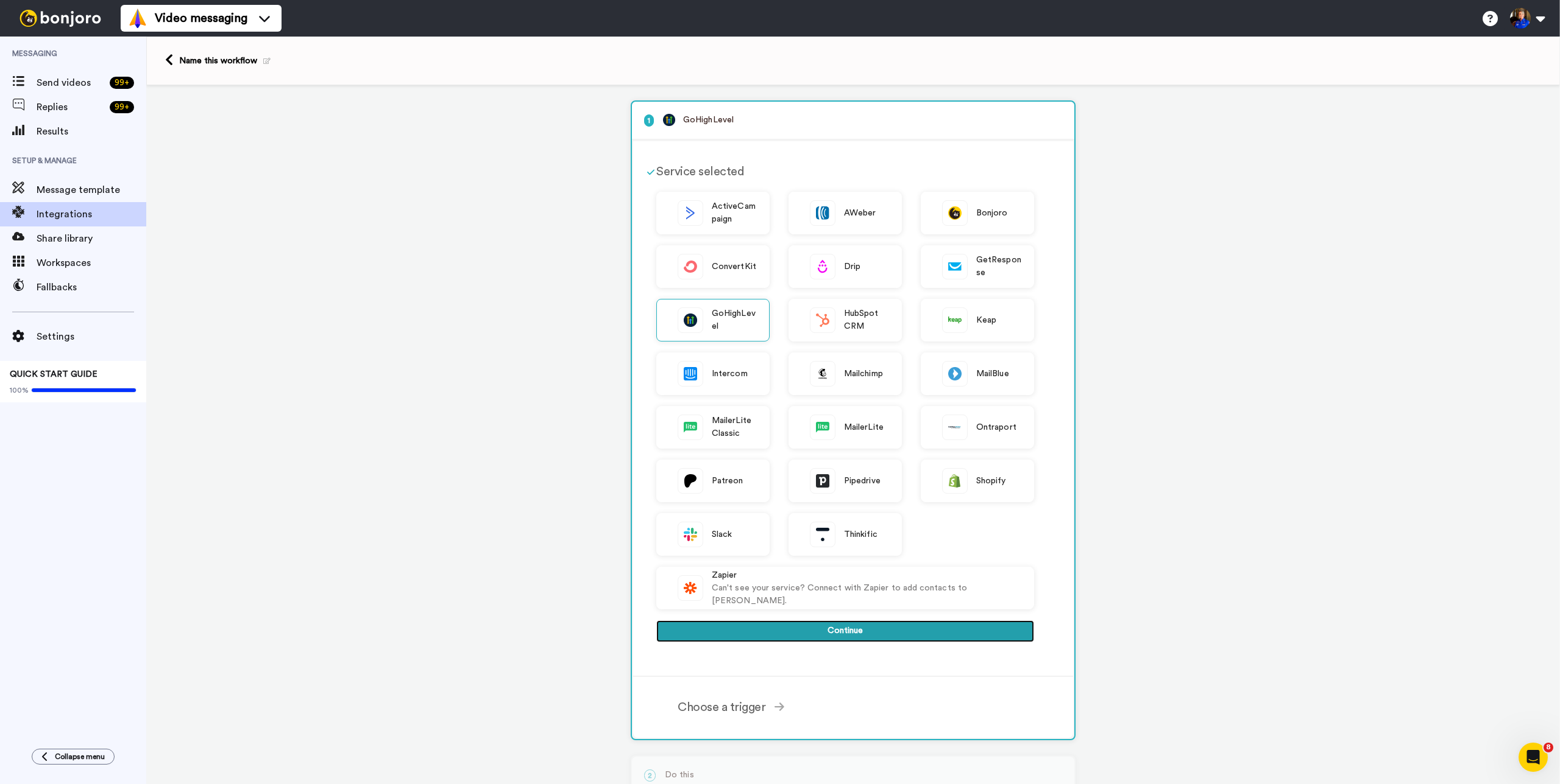
click at [841, 638] on button "Continue" at bounding box center [845, 631] width 378 height 22
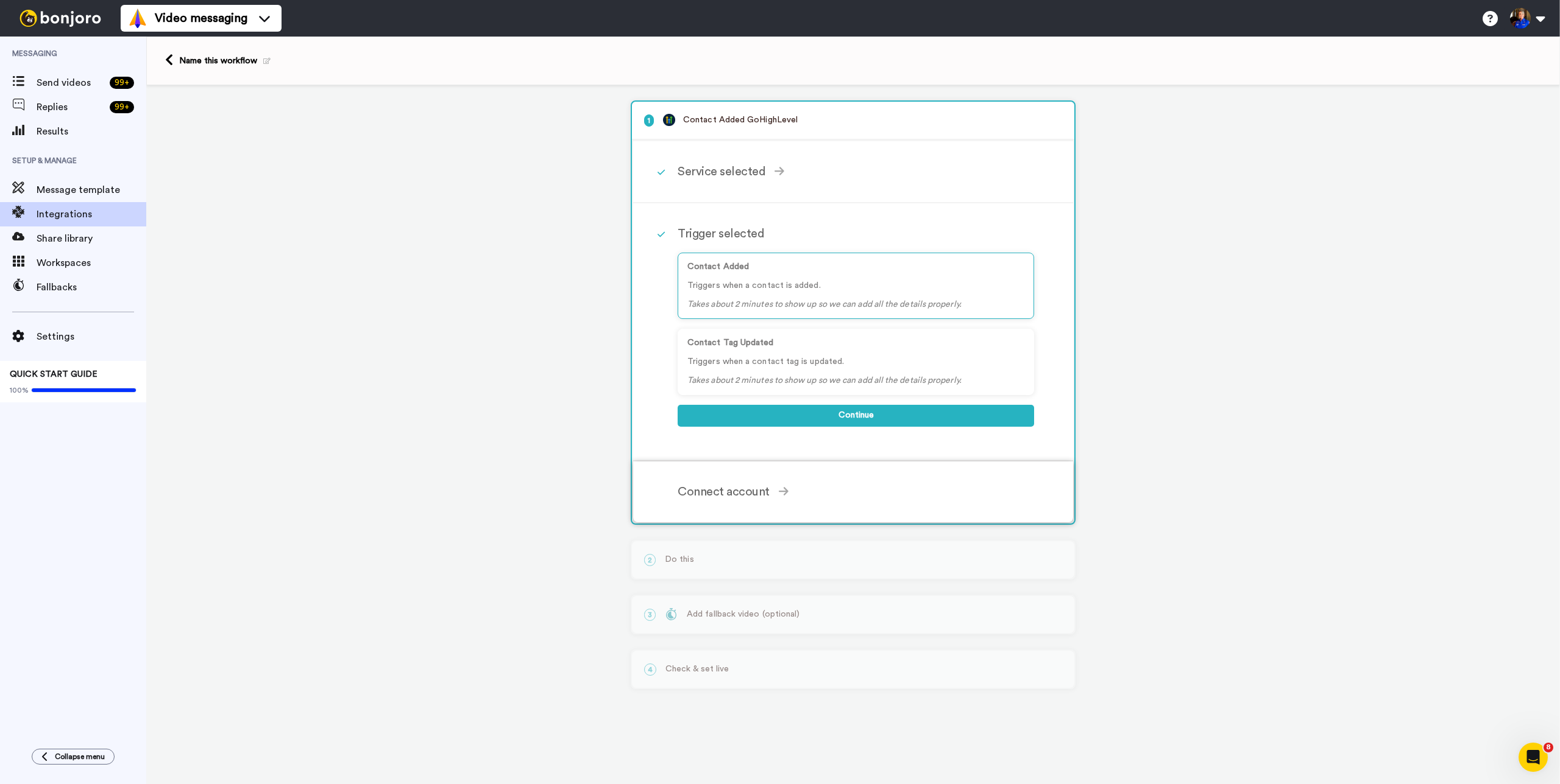
click at [769, 491] on div "Connect account" at bounding box center [855, 492] width 356 height 18
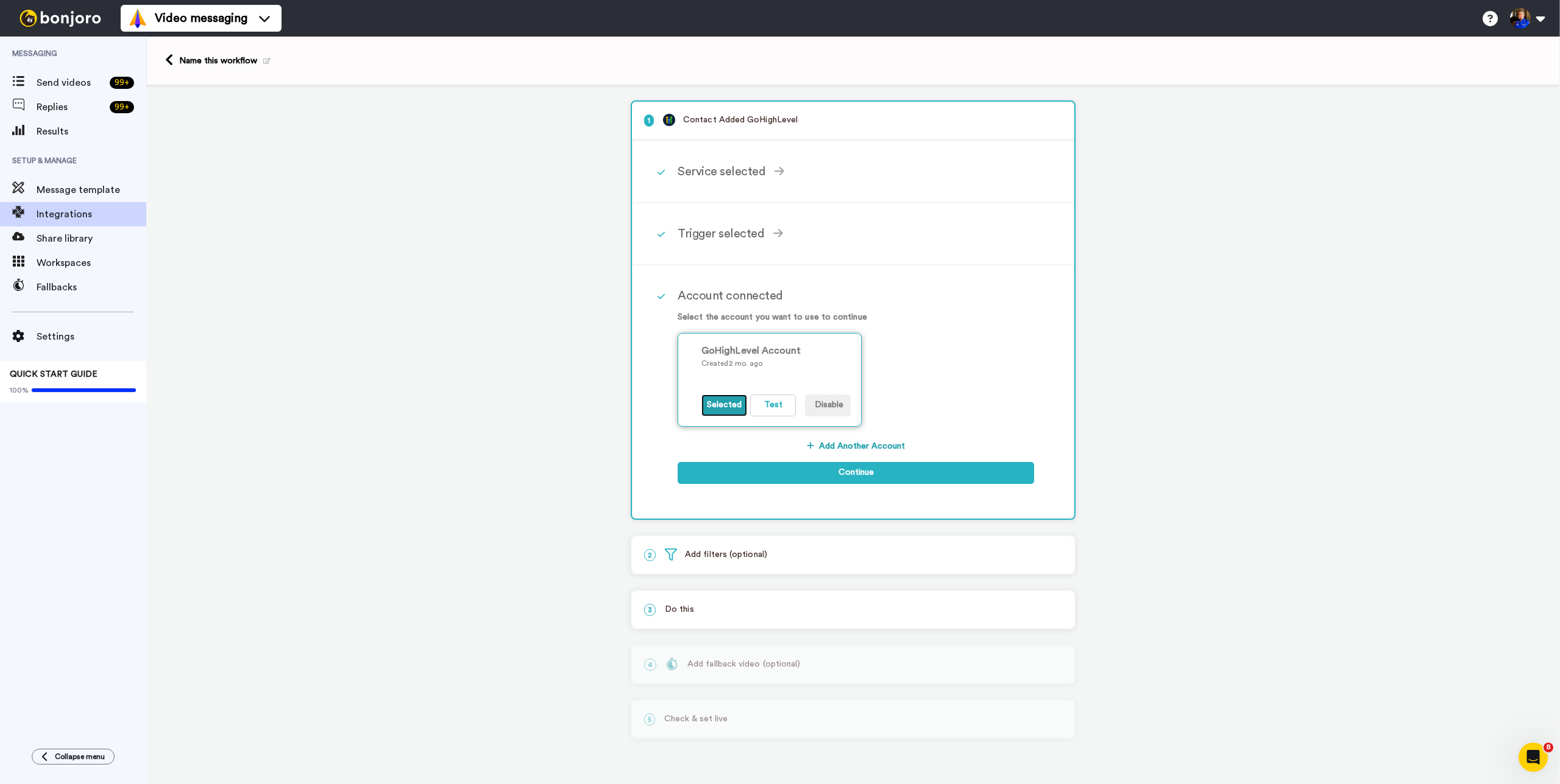
click at [728, 414] on button "Selected" at bounding box center [724, 405] width 46 height 22
click at [768, 414] on button "Test" at bounding box center [772, 405] width 46 height 22
click at [859, 470] on button "Continue" at bounding box center [855, 473] width 356 height 22
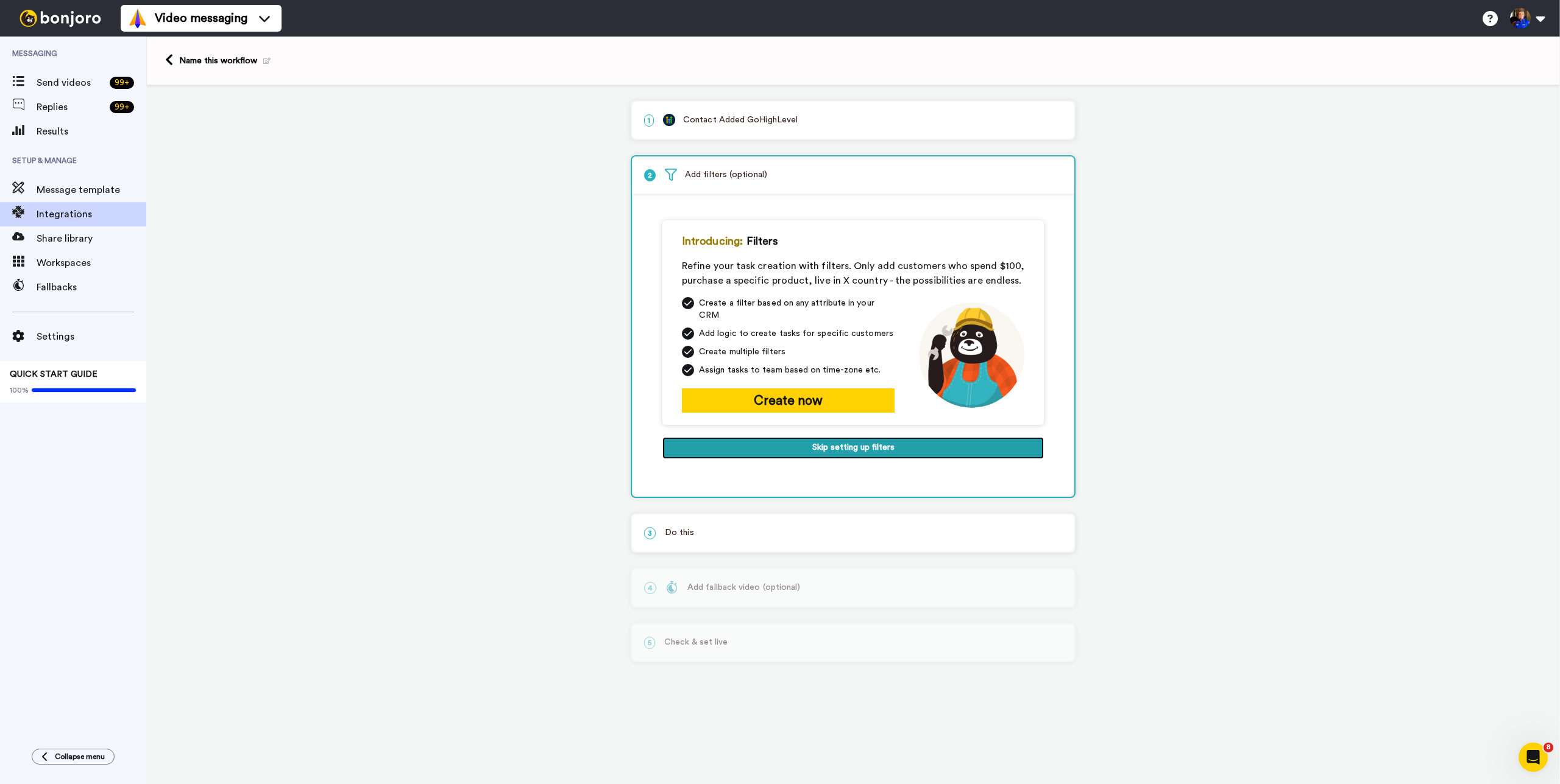
click at [822, 446] on button "Skip setting up filters" at bounding box center [852, 448] width 382 height 22
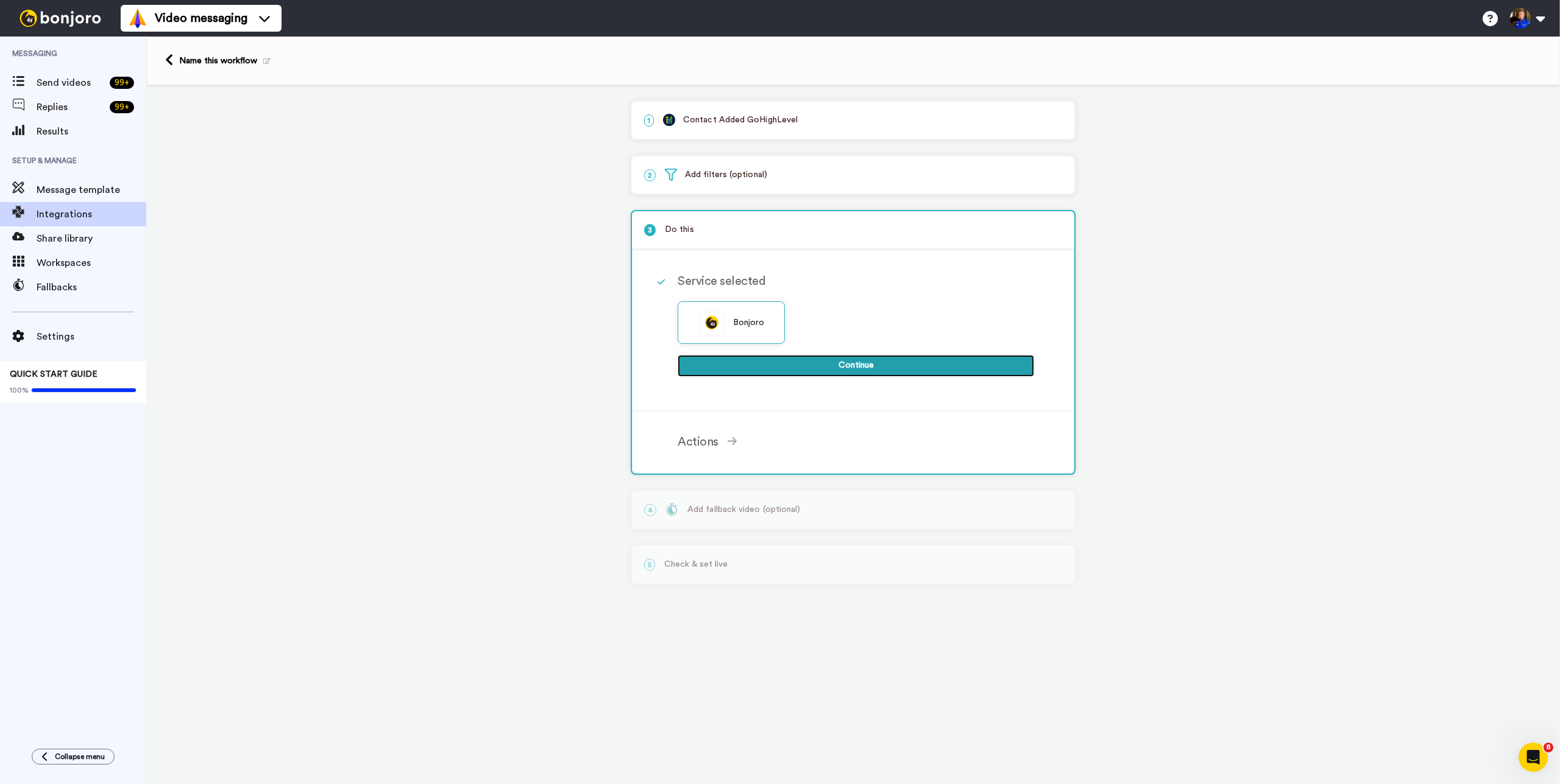
click at [836, 366] on button "Continue" at bounding box center [855, 366] width 356 height 22
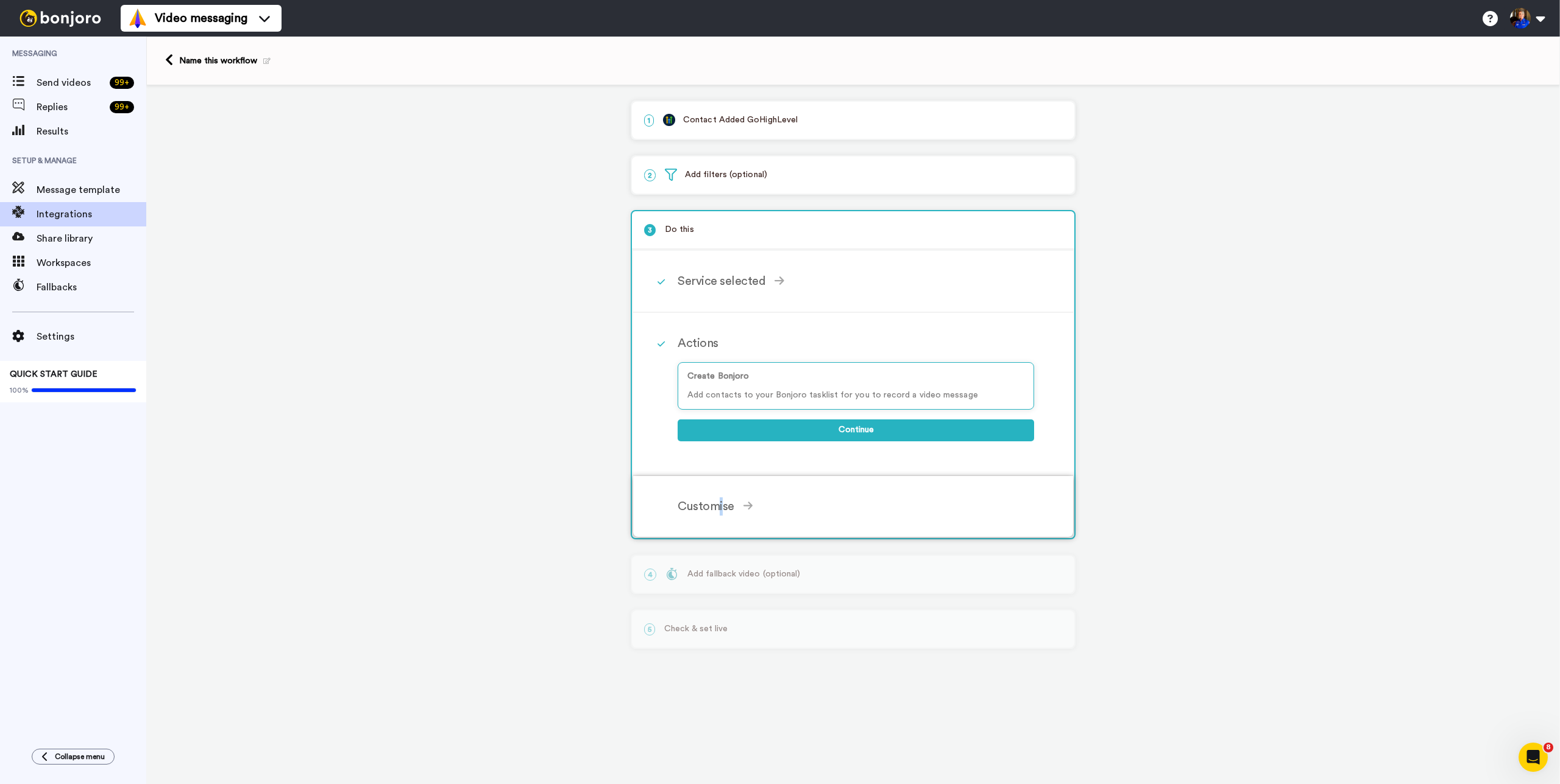
click at [720, 510] on div "Customise" at bounding box center [855, 506] width 356 height 18
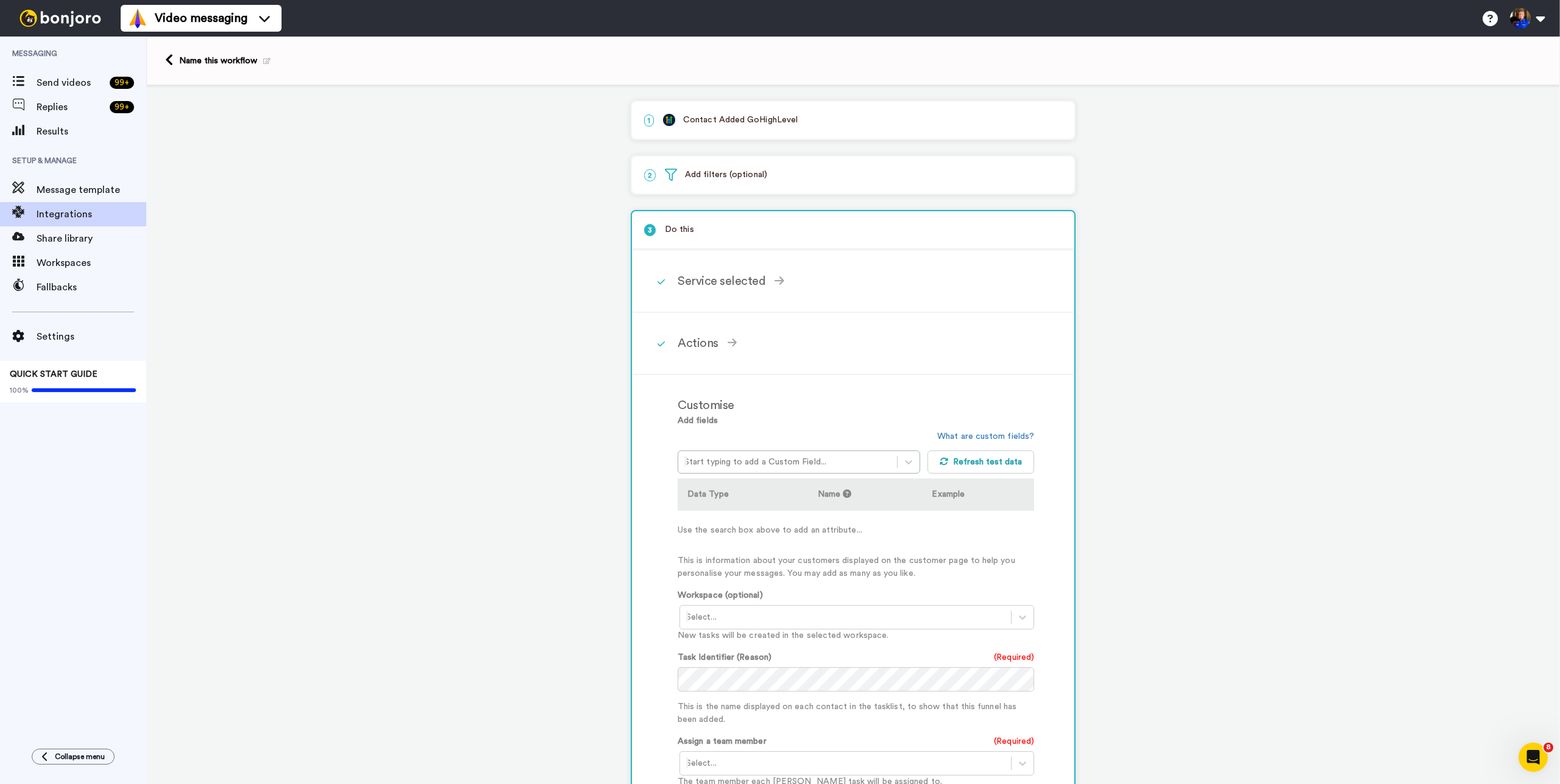
click at [1196, 261] on div "1 Contact Added GoHighLevel Service selected ActiveCampaign AWeber Bonjoro Conv…" at bounding box center [853, 572] width 1414 height 973
click at [208, 62] on div "Name this workflow" at bounding box center [225, 61] width 91 height 12
click at [170, 59] on icon at bounding box center [169, 60] width 8 height 13
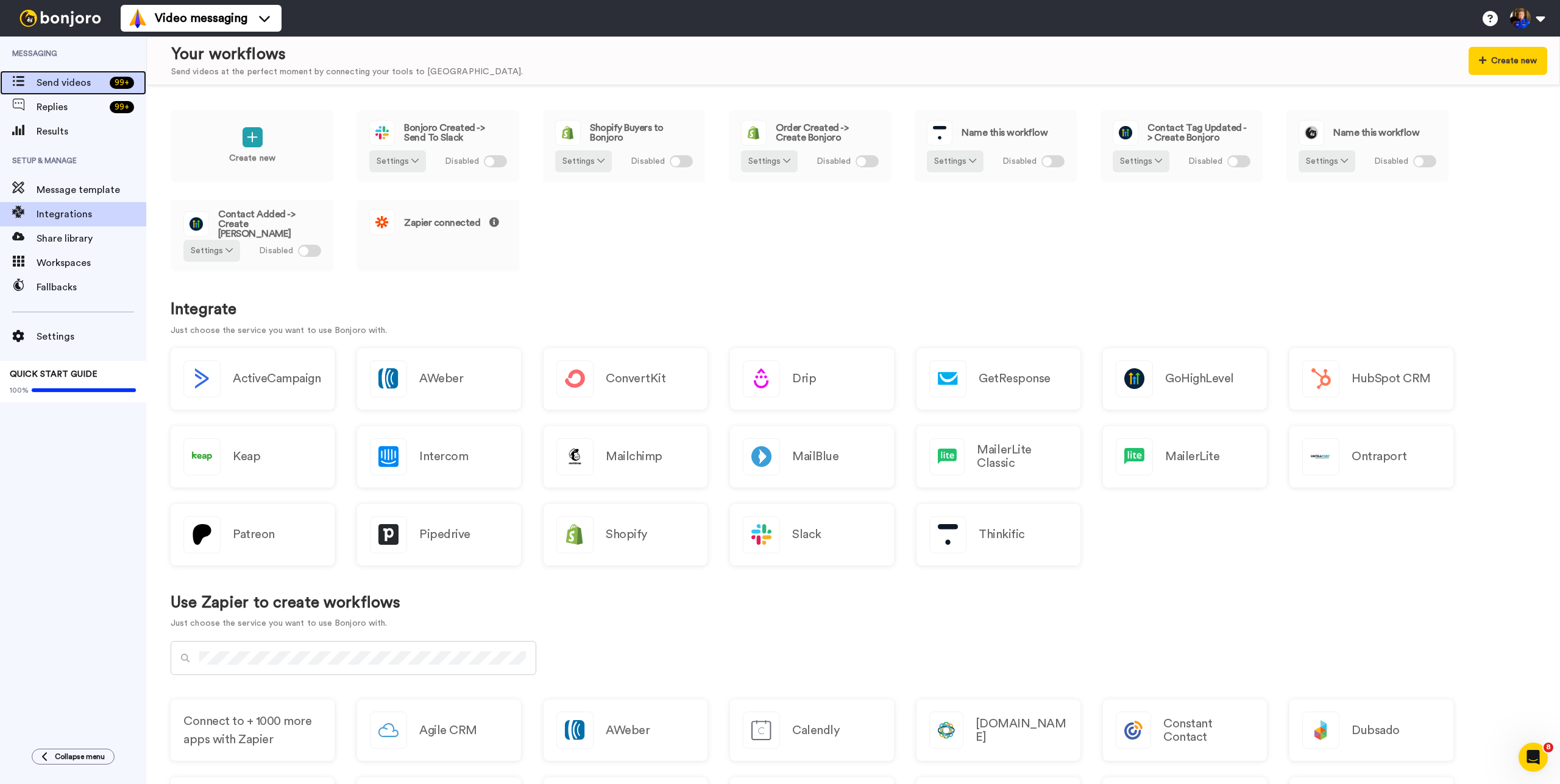
click at [62, 90] on span "Send videos" at bounding box center [70, 82] width 68 height 14
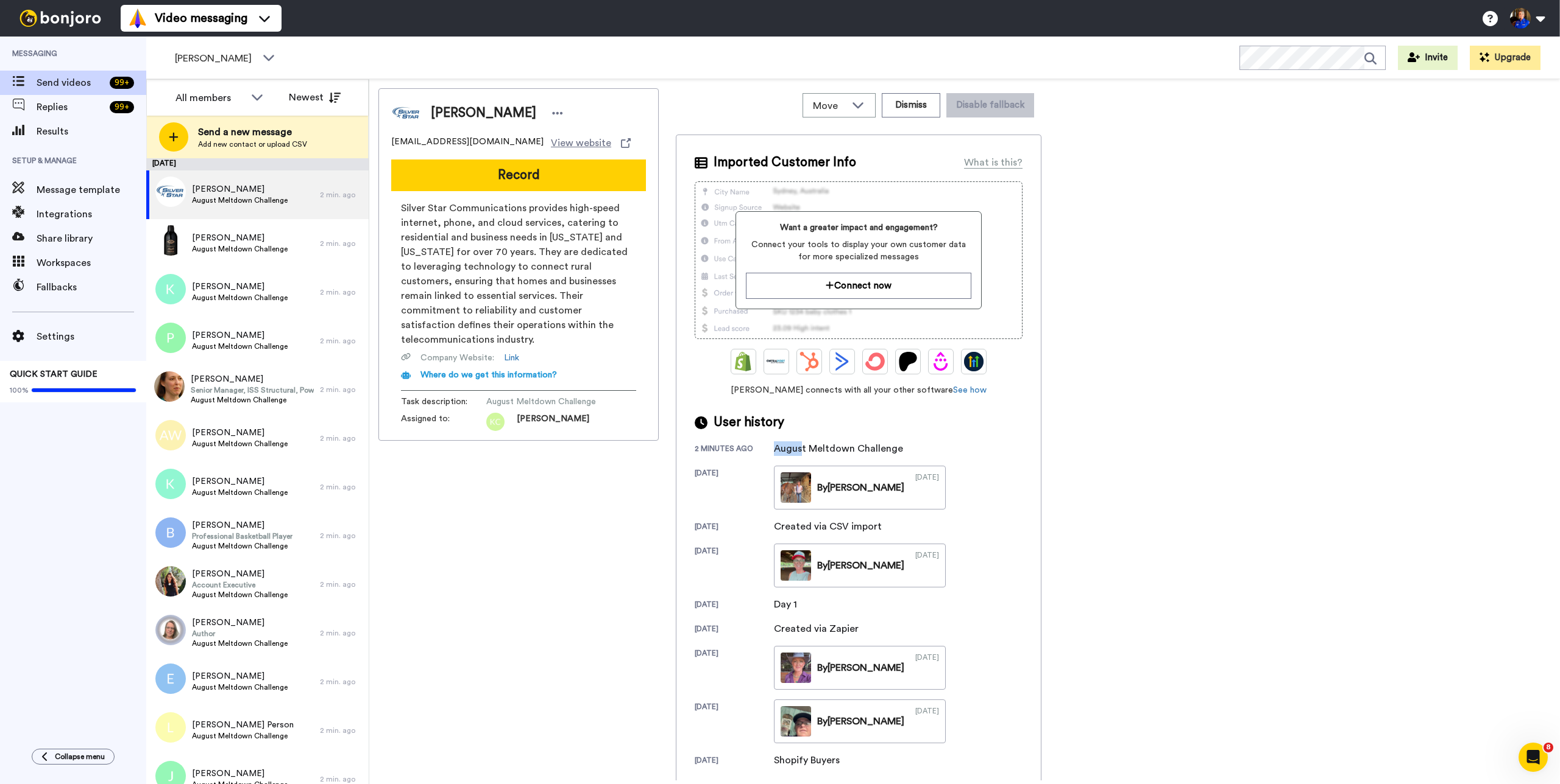
drag, startPoint x: 884, startPoint y: 442, endPoint x: 892, endPoint y: 442, distance: 8.0
click at [891, 442] on div "August Meltdown Challenge" at bounding box center [838, 449] width 129 height 14
click at [892, 442] on div "August Meltdown Challenge" at bounding box center [838, 449] width 129 height 14
click at [261, 246] on span "August Meltdown Challenge" at bounding box center [240, 249] width 96 height 10
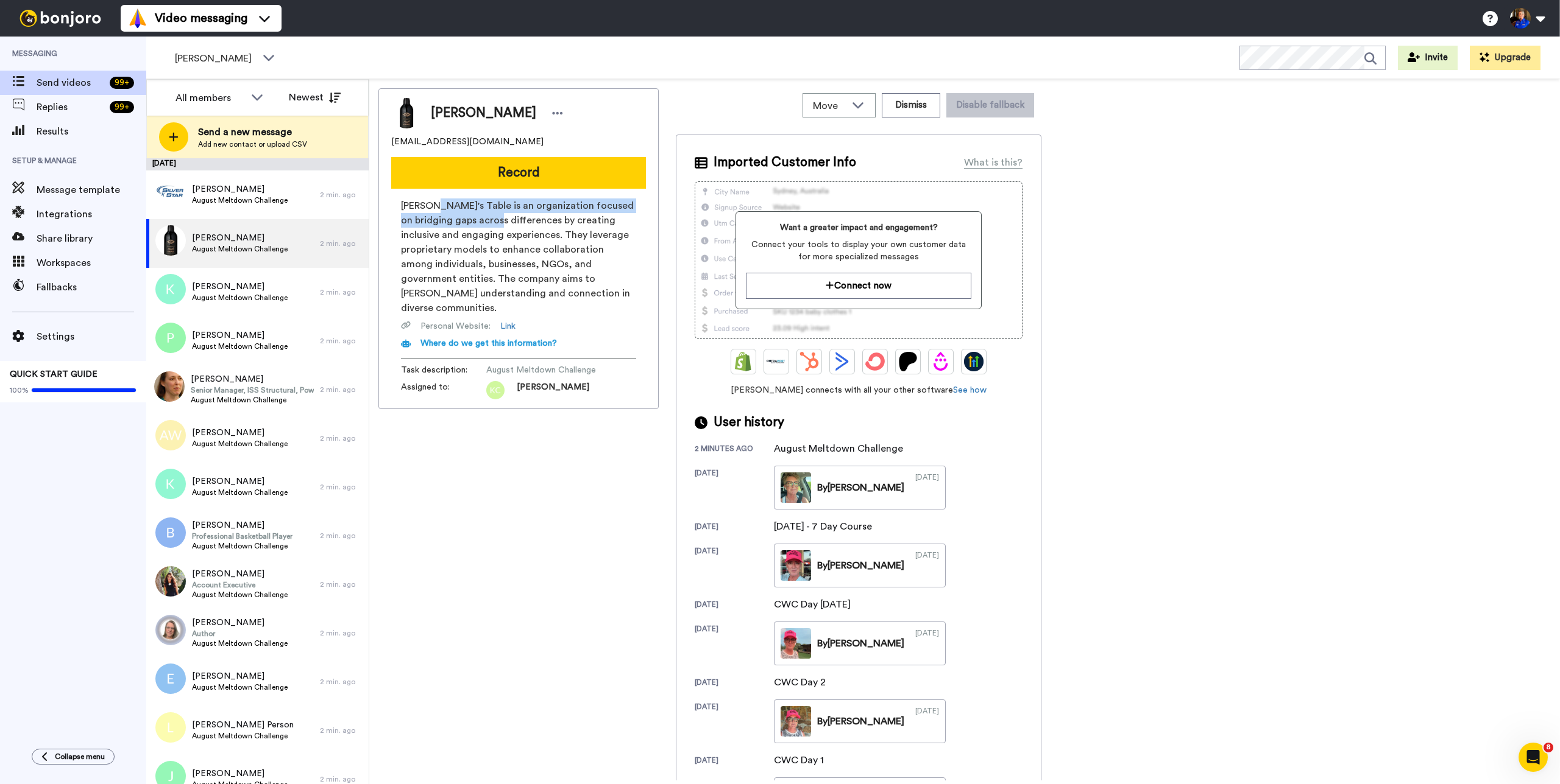
drag, startPoint x: 432, startPoint y: 204, endPoint x: 530, endPoint y: 220, distance: 99.3
click at [524, 218] on span "[PERSON_NAME]'s Table is an organization focused on bridging gaps across differ…" at bounding box center [519, 257] width 235 height 117
click at [530, 220] on span "[PERSON_NAME]'s Table is an organization focused on bridging gaps across differ…" at bounding box center [519, 257] width 235 height 117
click at [259, 297] on span "August Meltdown Challenge" at bounding box center [240, 298] width 96 height 10
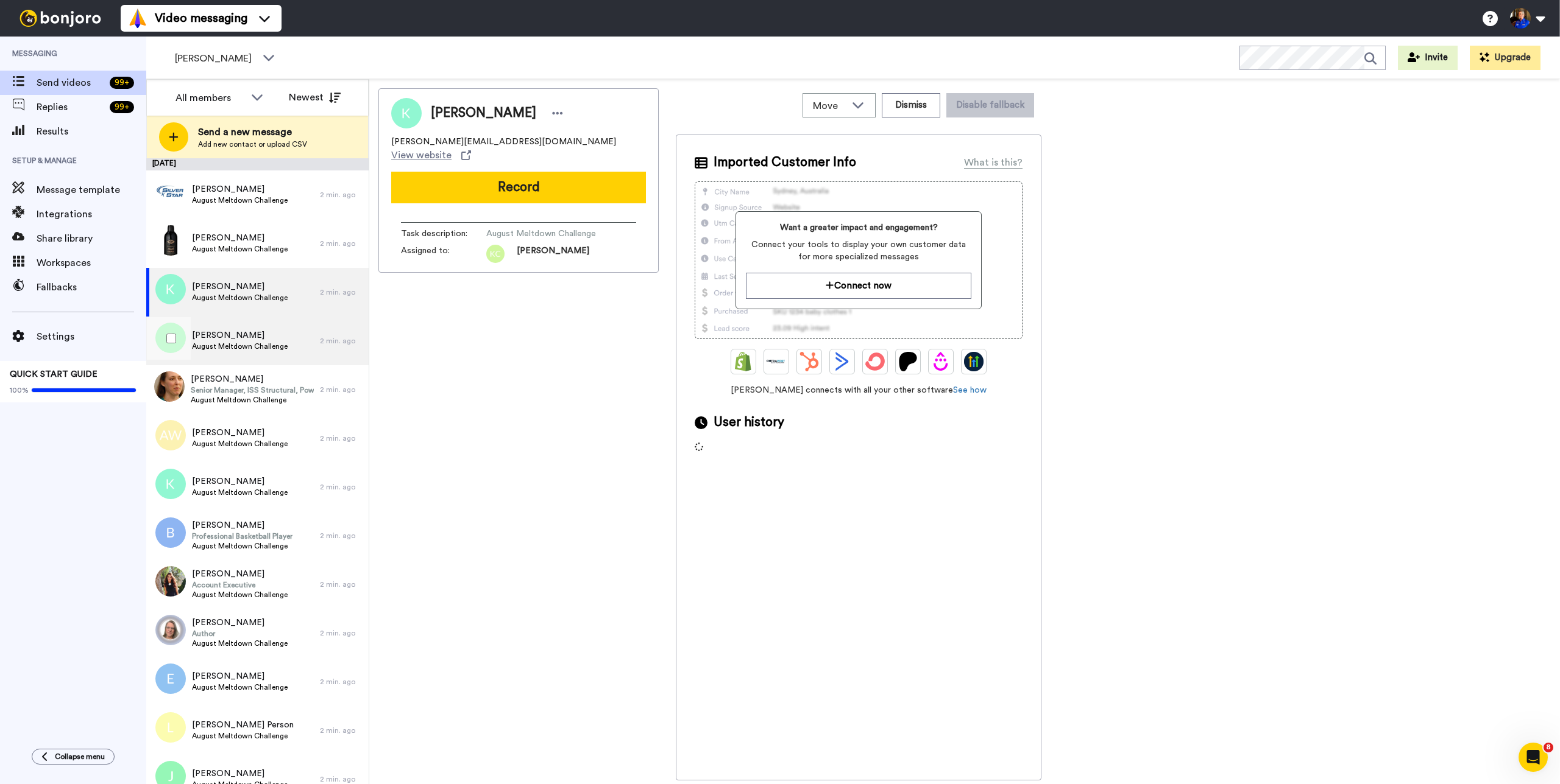
click at [279, 352] on div "[PERSON_NAME] August Meltdown Challenge" at bounding box center [240, 341] width 96 height 23
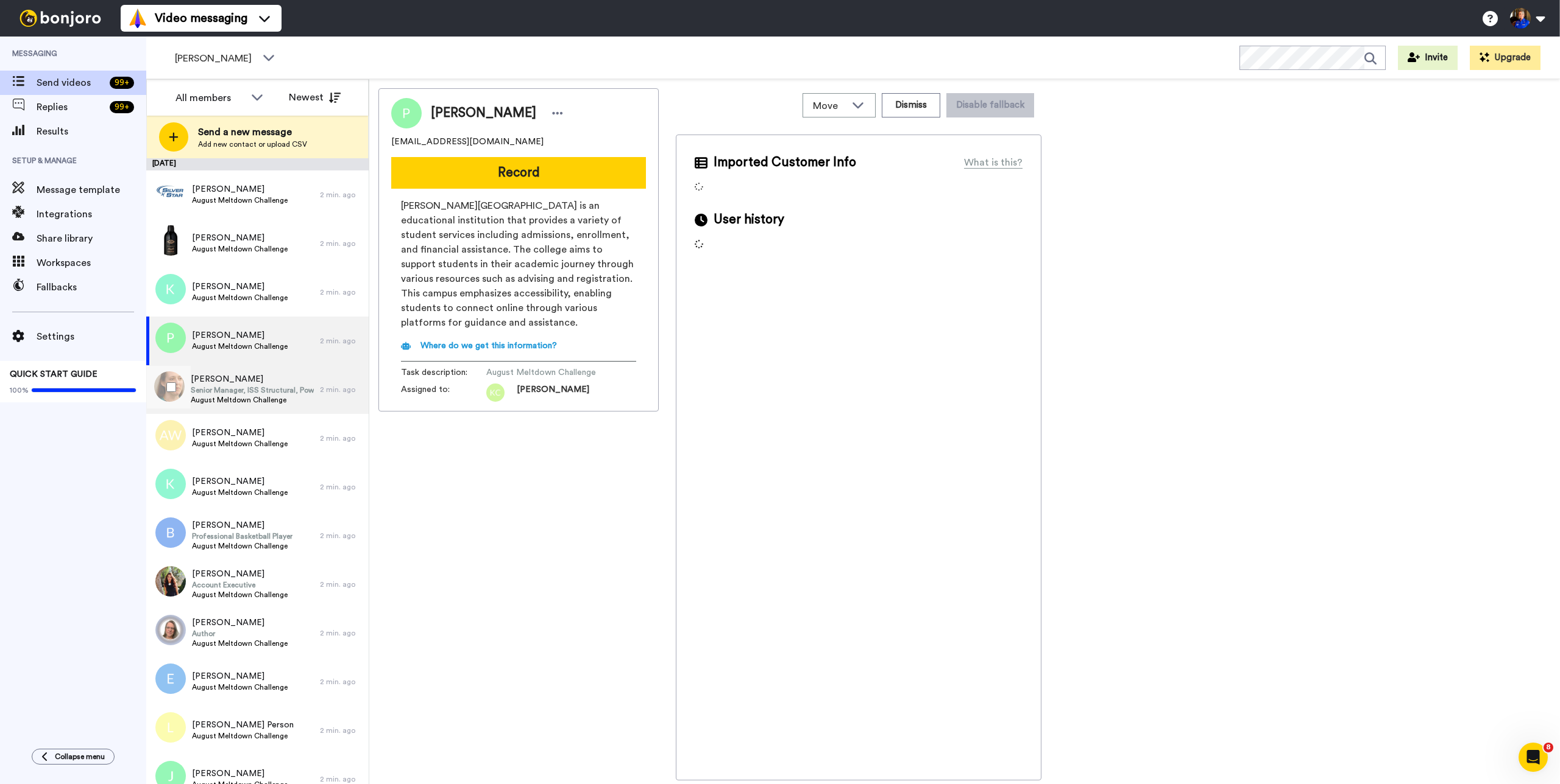
click at [269, 396] on span "August Meltdown Challenge" at bounding box center [252, 400] width 123 height 10
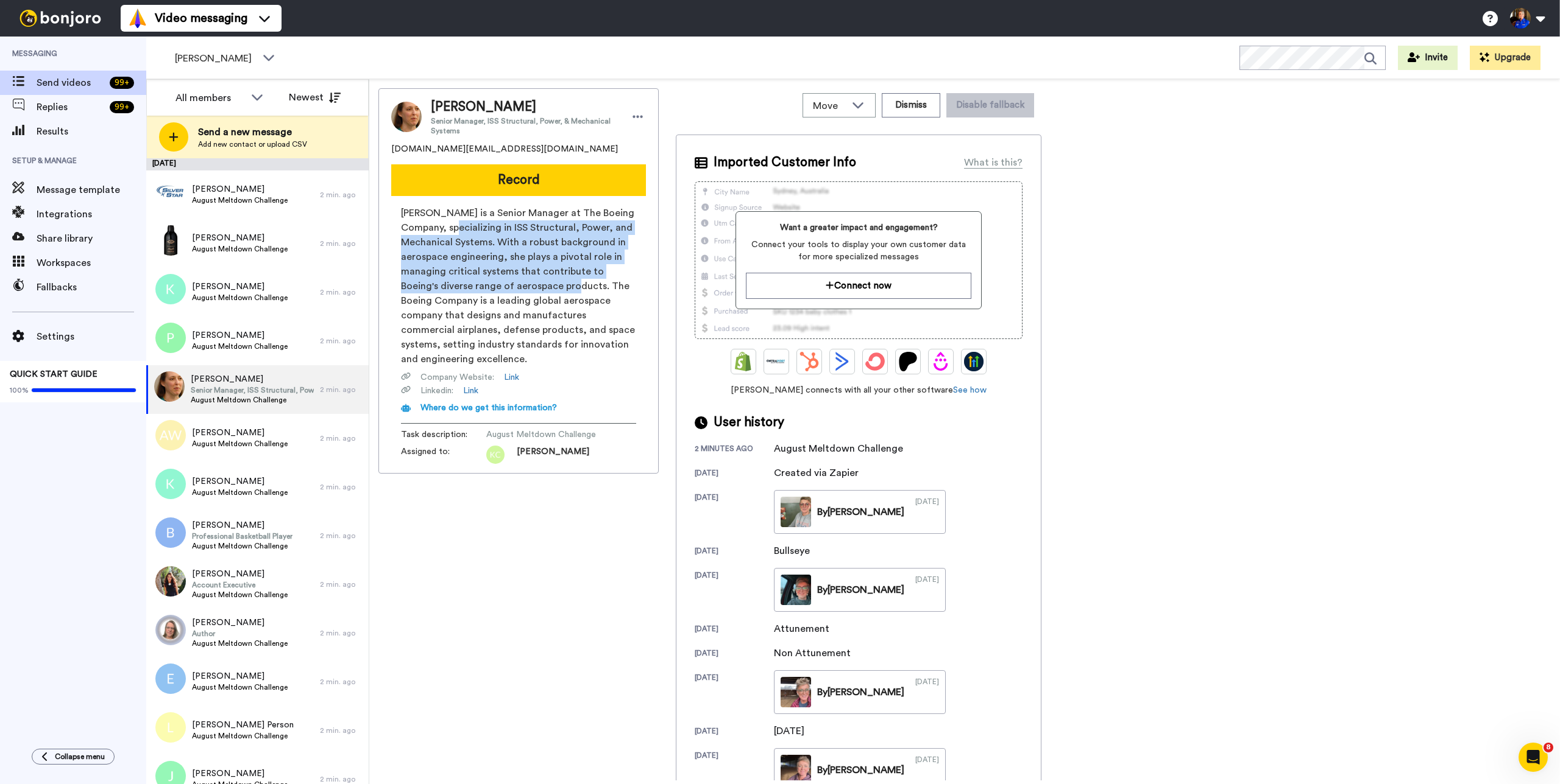
drag, startPoint x: 523, startPoint y: 269, endPoint x: 554, endPoint y: 290, distance: 37.4
click at [552, 290] on span "[PERSON_NAME] is a Senior Manager at The Boeing Company, specializing in ISS St…" at bounding box center [519, 286] width 235 height 161
click at [554, 290] on span "[PERSON_NAME] is a Senior Manager at The Boeing Company, specializing in ISS St…" at bounding box center [519, 286] width 235 height 161
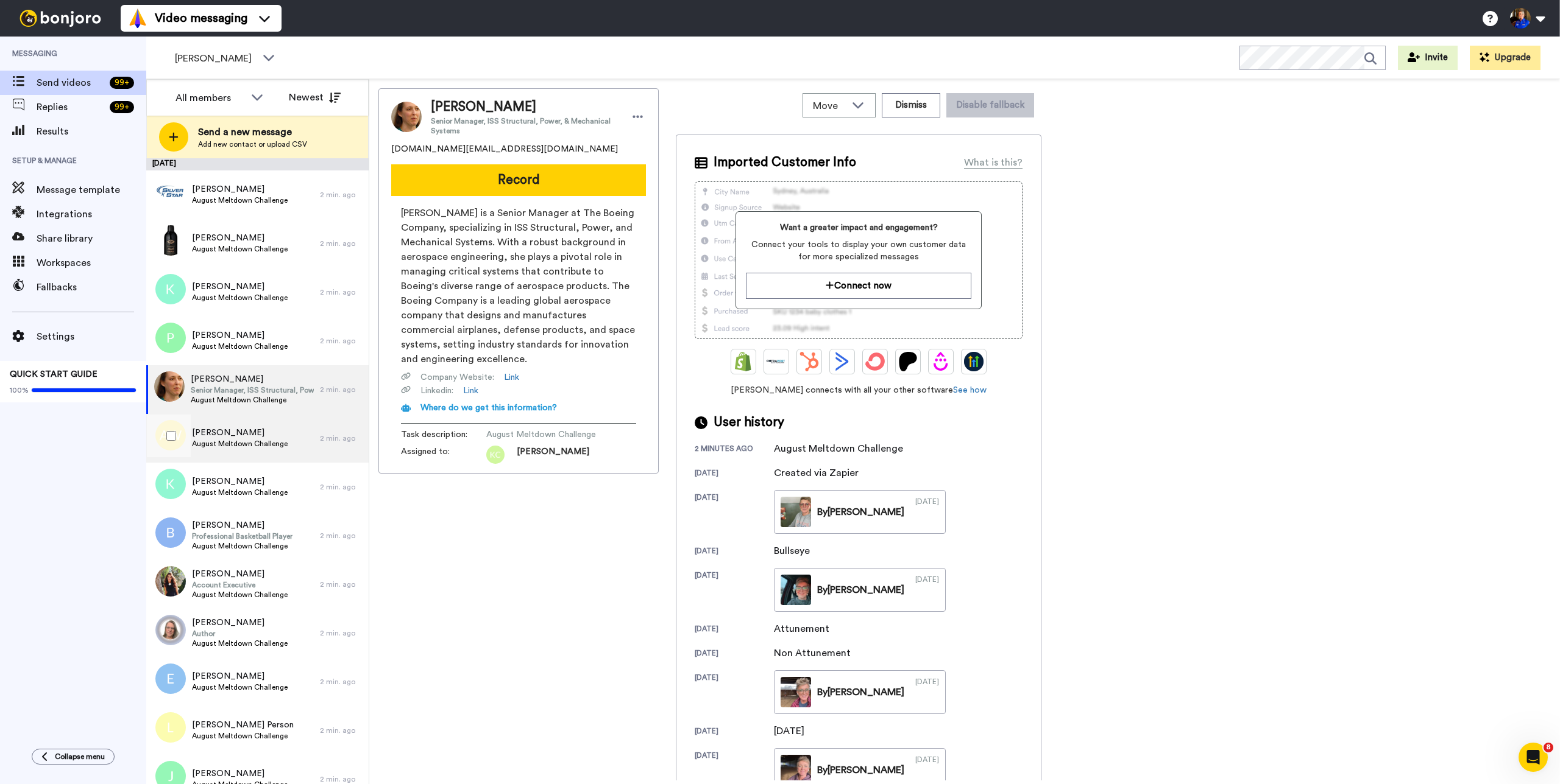
click at [256, 443] on span "August Meltdown Challenge" at bounding box center [240, 444] width 96 height 10
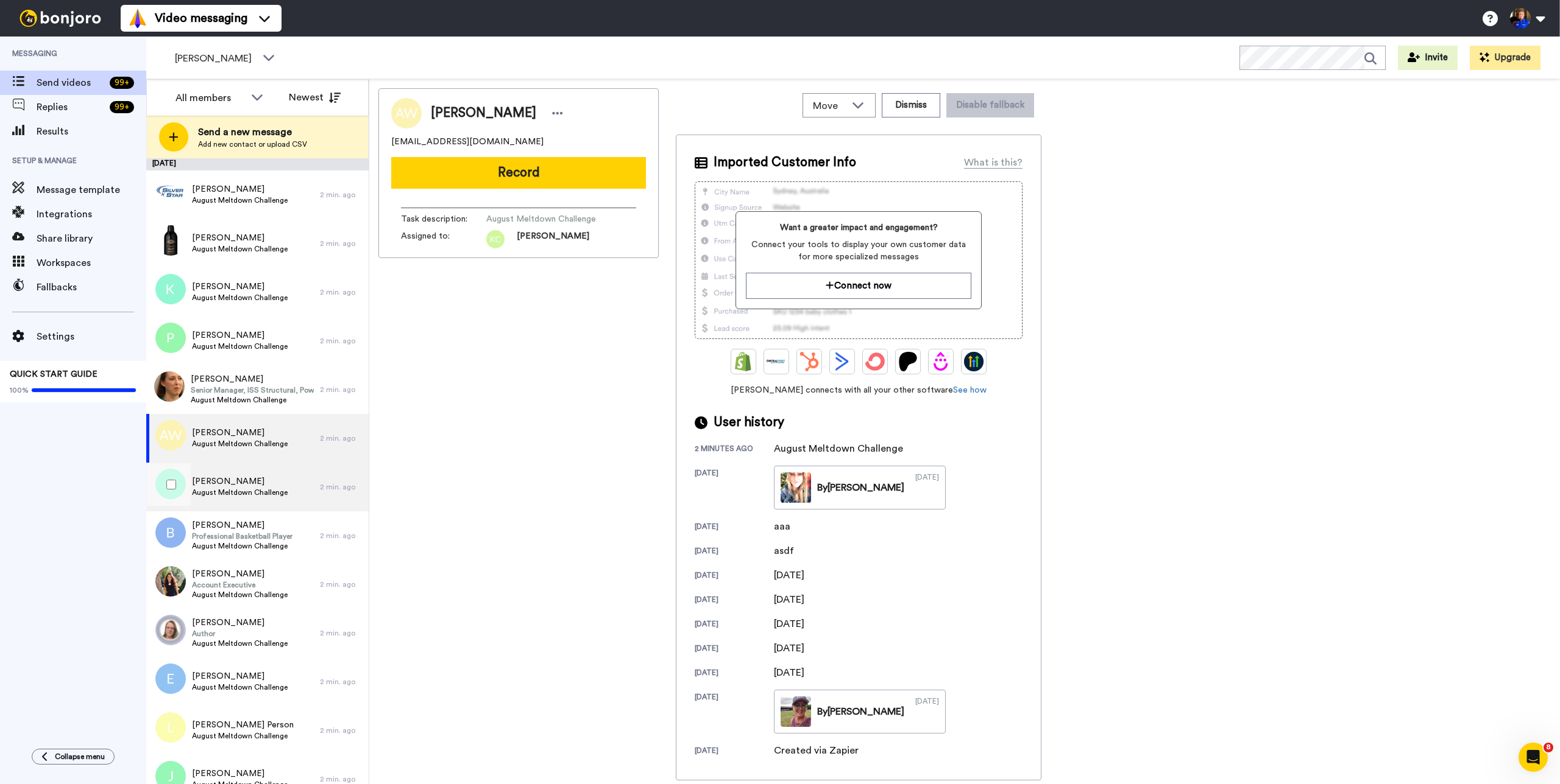
click at [249, 486] on span "[PERSON_NAME]" at bounding box center [240, 482] width 96 height 12
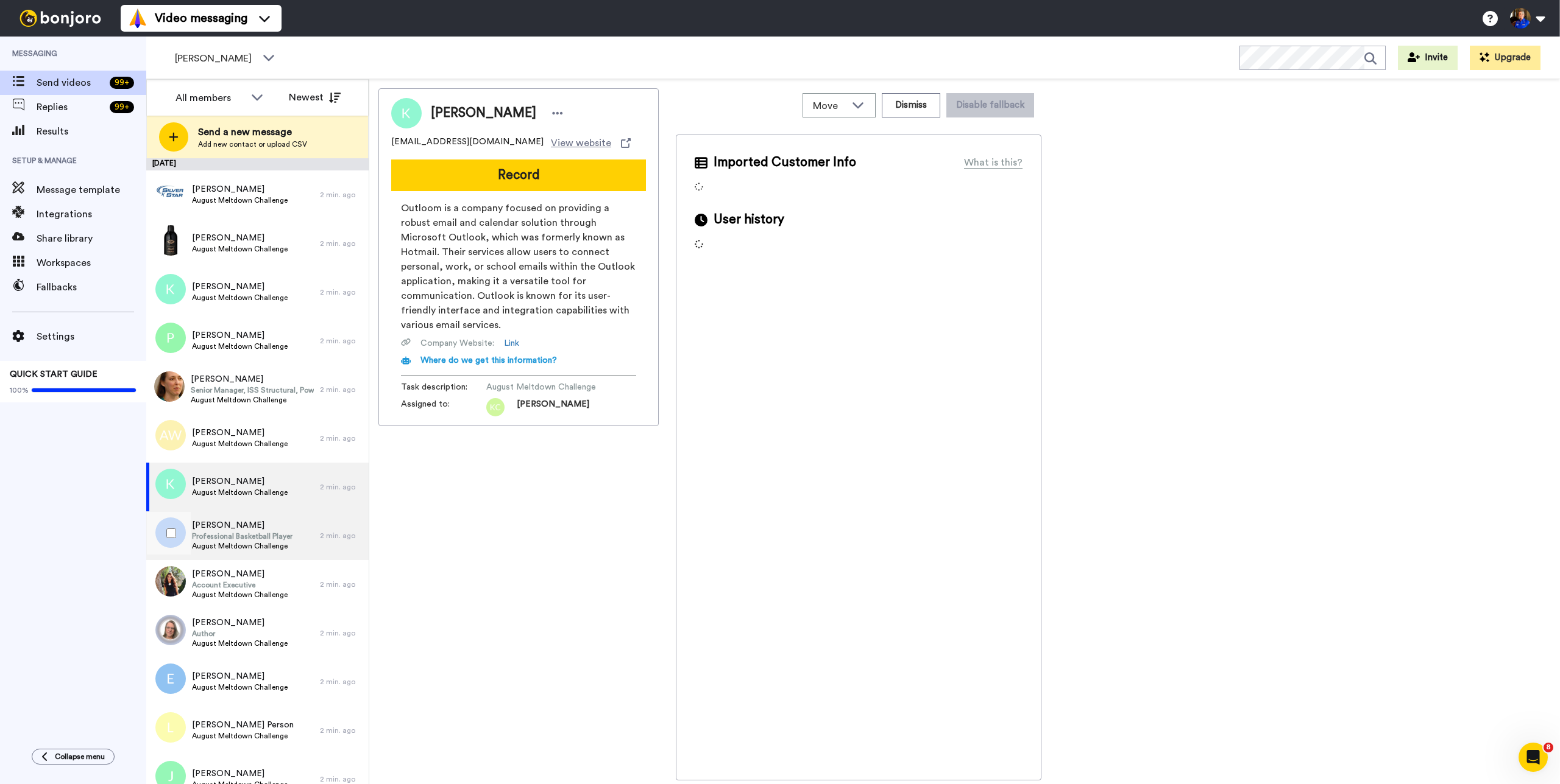
click at [252, 526] on span "[PERSON_NAME]" at bounding box center [243, 525] width 101 height 12
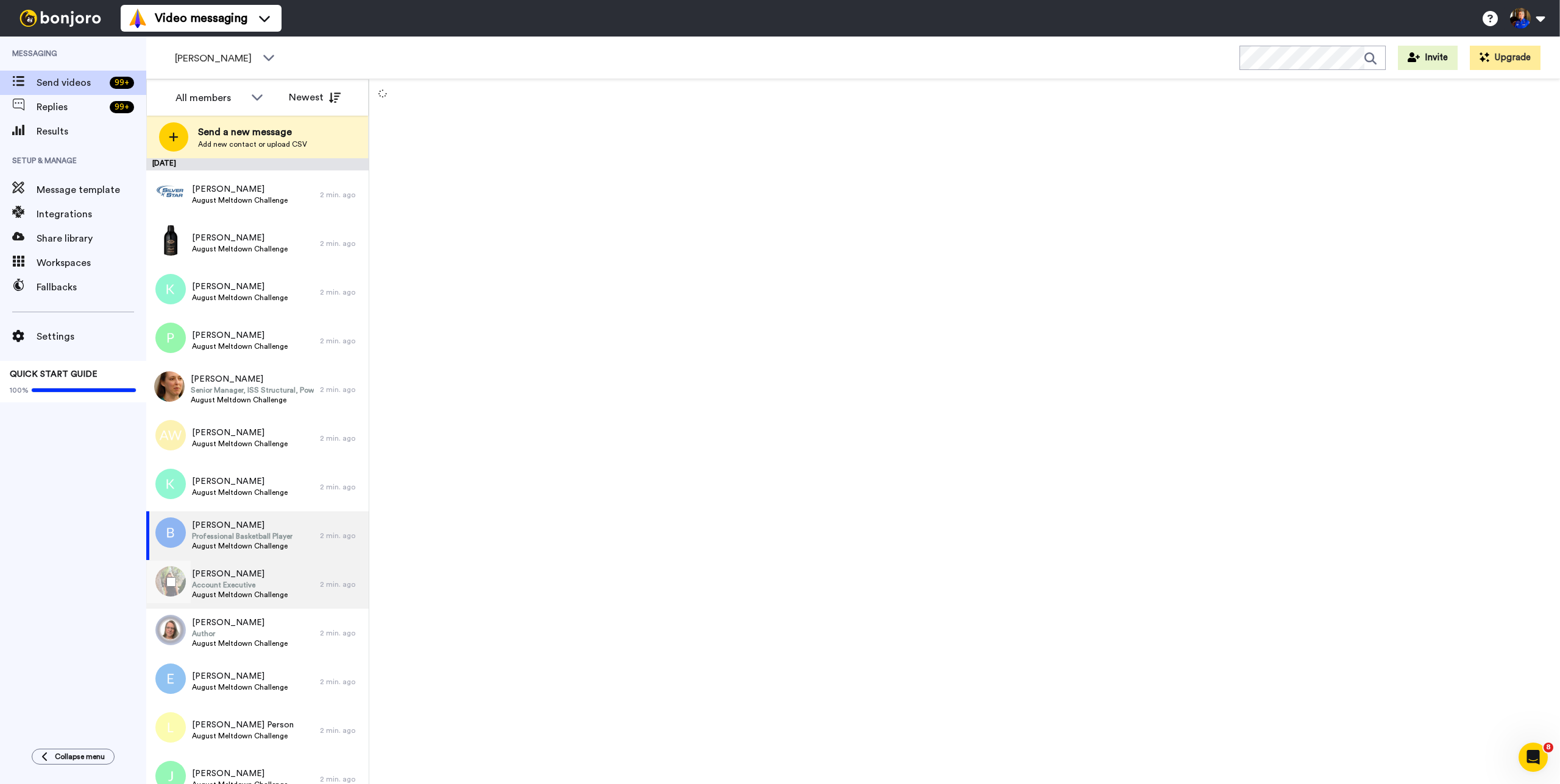
click at [259, 573] on span "[PERSON_NAME]" at bounding box center [240, 574] width 96 height 12
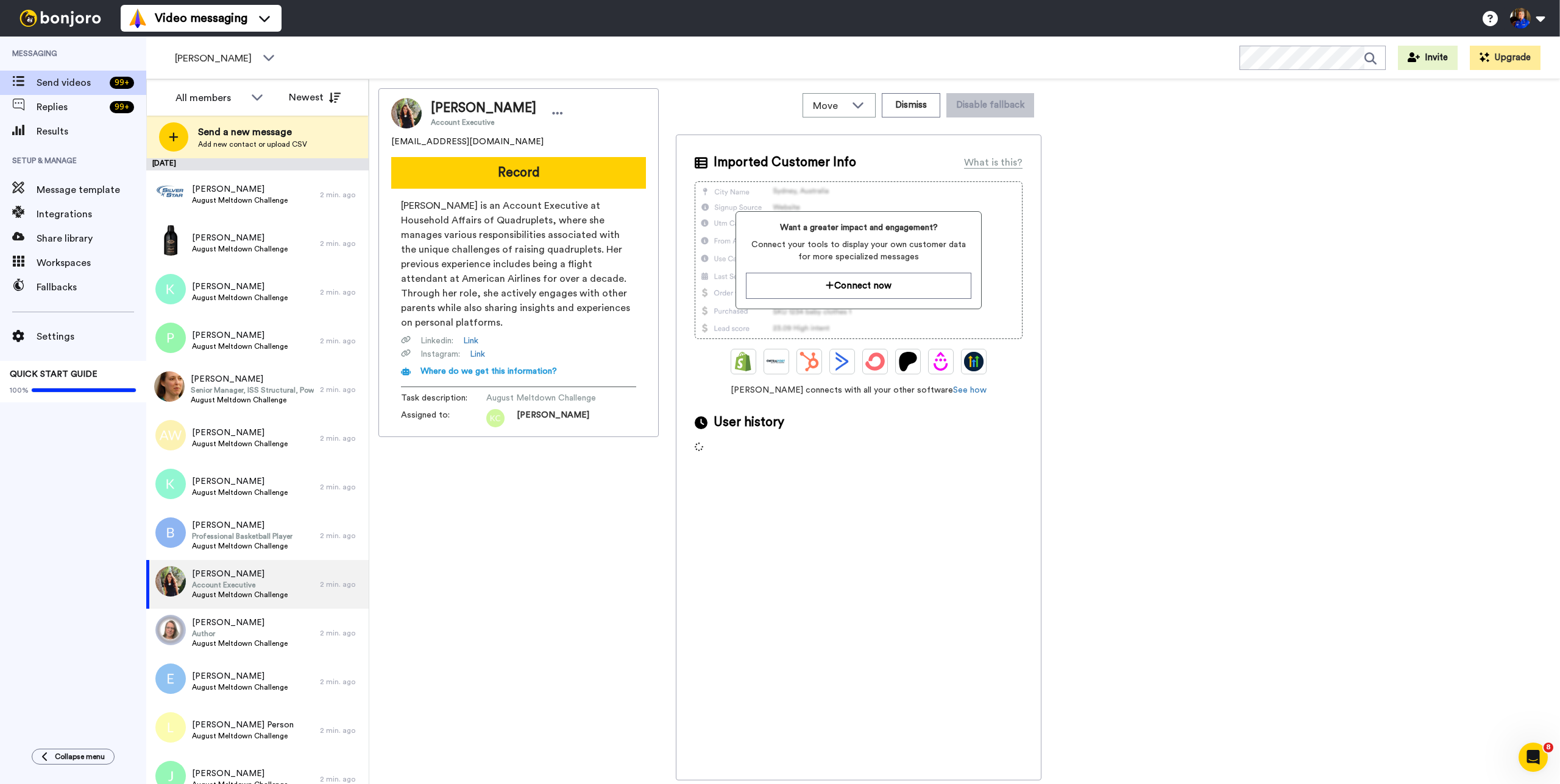
click at [1224, 238] on div "[PERSON_NAME] Account Executive [EMAIL_ADDRESS][DOMAIN_NAME] Record [PERSON_NAM…" at bounding box center [964, 434] width 1173 height 693
